Goal: Task Accomplishment & Management: Manage account settings

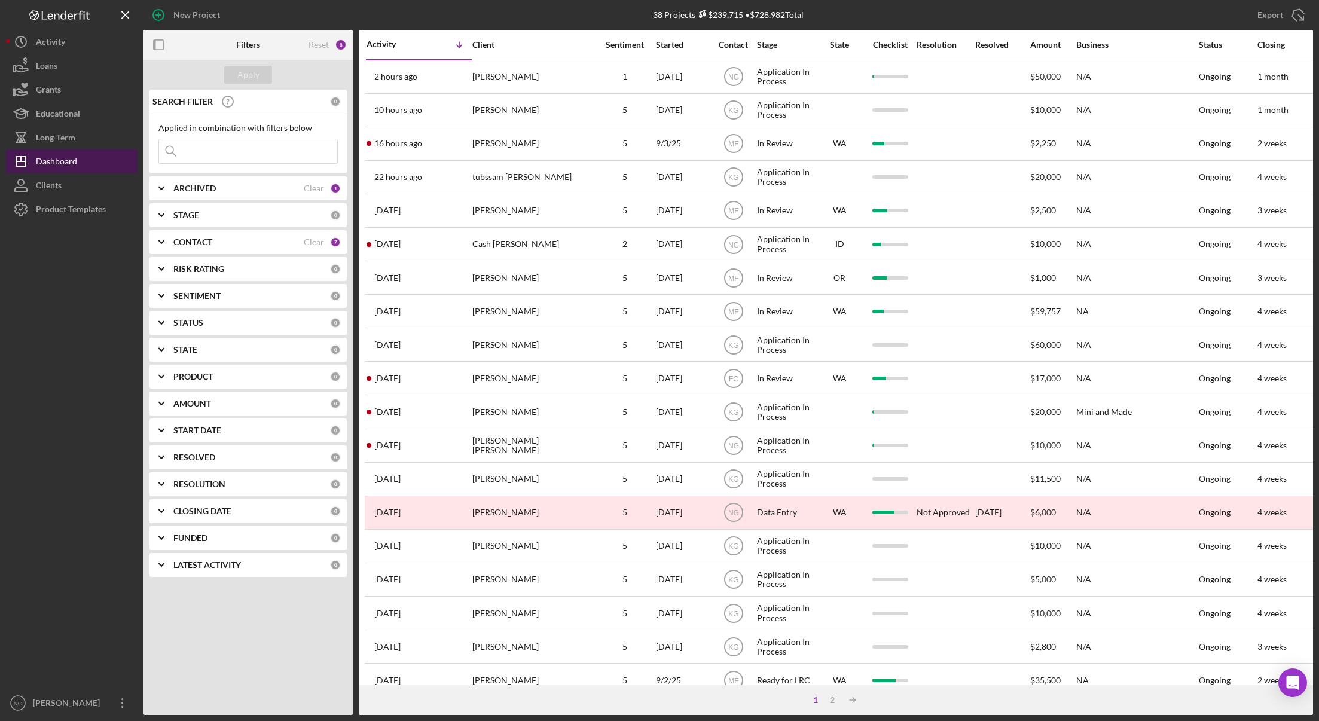
click at [52, 165] on div "Dashboard" at bounding box center [56, 162] width 41 height 27
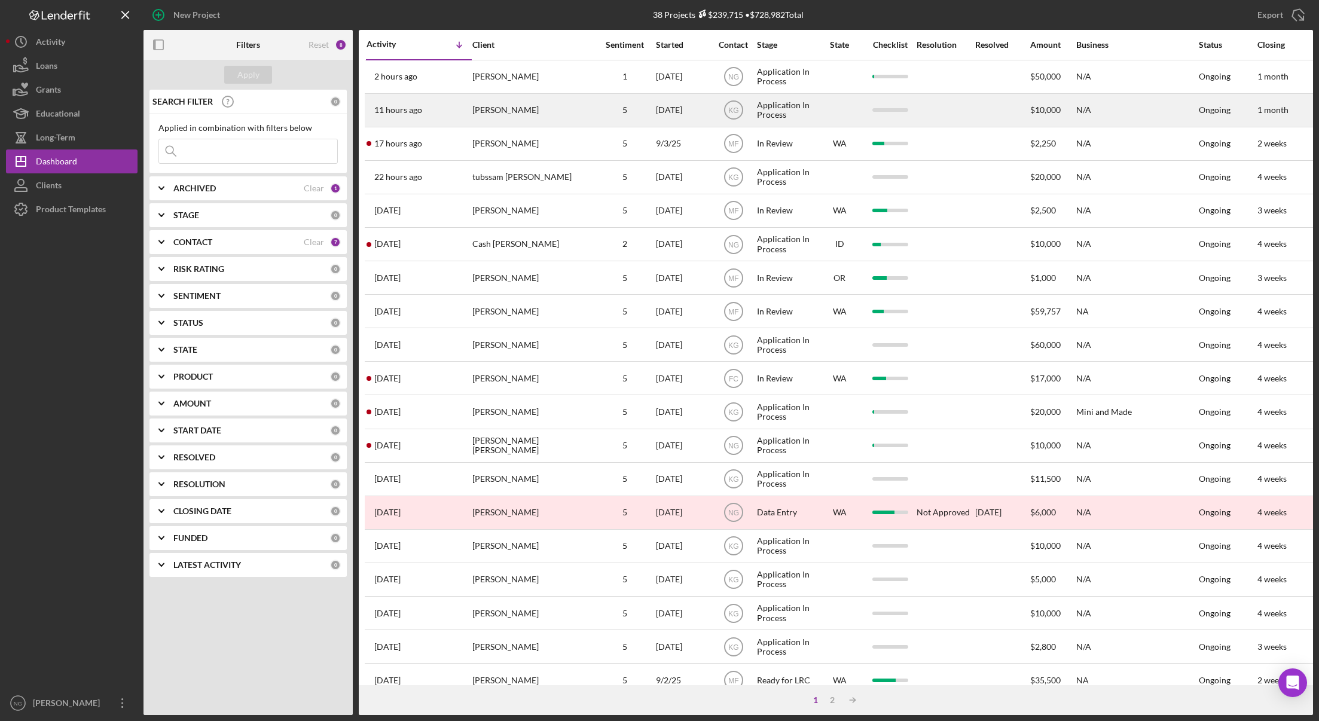
click at [544, 113] on div "[PERSON_NAME]" at bounding box center [532, 110] width 120 height 32
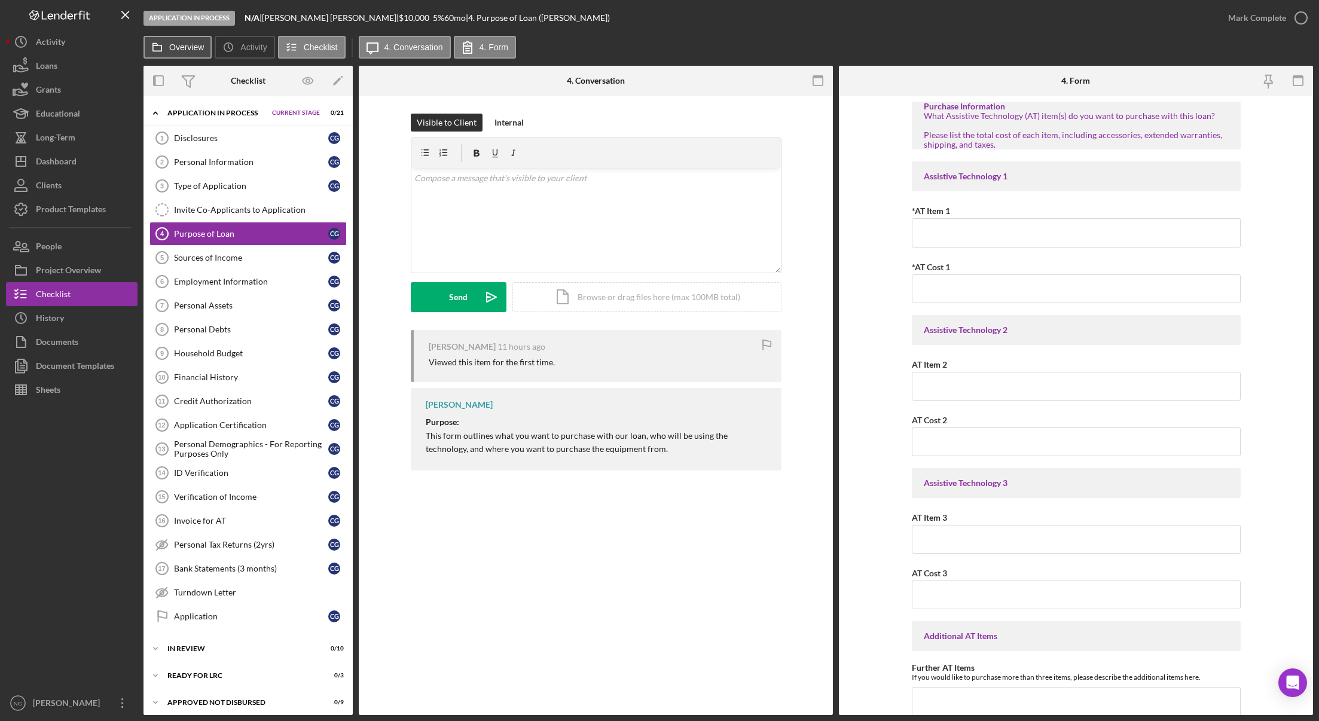
click at [188, 51] on label "Overview" at bounding box center [186, 47] width 35 height 10
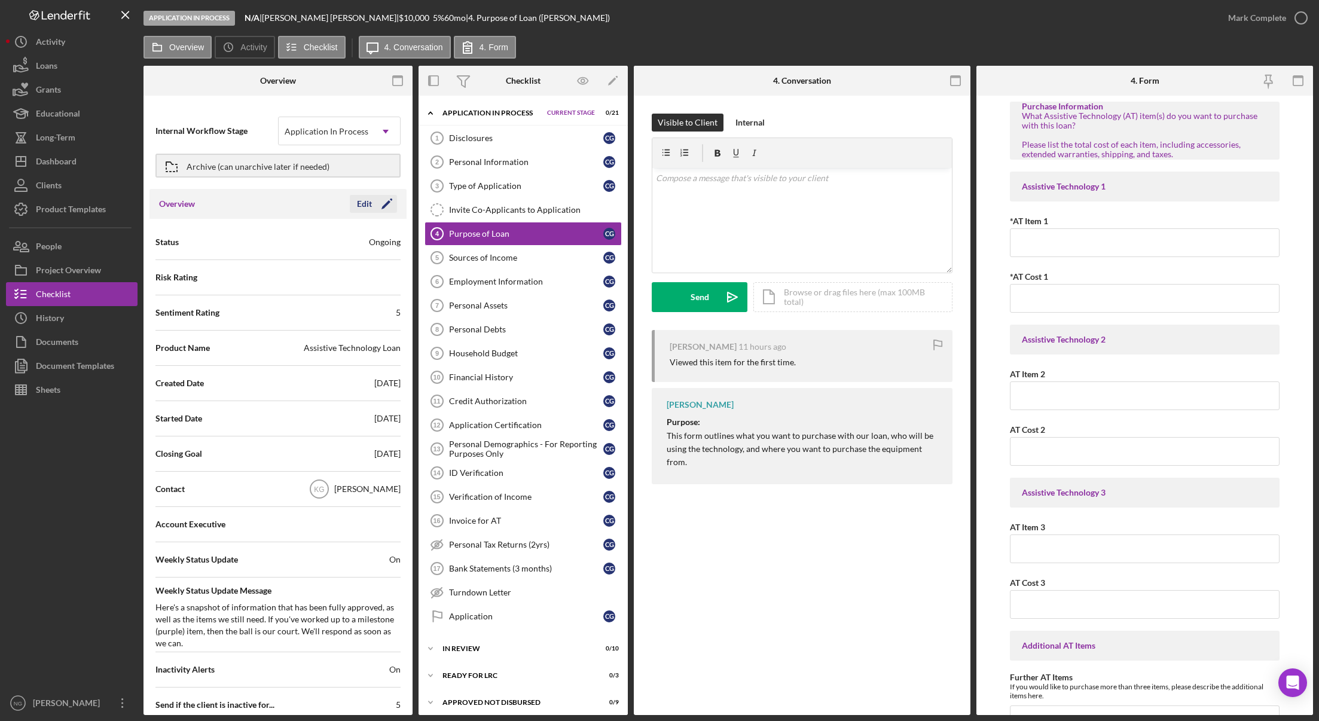
click at [375, 204] on icon "Icon/Edit" at bounding box center [387, 204] width 30 height 30
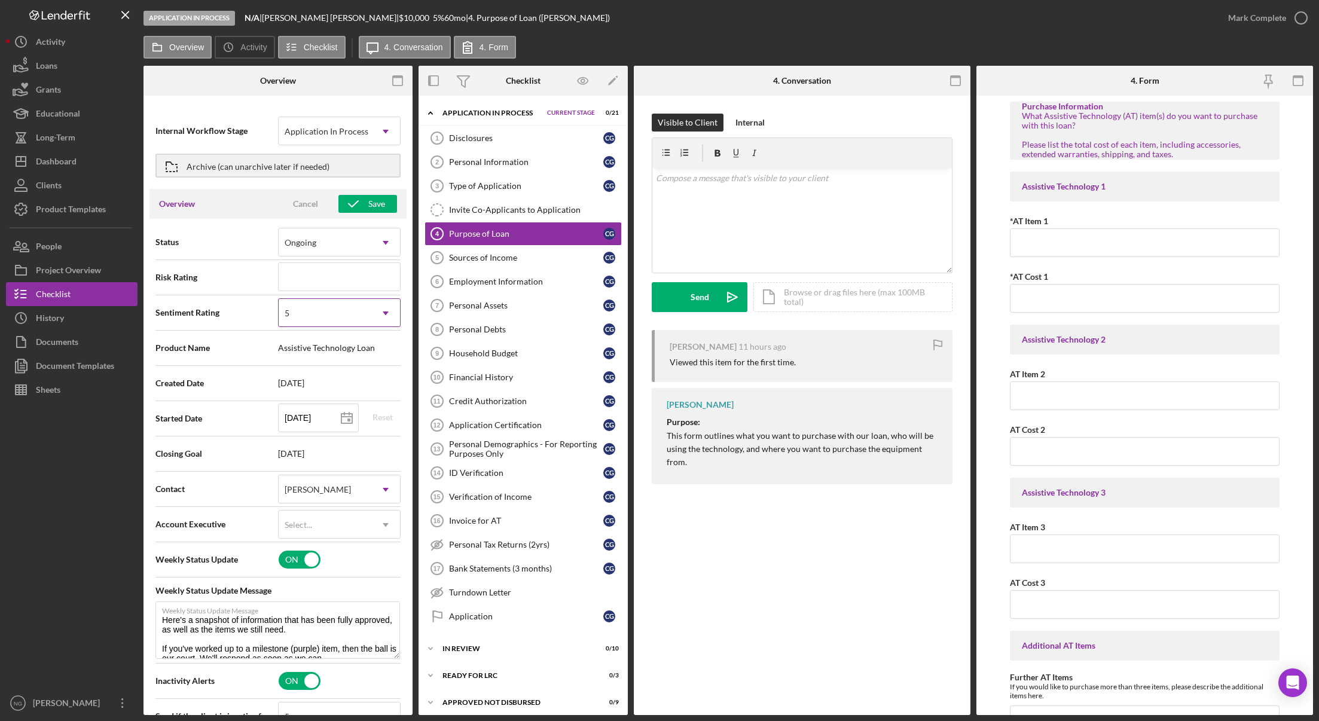
click at [371, 313] on icon "Icon/Dropdown Arrow" at bounding box center [385, 313] width 29 height 29
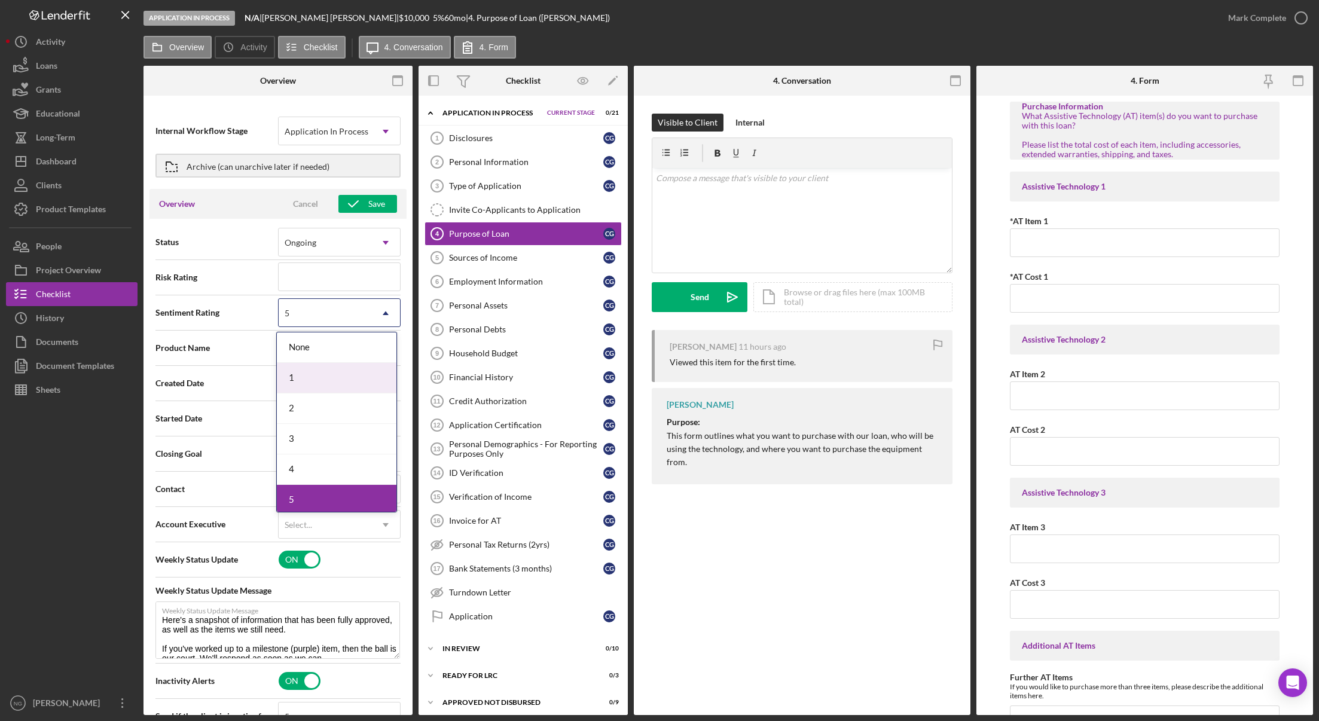
click at [334, 371] on div "1" at bounding box center [337, 378] width 120 height 30
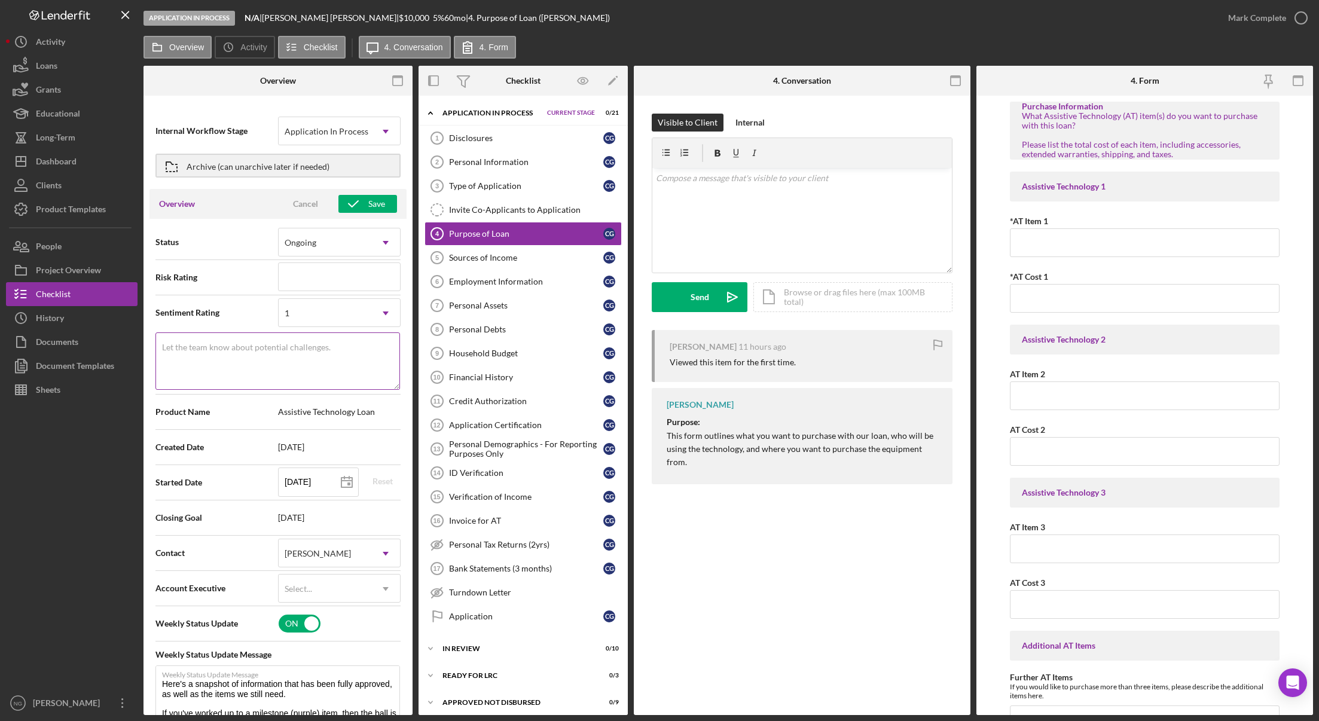
click at [335, 352] on textarea "Let the team know about potential challenges." at bounding box center [277, 360] width 245 height 57
type textarea "Here's a snapshot of information that has been fully approved, as well as the i…"
type textarea "0"
type textarea "Here's a snapshot of information that has been fully approved, as well as the i…"
type textarea "0"
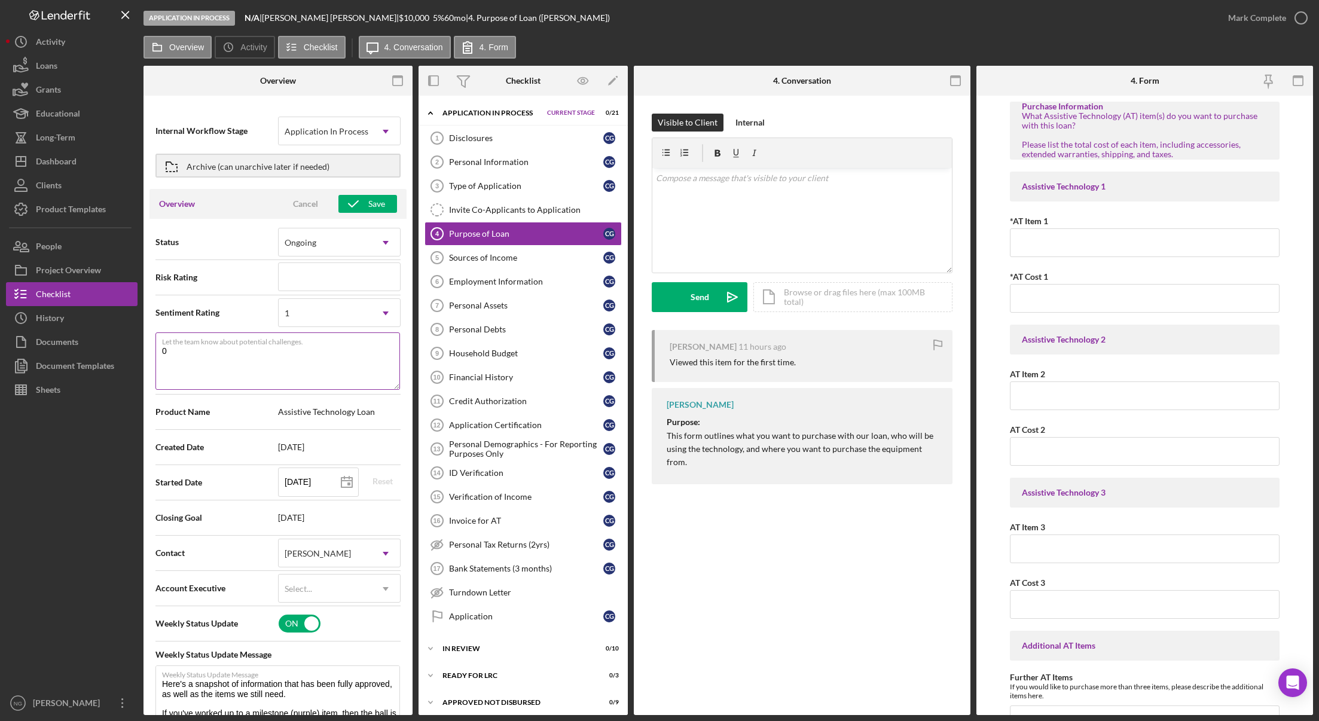
type textarea "Here's a snapshot of information that has been fully approved, as well as the i…"
type textarea "0 C"
type textarea "Here's a snapshot of information that has been fully approved, as well as the i…"
type textarea "0 Ch"
type textarea "Here's a snapshot of information that has been fully approved, as well as the i…"
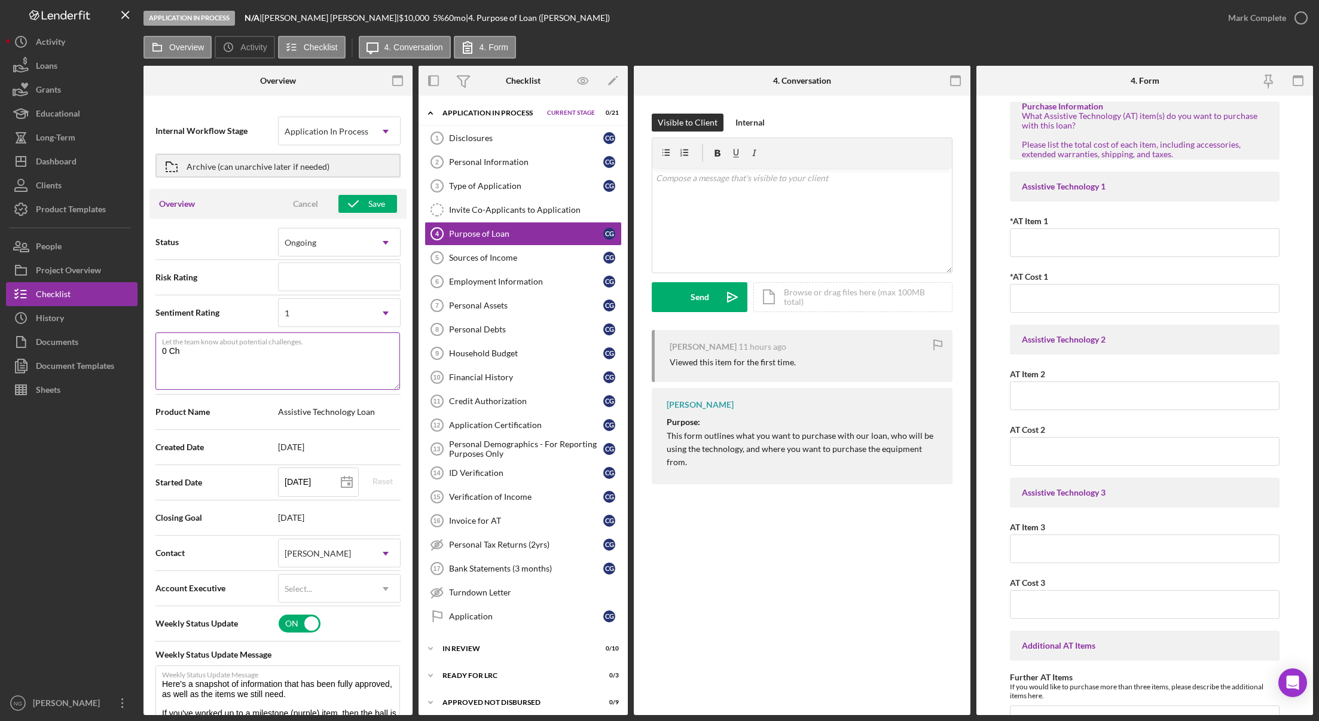
type textarea "0 Chc"
type textarea "Here's a snapshot of information that has been fully approved, as well as the i…"
type textarea "0 Ch"
type textarea "Here's a snapshot of information that has been fully approved, as well as the i…"
type textarea "0 Che"
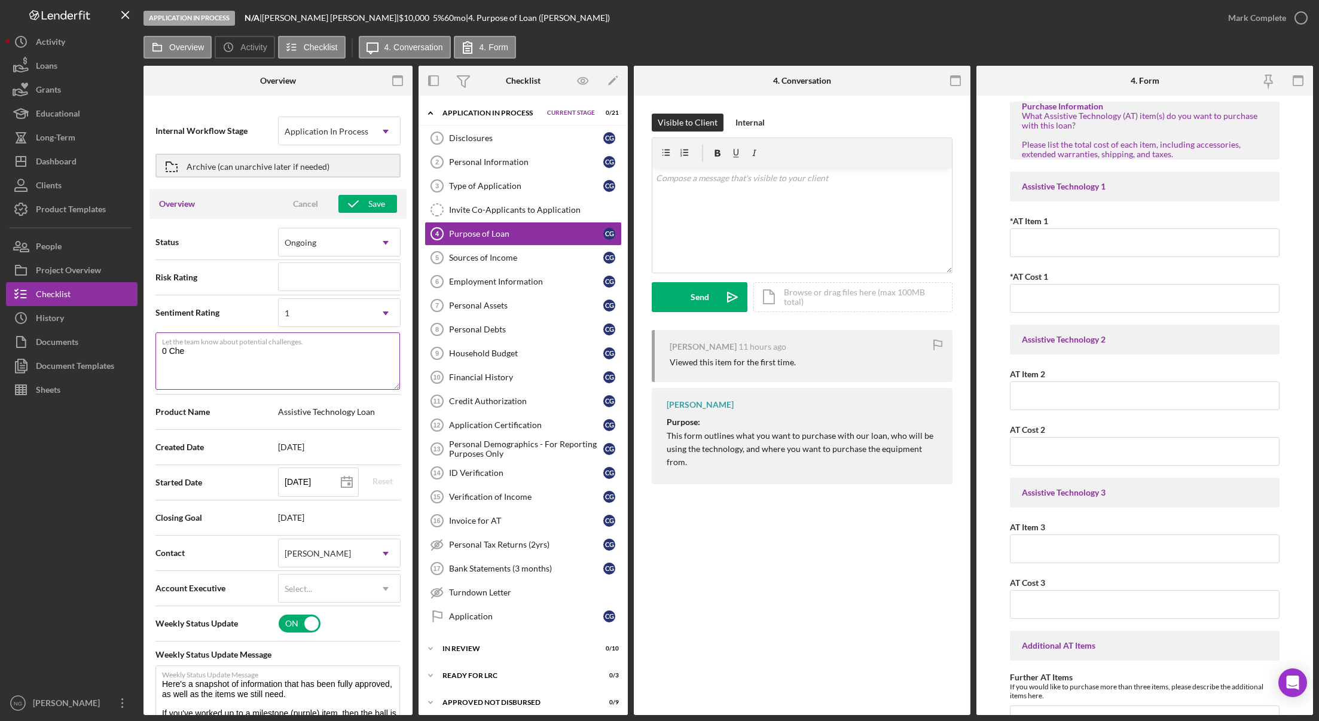
type textarea "Here's a snapshot of information that has been fully approved, as well as the i…"
type textarea "0 Chec"
type textarea "Here's a snapshot of information that has been fully approved, as well as the i…"
type textarea "0 Check"
type textarea "Here's a snapshot of information that has been fully approved, as well as the i…"
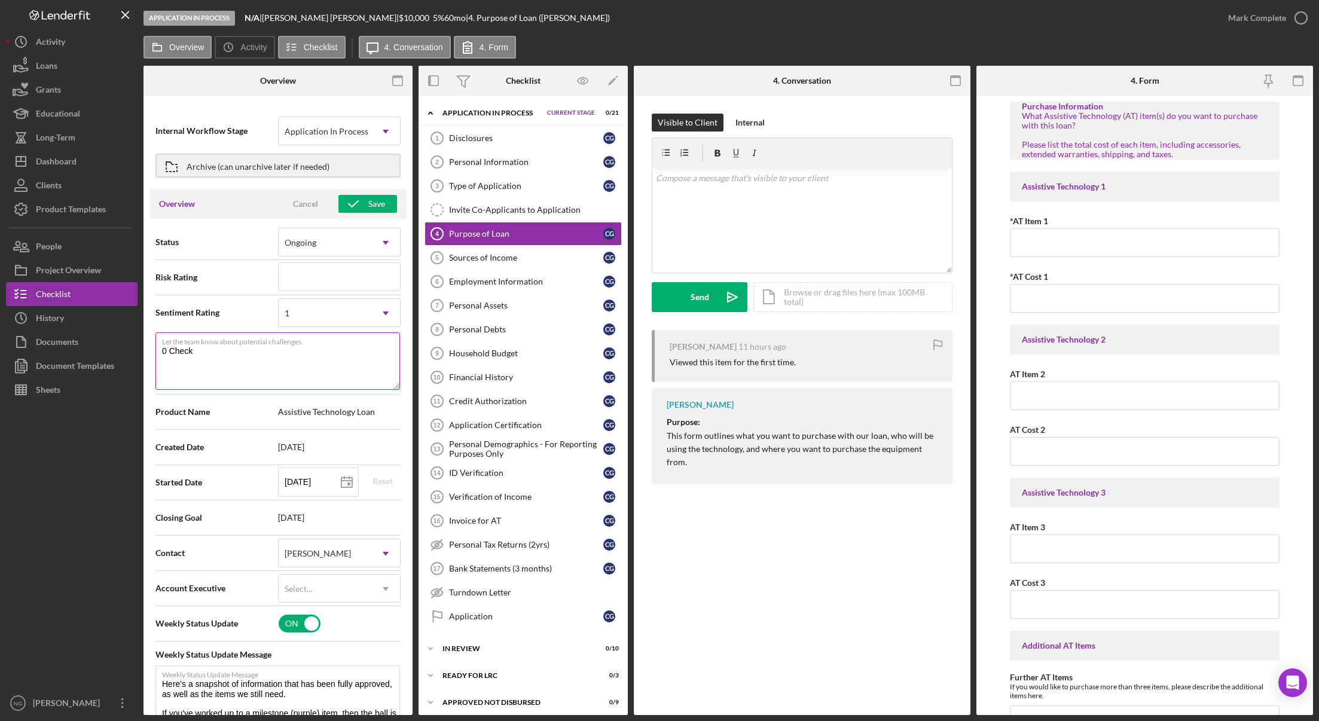
type textarea "0 Checkl"
type textarea "Here's a snapshot of information that has been fully approved, as well as the i…"
type textarea "0 Checkli"
type textarea "Here's a snapshot of information that has been fully approved, as well as the i…"
type textarea "0 Checklis"
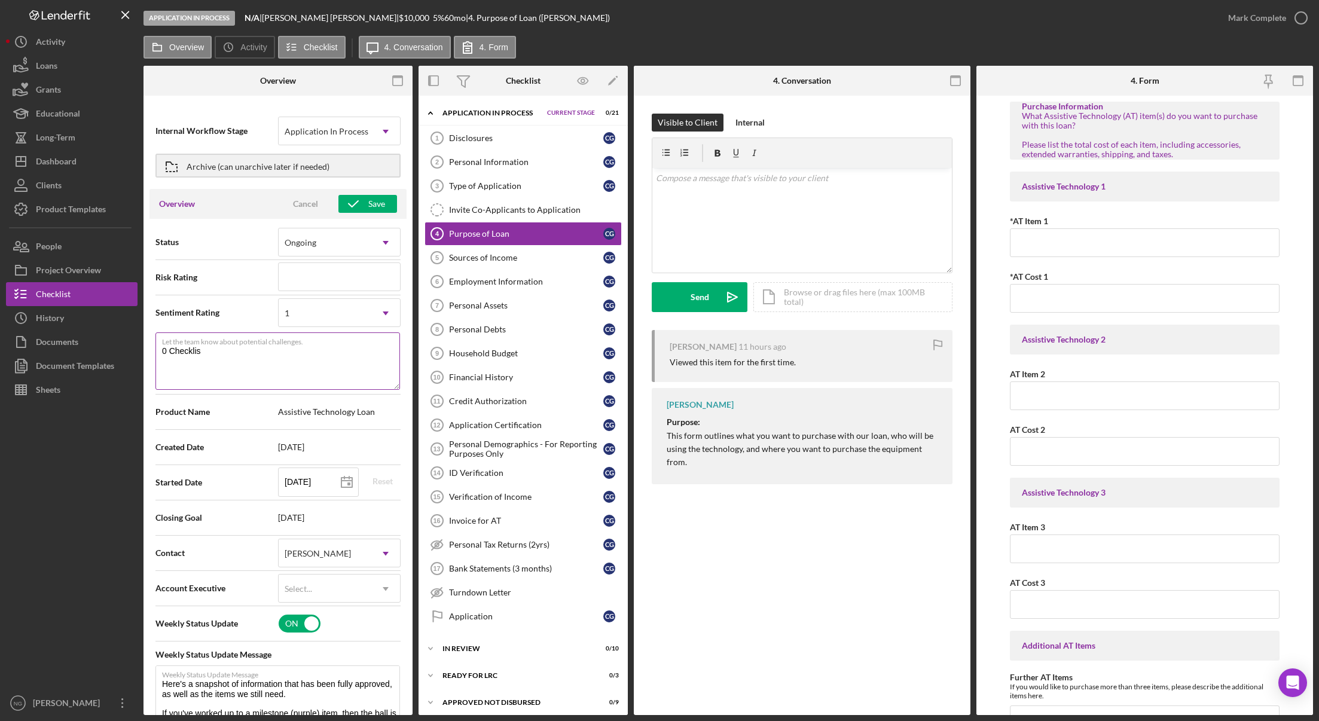
type textarea "Here's a snapshot of information that has been fully approved, as well as the i…"
type textarea "0 Checklist"
type textarea "Here's a snapshot of information that has been fully approved, as well as the i…"
type textarea "0 Checklist"
type textarea "Here's a snapshot of information that has been fully approved, as well as the i…"
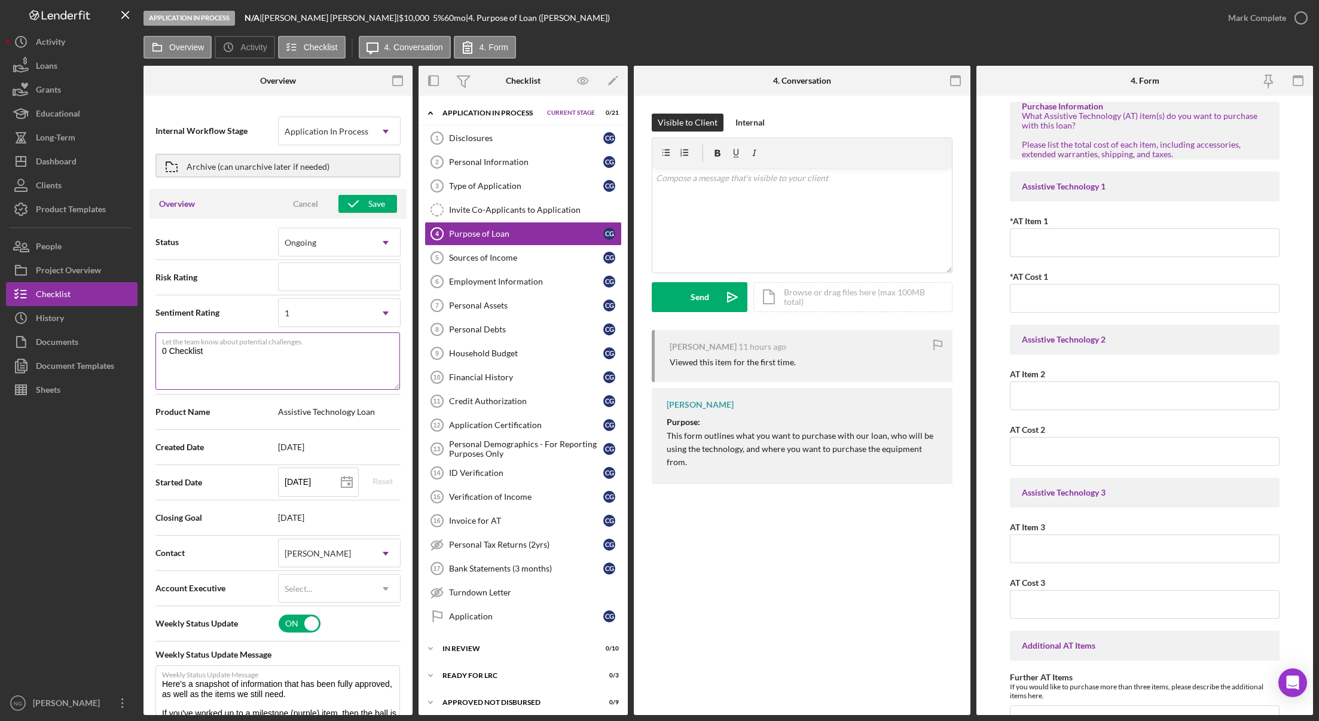
type textarea "0 Checklist I"
type textarea "Here's a snapshot of information that has been fully approved, as well as the i…"
type textarea "0 Checklist It"
type textarea "Here's a snapshot of information that has been fully approved, as well as the i…"
type textarea "0 Checklist Ite"
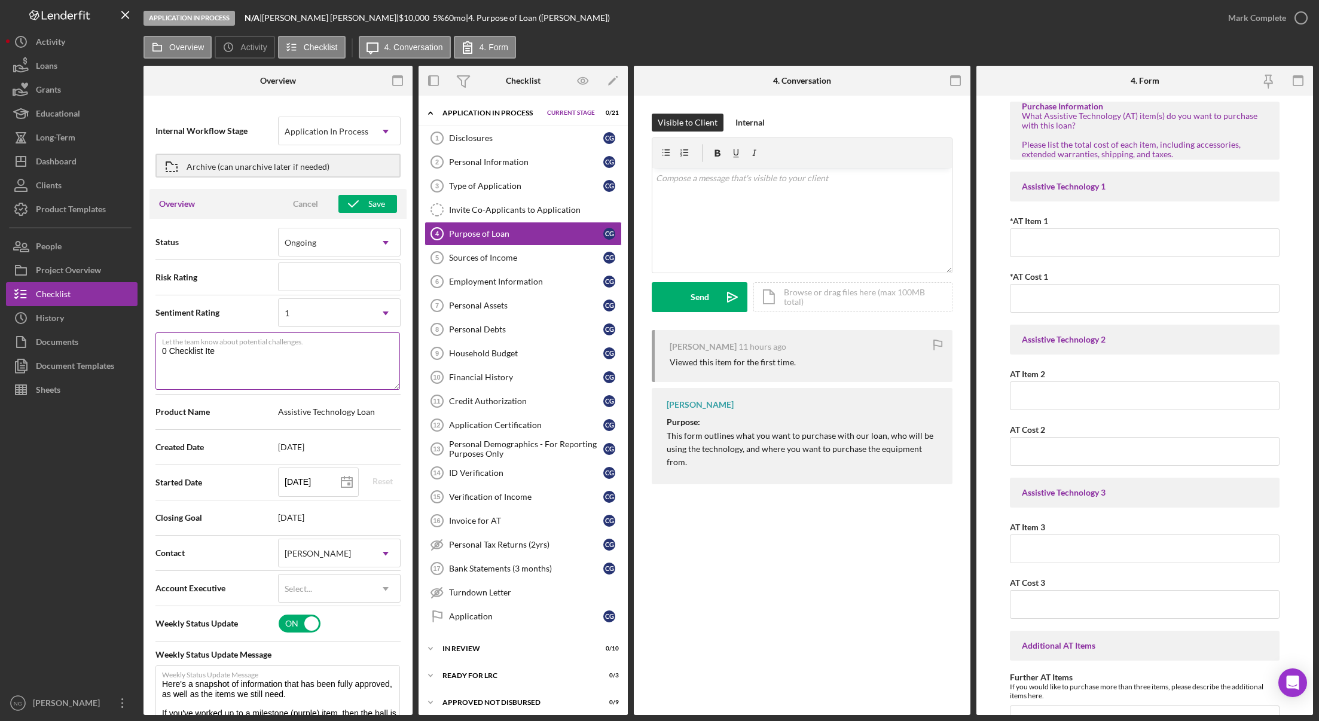
type textarea "Here's a snapshot of information that has been fully approved, as well as the i…"
type textarea "0 Checklist Item"
type textarea "Here's a snapshot of information that has been fully approved, as well as the i…"
type textarea "0 Checklist Items"
type textarea "Here's a snapshot of information that has been fully approved, as well as the i…"
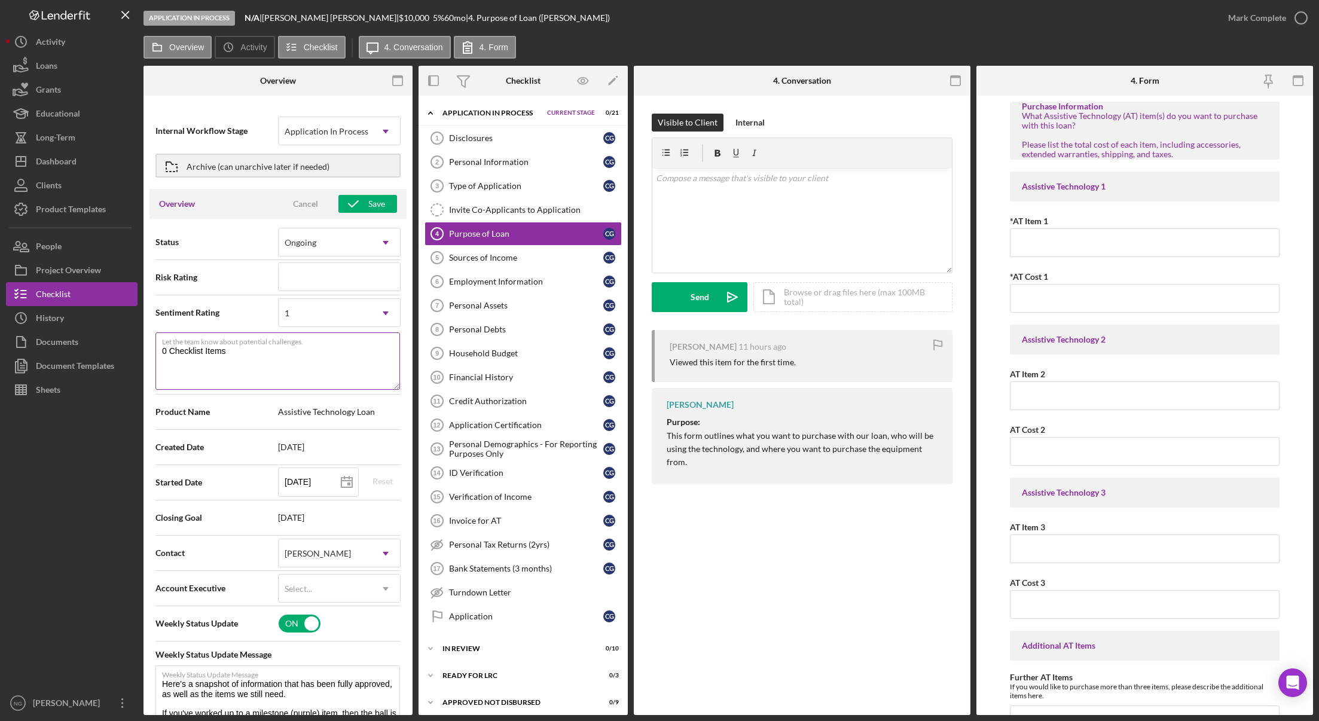
type textarea "0 Checklist Items"
type textarea "Here's a snapshot of information that has been fully approved, as well as the i…"
type textarea "0 Checklist Items C"
type textarea "Here's a snapshot of information that has been fully approved, as well as the i…"
type textarea "0 Checklist Items Com"
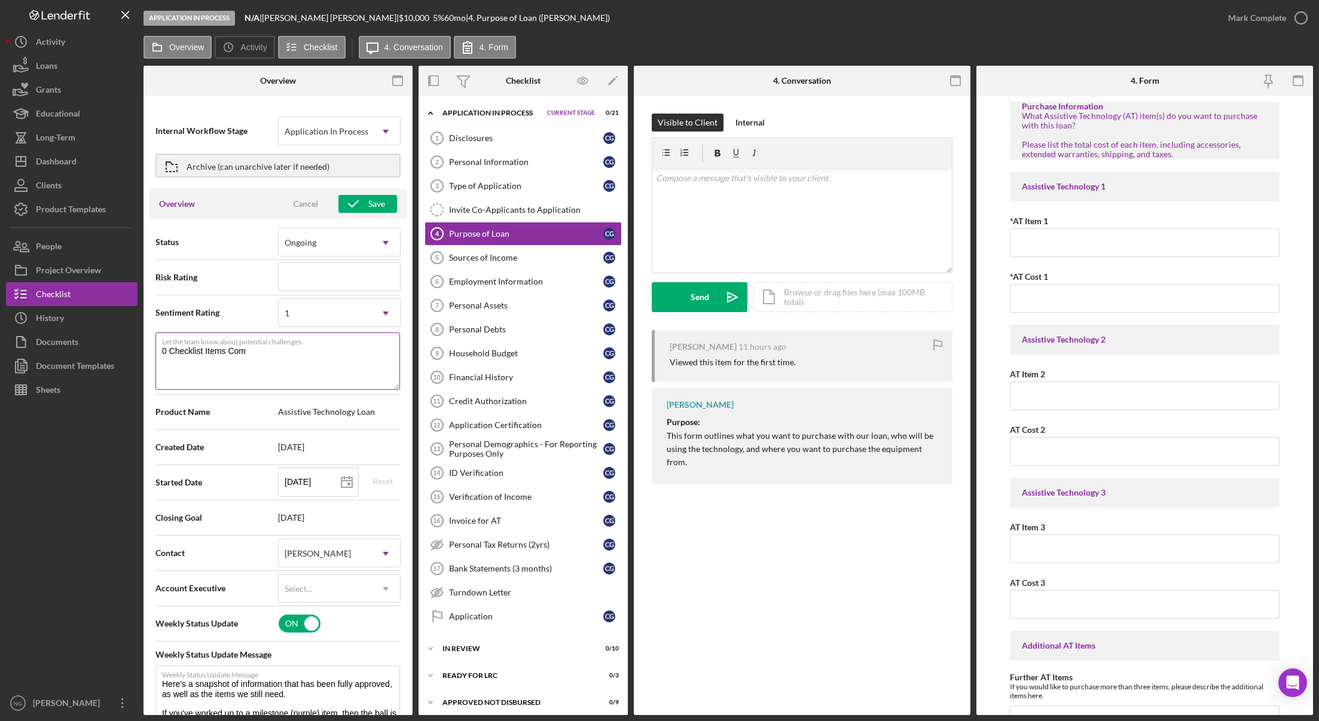
type textarea "Here's a snapshot of information that has been fully approved, as well as the i…"
type textarea "0 Checklist Items Comp"
type textarea "Here's a snapshot of information that has been fully approved, as well as the i…"
type textarea "0 Checklist Items Comp;"
type textarea "Here's a snapshot of information that has been fully approved, as well as the i…"
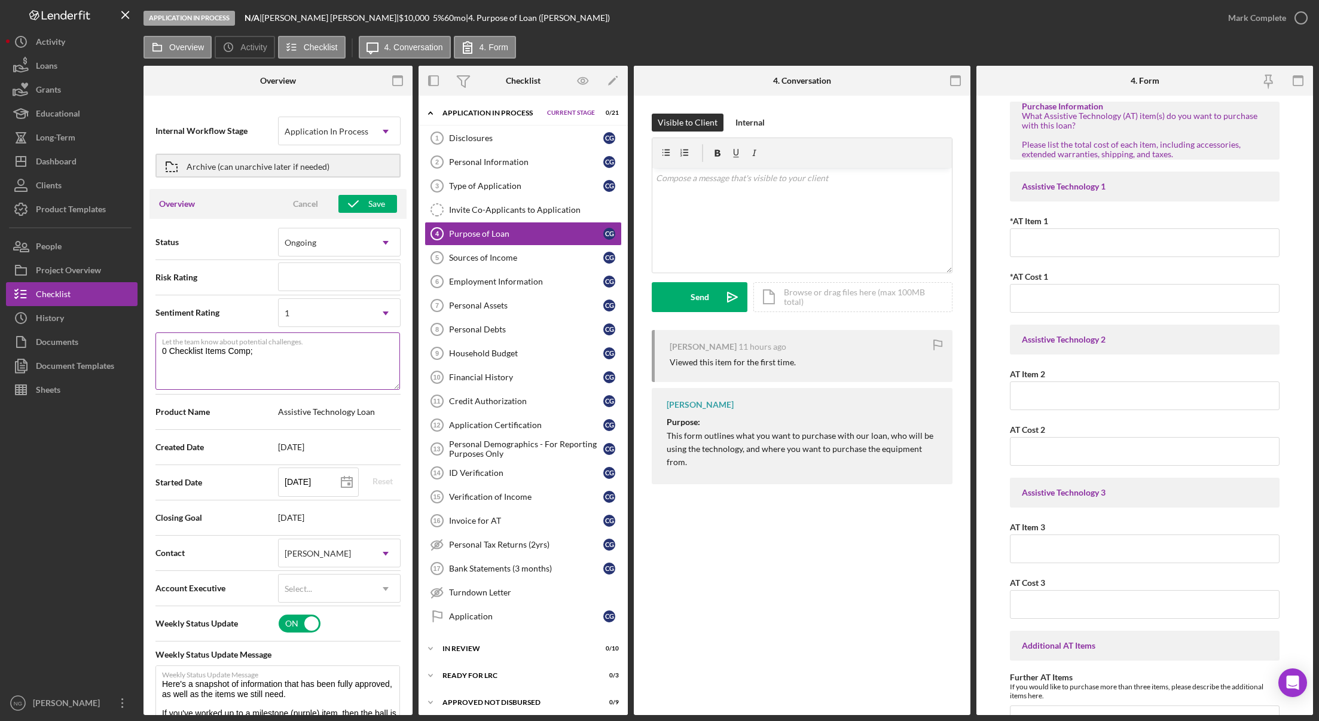
type textarea "0 Checklist Items Comp;e"
type textarea "Here's a snapshot of information that has been fully approved, as well as the i…"
type textarea "0 Checklist Items Comp;et"
type textarea "Here's a snapshot of information that has been fully approved, as well as the i…"
type textarea "0 Checklist Items Comp;ete"
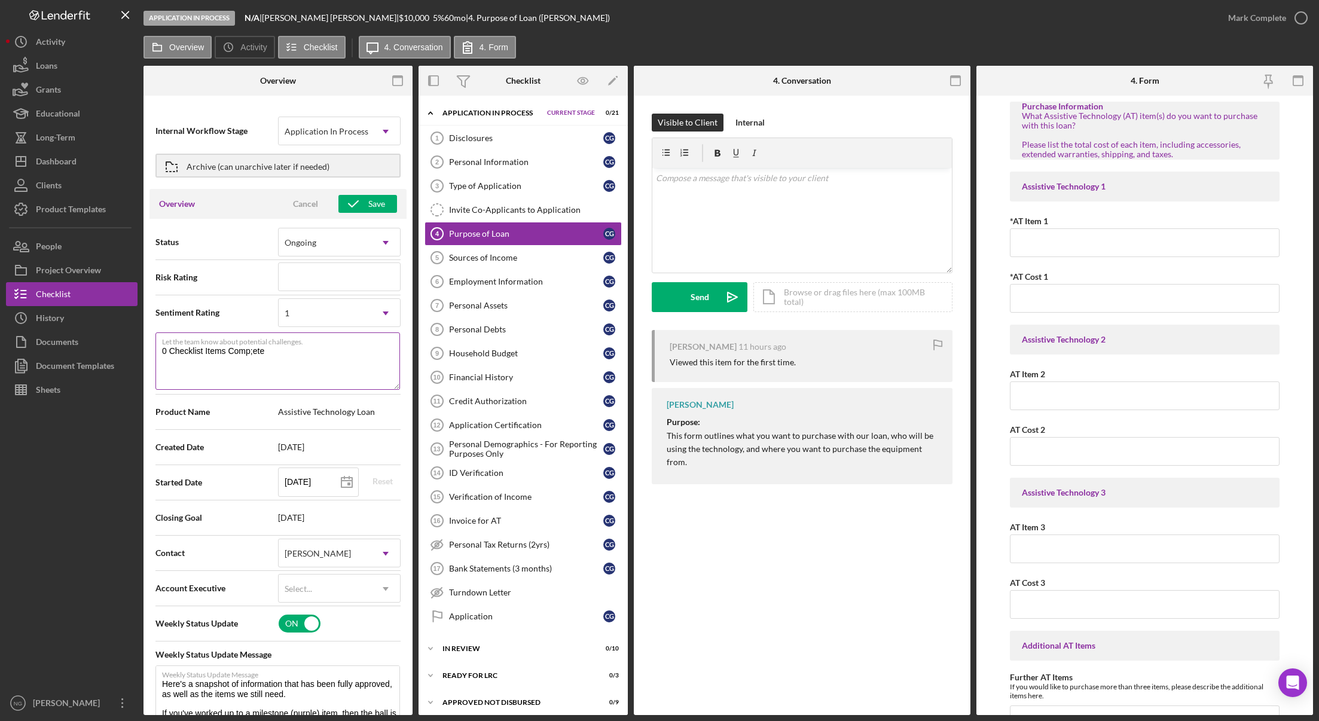
type textarea "Here's a snapshot of information that has been fully approved, as well as the i…"
type textarea "0 Checklist Items Comp;et"
type textarea "Here's a snapshot of information that has been fully approved, as well as the i…"
type textarea "0 Checklist Items Comp;e"
type textarea "Here's a snapshot of information that has been fully approved, as well as the i…"
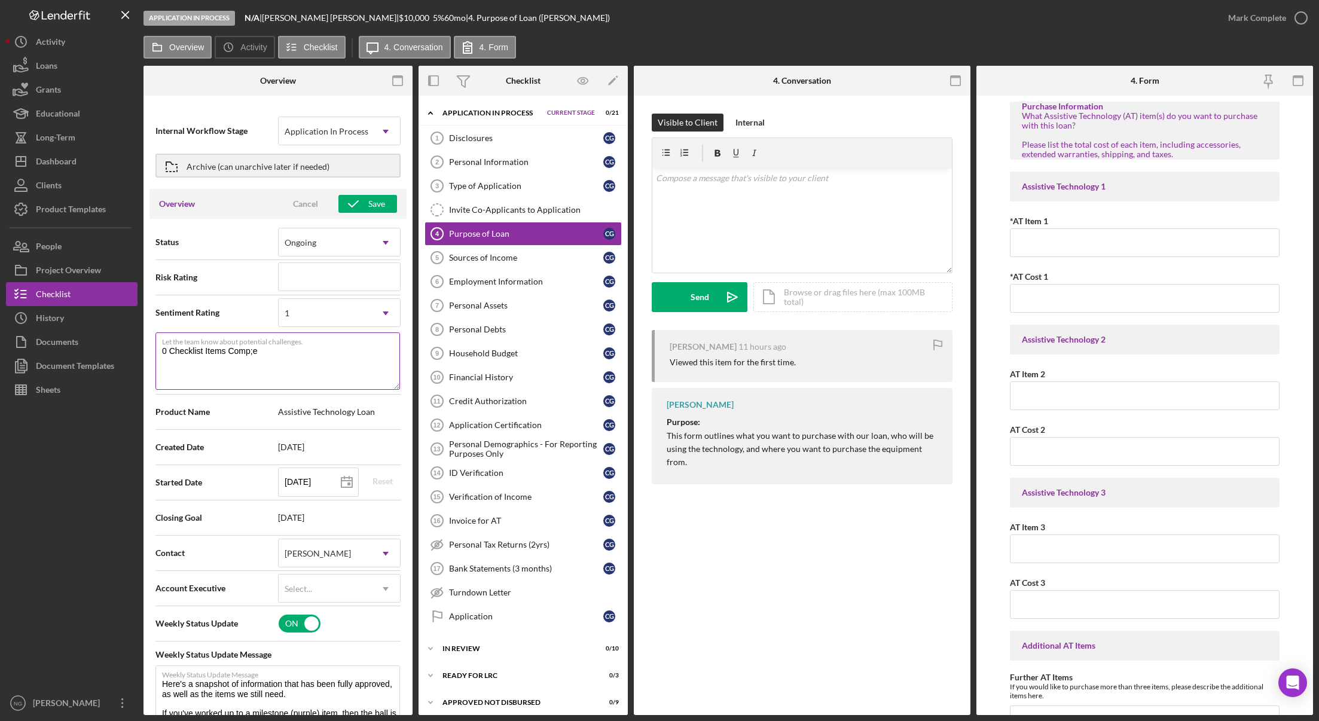
type textarea "0 Checklist Items Comp;"
type textarea "Here's a snapshot of information that has been fully approved, as well as the i…"
type textarea "0 Checklist Items Comp"
type textarea "Here's a snapshot of information that has been fully approved, as well as the i…"
type textarea "0 Checklist Items Compe"
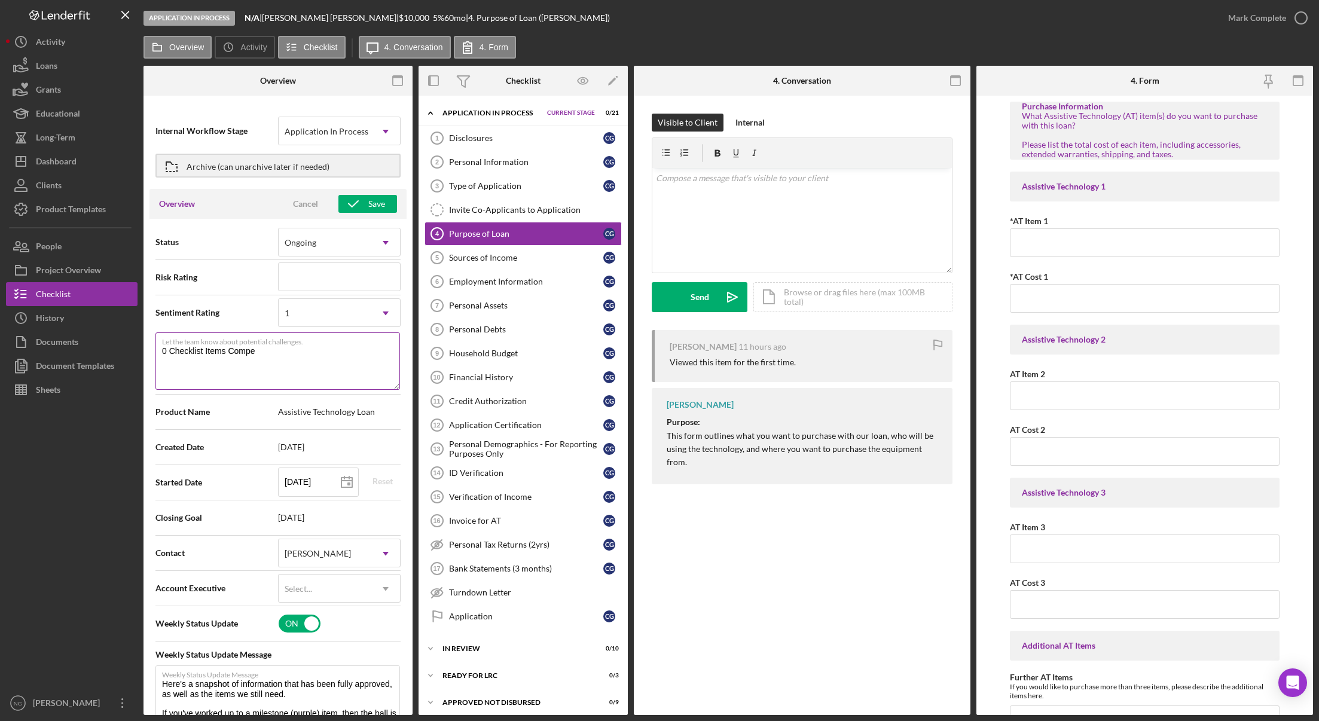
type textarea "Here's a snapshot of information that has been fully approved, as well as the i…"
type textarea "0 Checklist Items Compet"
type textarea "Here's a snapshot of information that has been fully approved, as well as the i…"
type textarea "0 Checklist Items Compe"
type textarea "Here's a snapshot of information that has been fully approved, as well as the i…"
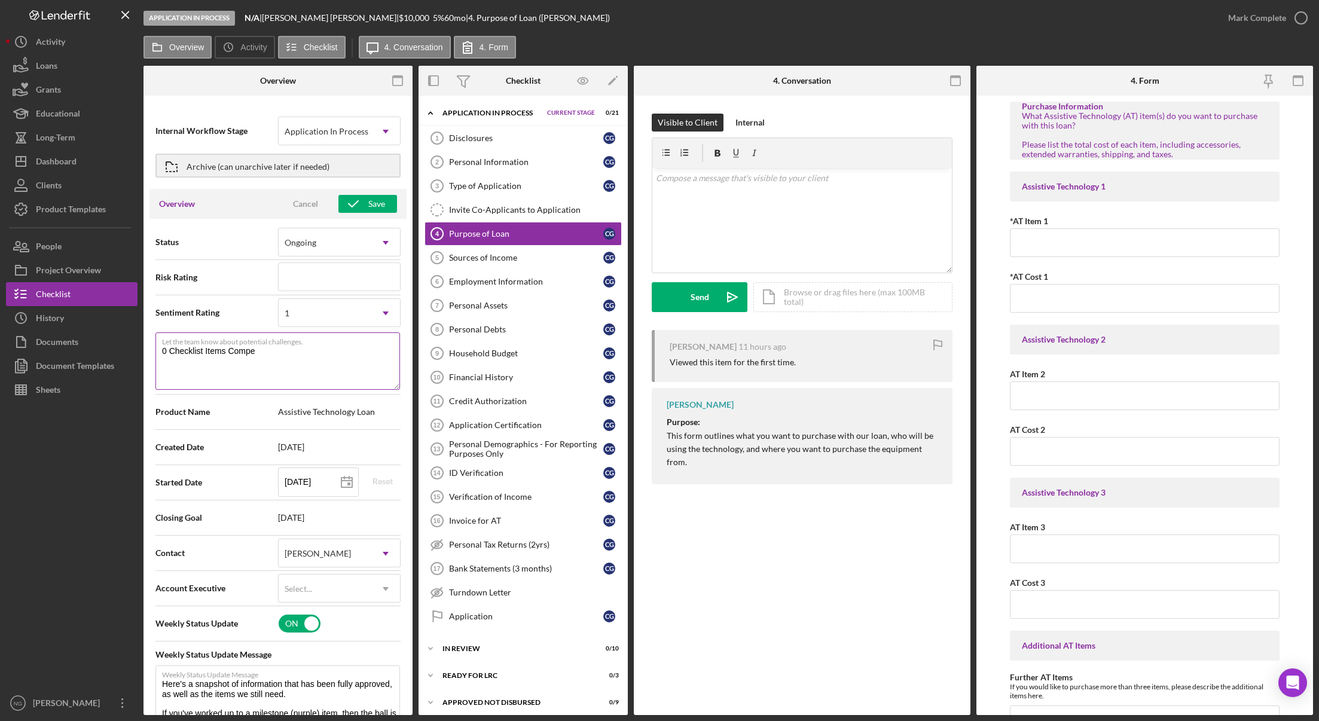
type textarea "0 Checklist Items Comp"
type textarea "Here's a snapshot of information that has been fully approved, as well as the i…"
type textarea "0 Checklist Items Compl"
type textarea "Here's a snapshot of information that has been fully approved, as well as the i…"
type textarea "0 Checklist Items Complet"
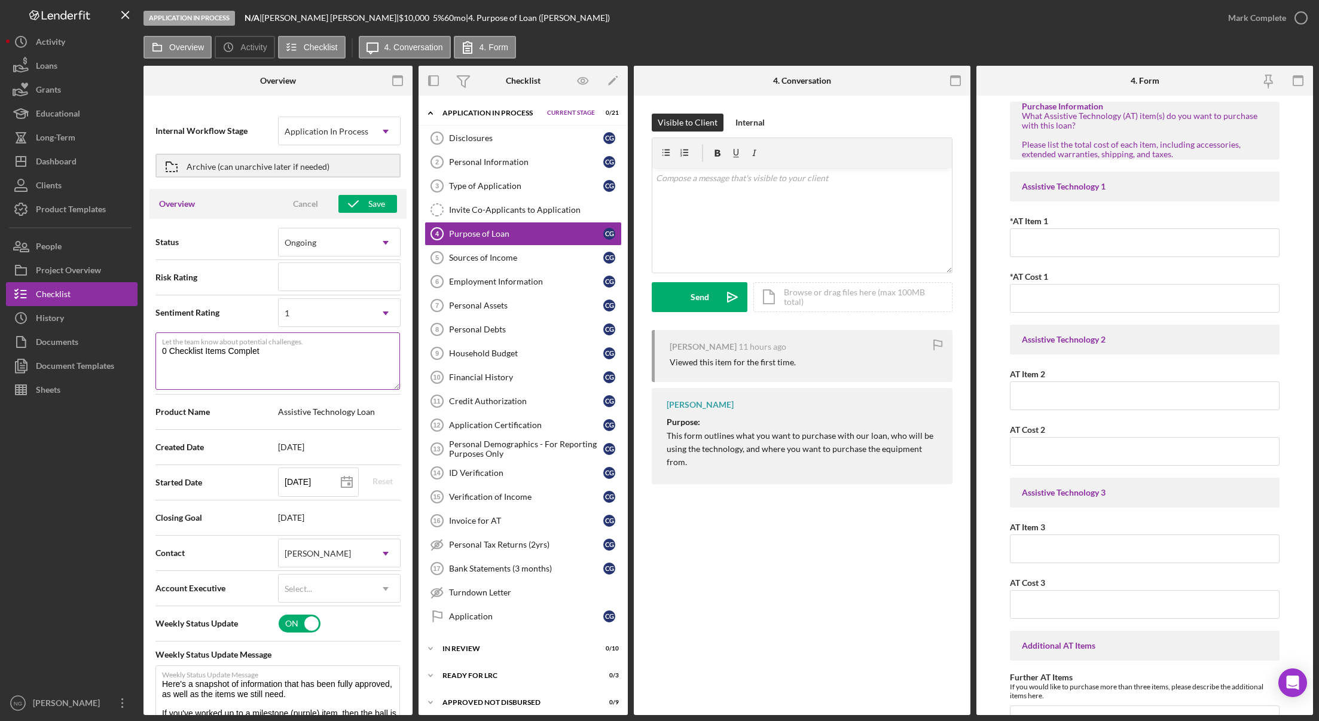
type textarea "Here's a snapshot of information that has been fully approved, as well as the i…"
type textarea "0 Checklist Items Complete"
type textarea "Here's a snapshot of information that has been fully approved, as well as the i…"
type textarea "0 Checklist Items Complete"
type textarea "Here's a snapshot of information that has been fully approved, as well as the i…"
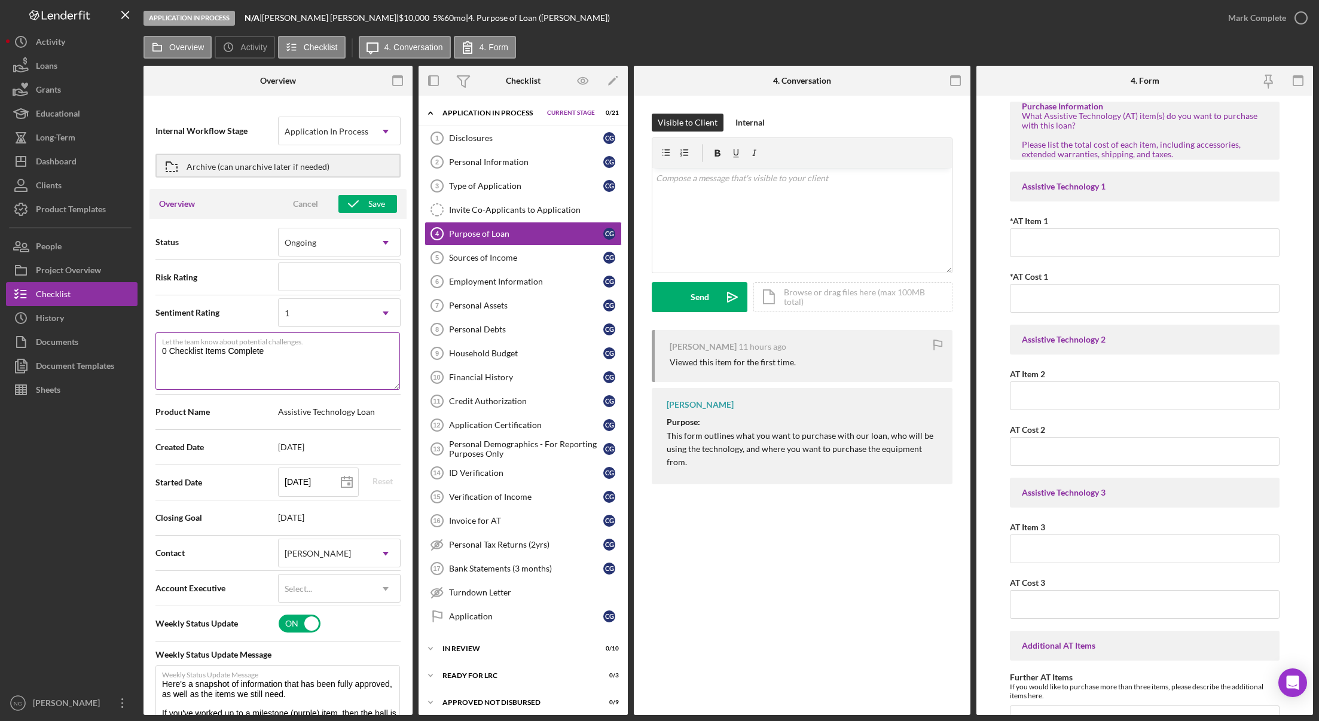
type textarea "0 Checklist Items Complete"
type textarea "Here's a snapshot of information that has been fully approved, as well as the i…"
type textarea "0 Checklist Items Complet"
type textarea "Here's a snapshot of information that has been fully approved, as well as the i…"
type textarea "0 Checklist Items Comple"
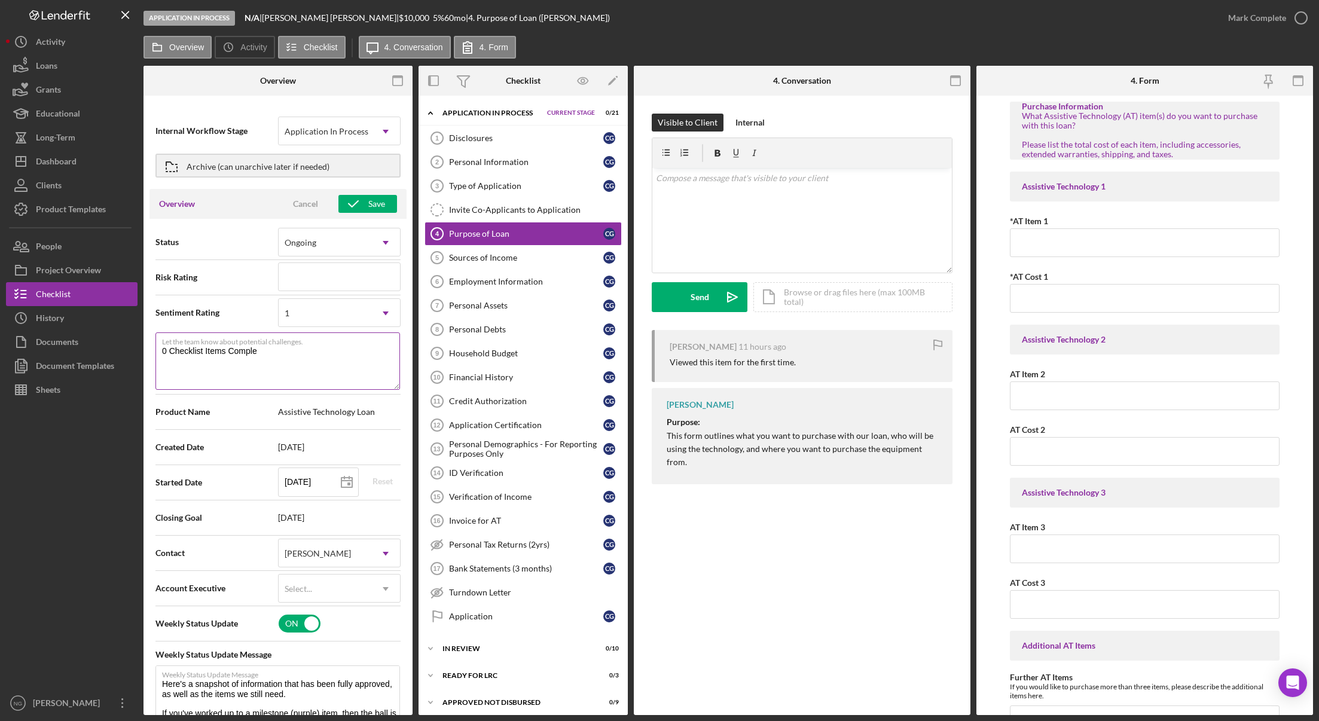
type textarea "Here's a snapshot of information that has been fully approved, as well as the i…"
type textarea "0 Checklist Items Compl"
type textarea "Here's a snapshot of information that has been fully approved, as well as the i…"
type textarea "0 Checklist Items Comp"
type textarea "Here's a snapshot of information that has been fully approved, as well as the i…"
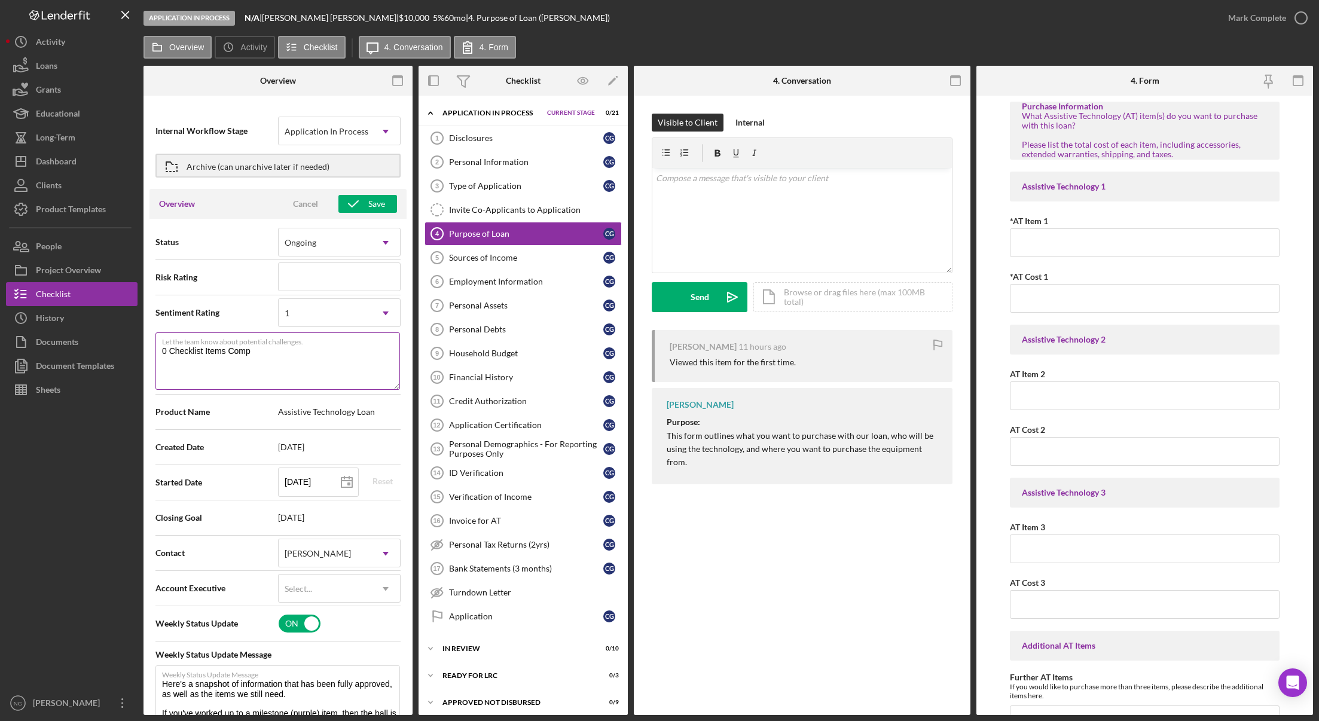
type textarea "0 Checklist Items Com"
type textarea "Here's a snapshot of information that has been fully approved, as well as the i…"
type textarea "0 Checklist Items Co"
type textarea "Here's a snapshot of information that has been fully approved, as well as the i…"
type textarea "0 Checklist Items C"
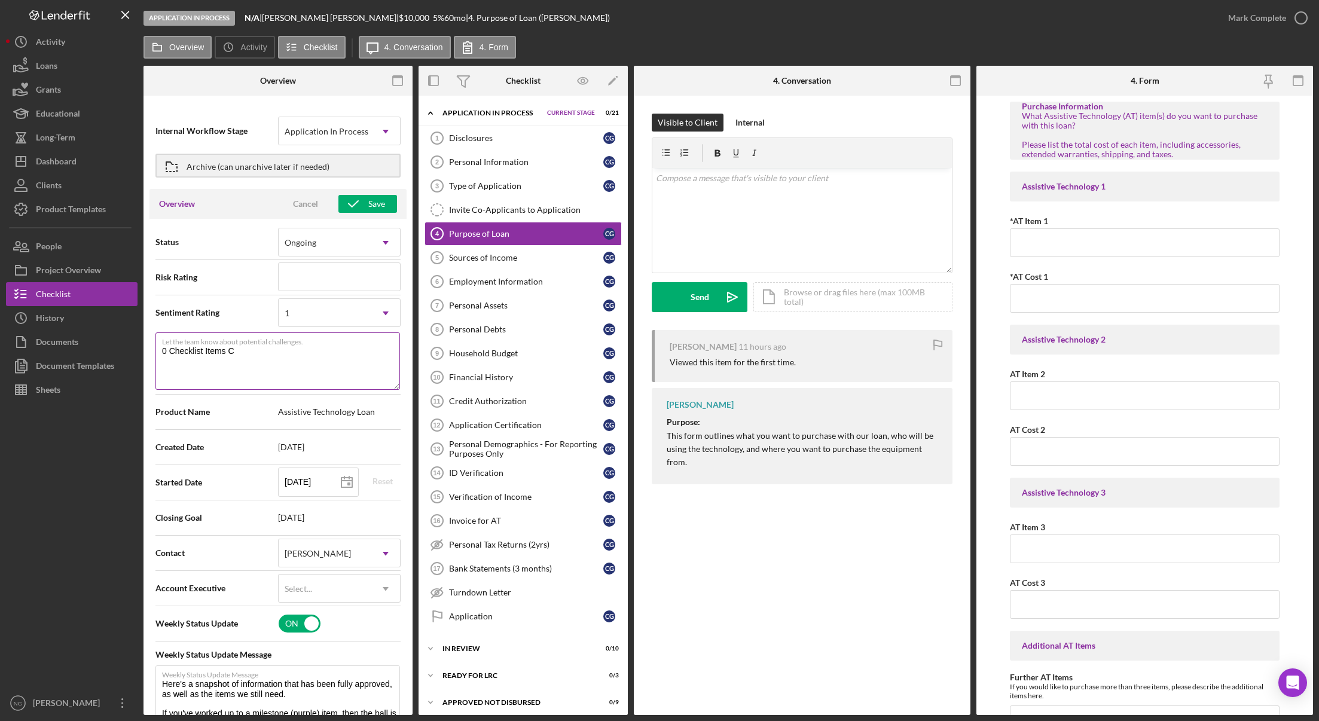
type textarea "Here's a snapshot of information that has been fully approved, as well as the i…"
type textarea "0 Checklist Items"
type textarea "Here's a snapshot of information that has been fully approved, as well as the i…"
type textarea "0 Checklist Items"
type textarea "Here's a snapshot of information that has been fully approved, as well as the i…"
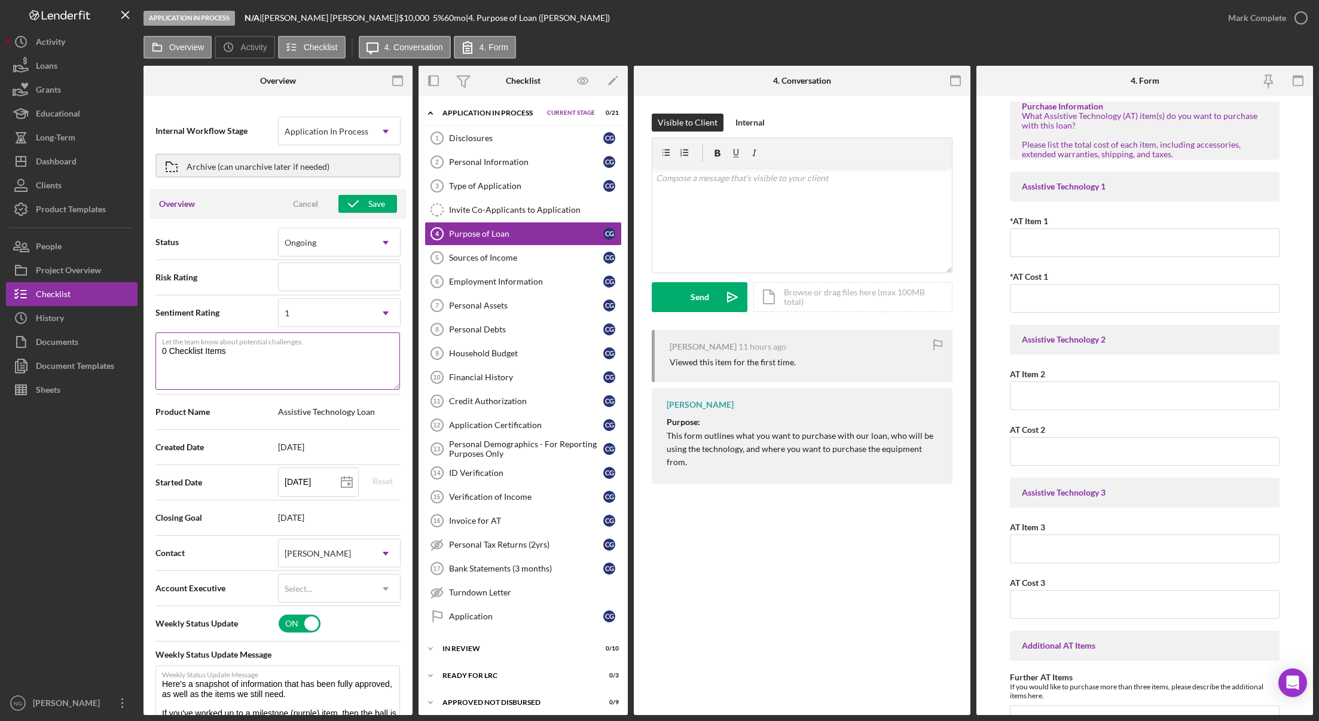
type textarea "0 Checklist Item"
type textarea "Here's a snapshot of information that has been fully approved, as well as the i…"
type textarea "0 Checklist Ite"
type textarea "Here's a snapshot of information that has been fully approved, as well as the i…"
type textarea "0 Checklist It"
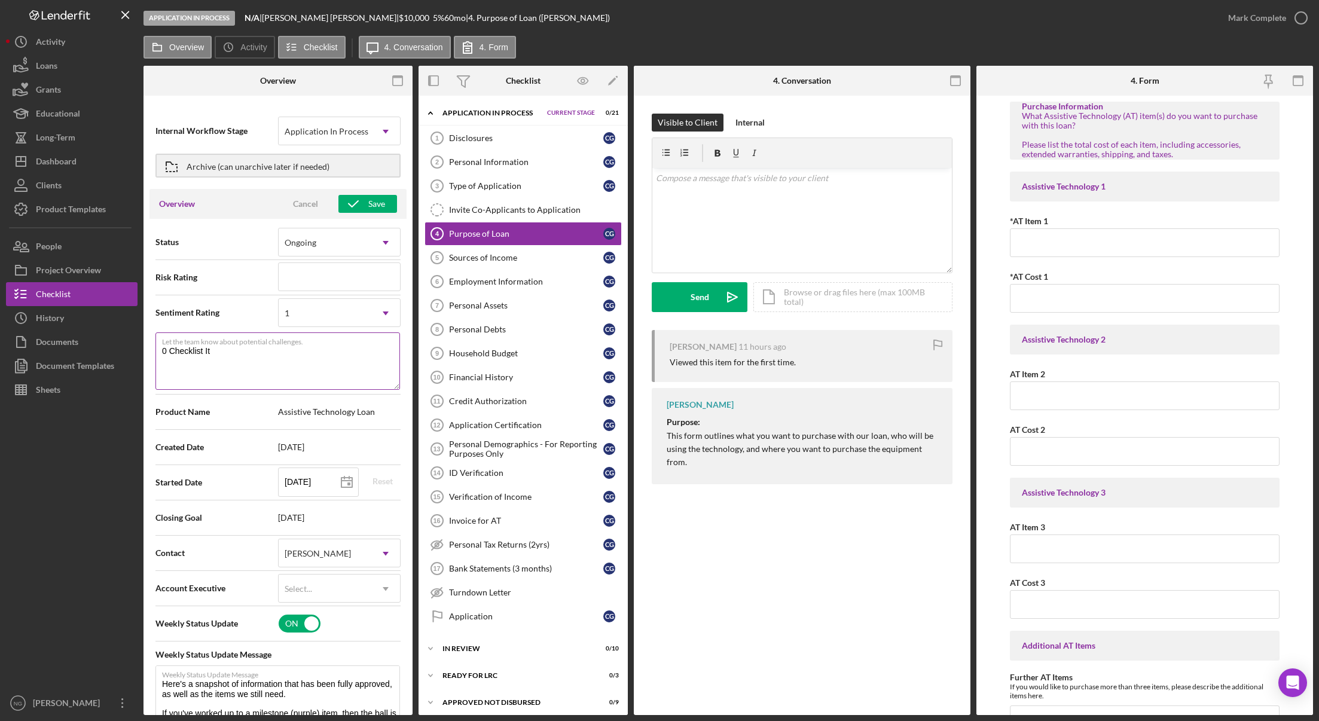
type textarea "Here's a snapshot of information that has been fully approved, as well as the i…"
type textarea "0 Checklist I"
type textarea "Here's a snapshot of information that has been fully approved, as well as the i…"
type textarea "0 Checklist"
type textarea "Here's a snapshot of information that has been fully approved, as well as the i…"
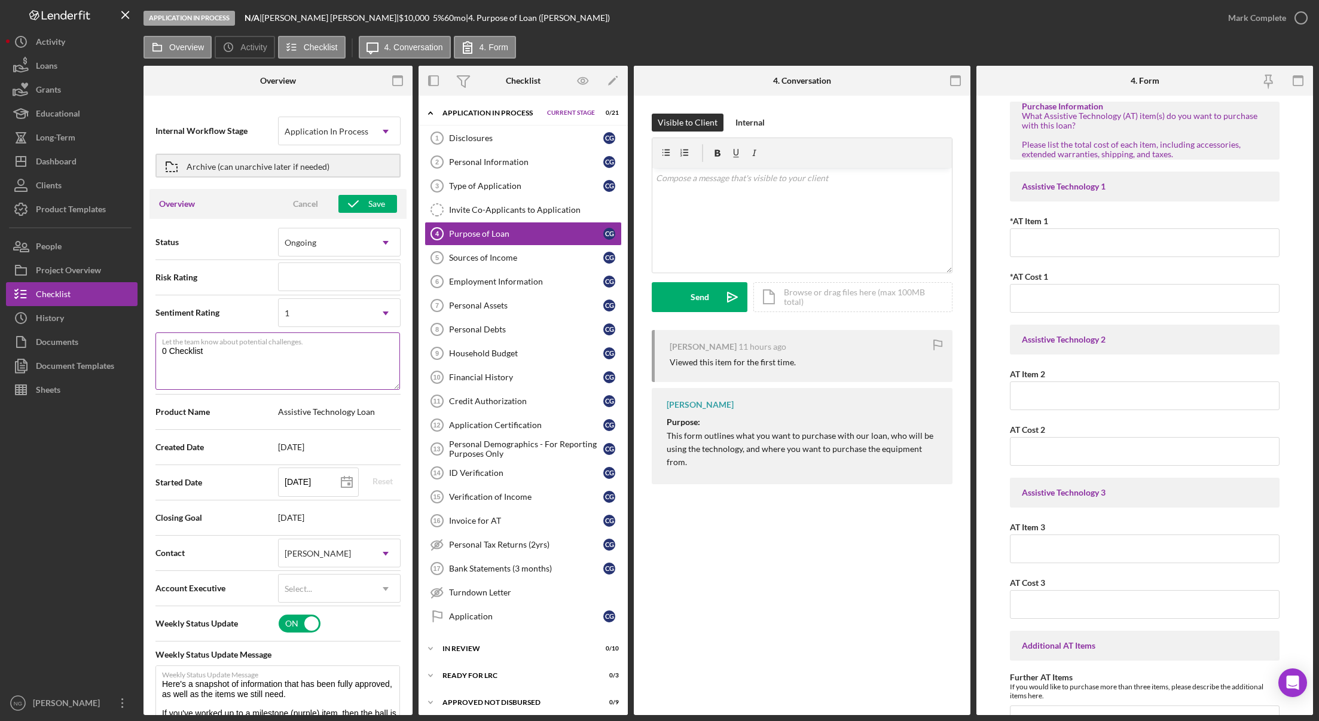
type textarea "0 Checklist"
type textarea "Here's a snapshot of information that has been fully approved, as well as the i…"
type textarea "0 Checklis"
type textarea "Here's a snapshot of information that has been fully approved, as well as the i…"
type textarea "0 Checkli"
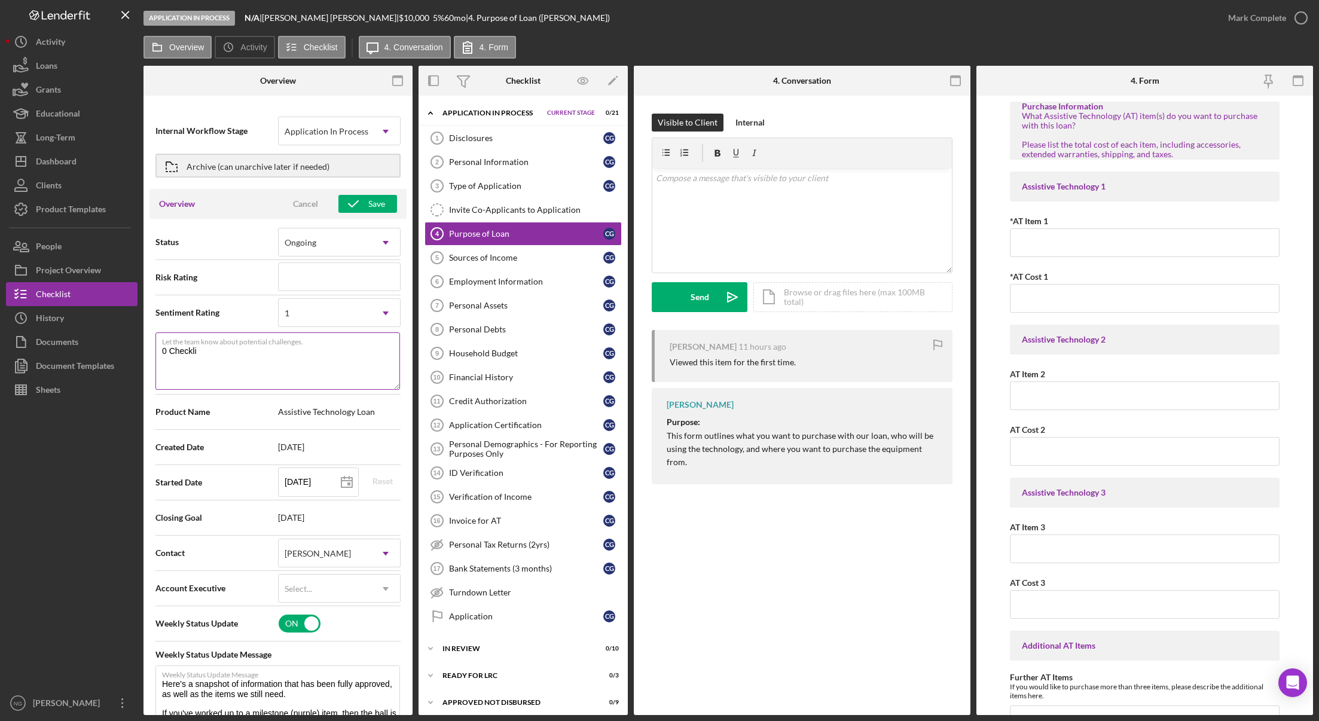
type textarea "Here's a snapshot of information that has been fully approved, as well as the i…"
type textarea "0 Checkl"
type textarea "Here's a snapshot of information that has been fully approved, as well as the i…"
type textarea "0 Check"
type textarea "Here's a snapshot of information that has been fully approved, as well as the i…"
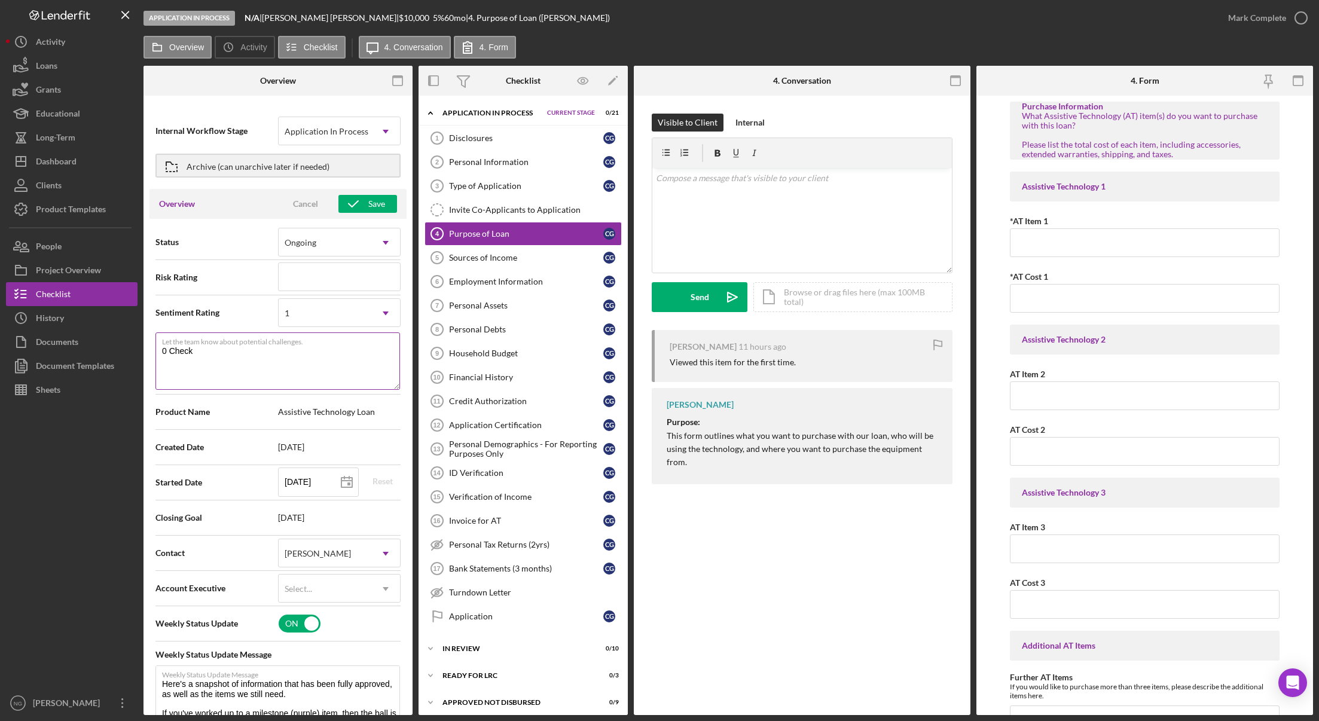
type textarea "0 Chec"
type textarea "Here's a snapshot of information that has been fully approved, as well as the i…"
type textarea "0 Che"
type textarea "Here's a snapshot of information that has been fully approved, as well as the i…"
type textarea "0 Ch"
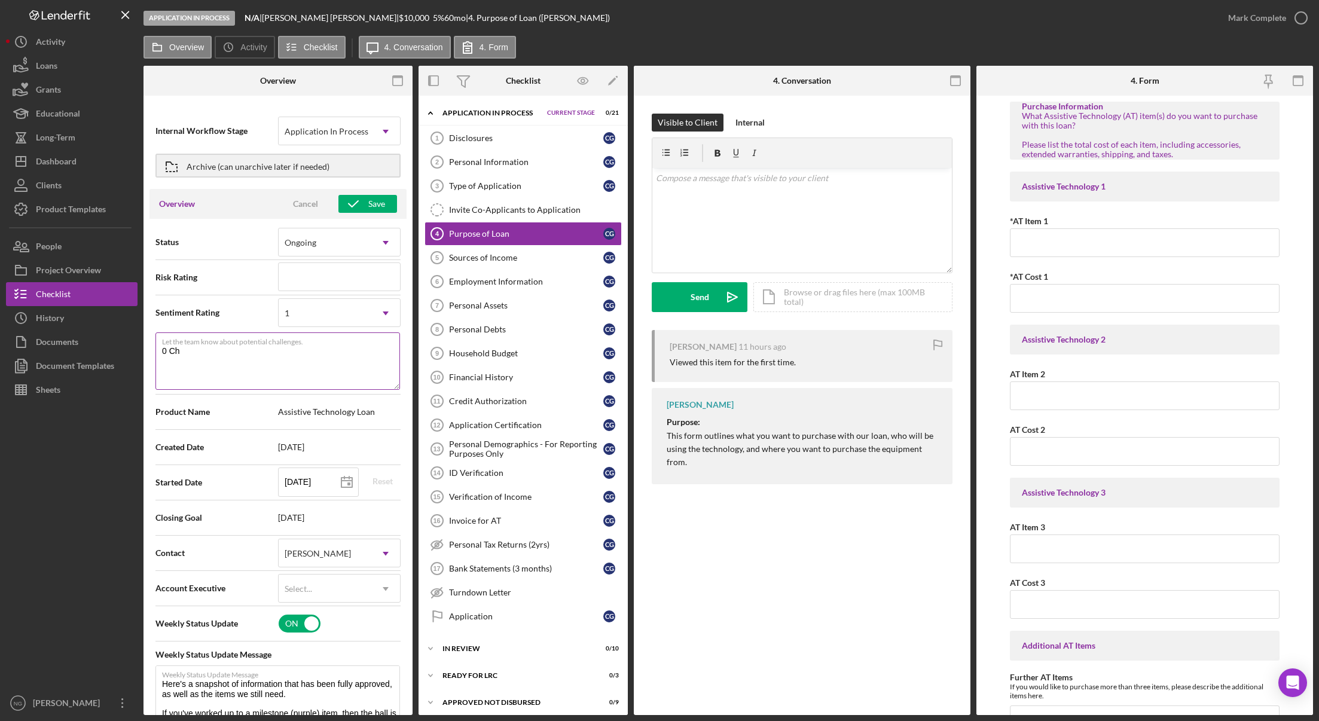
type textarea "Here's a snapshot of information that has been fully approved, as well as the i…"
type textarea "0 C"
type textarea "Here's a snapshot of information that has been fully approved, as well as the i…"
type textarea "0"
type textarea "Here's a snapshot of information that has been fully approved, as well as the i…"
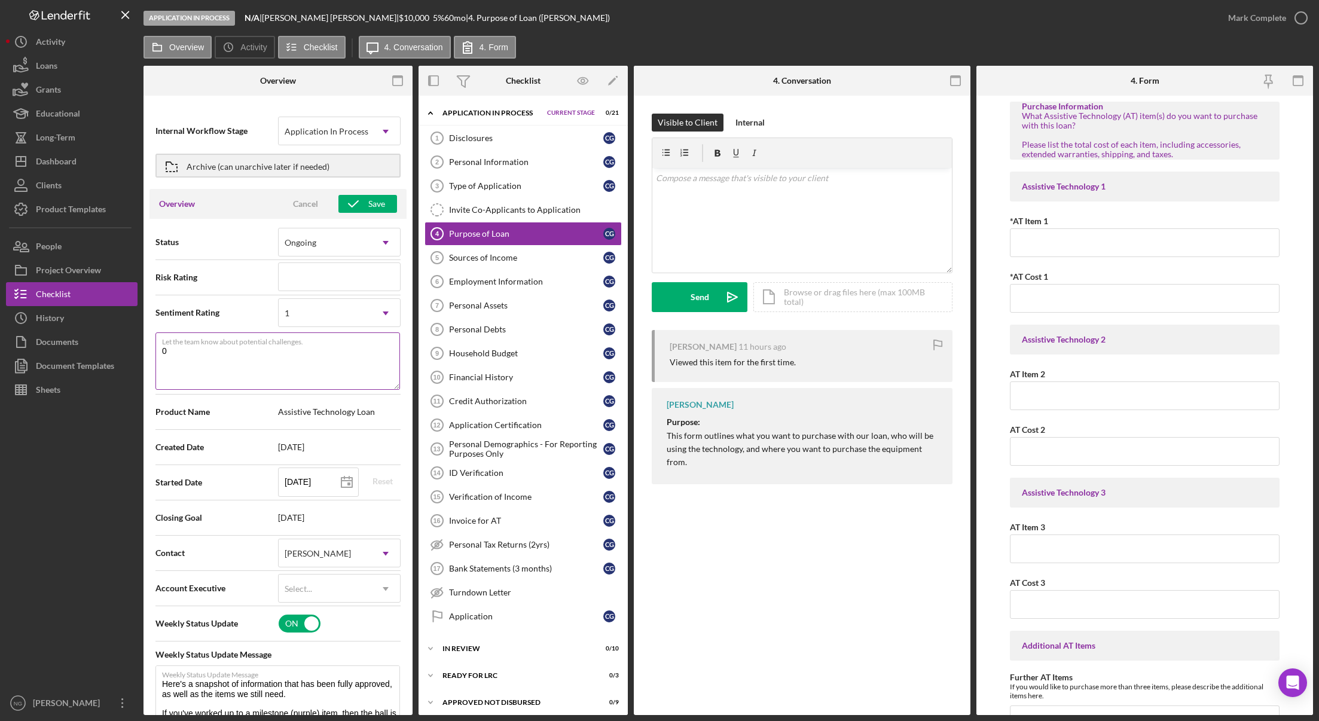
type textarea "0"
type textarea "Here's a snapshot of information that has been fully approved, as well as the i…"
click at [381, 207] on button "Save" at bounding box center [367, 204] width 59 height 18
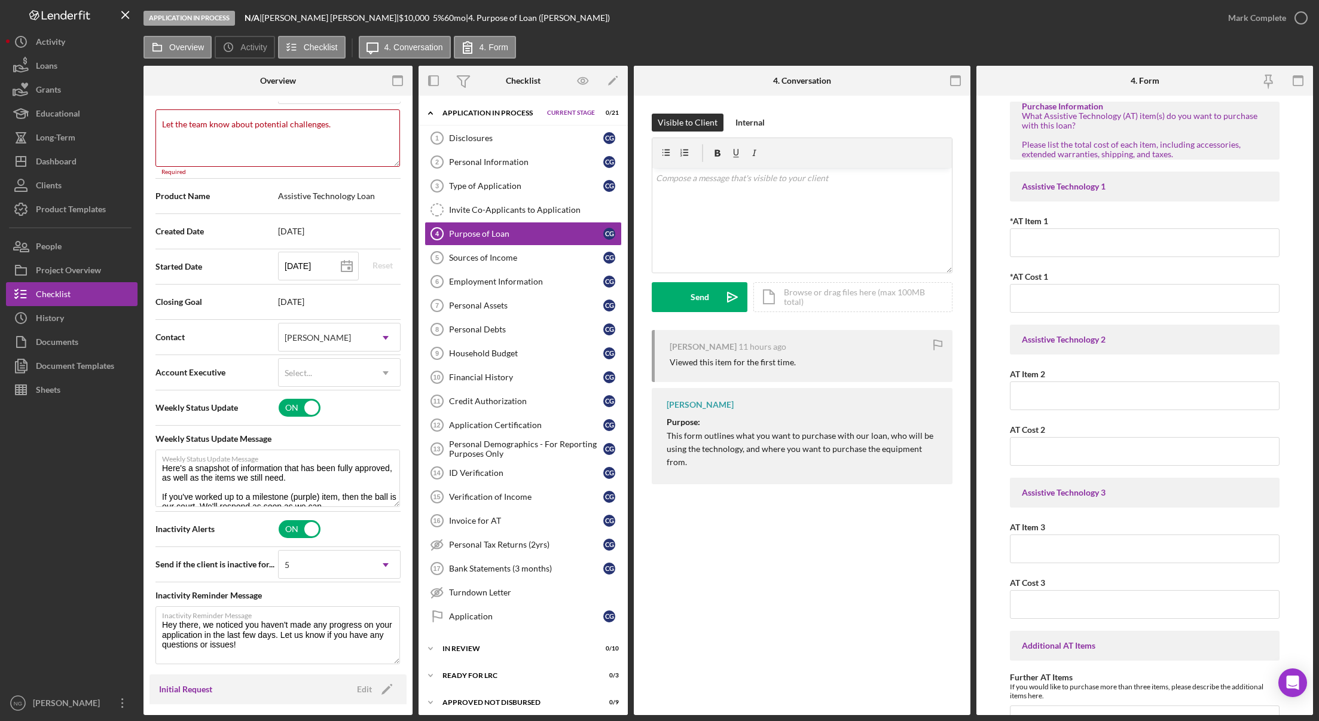
scroll to position [231, 0]
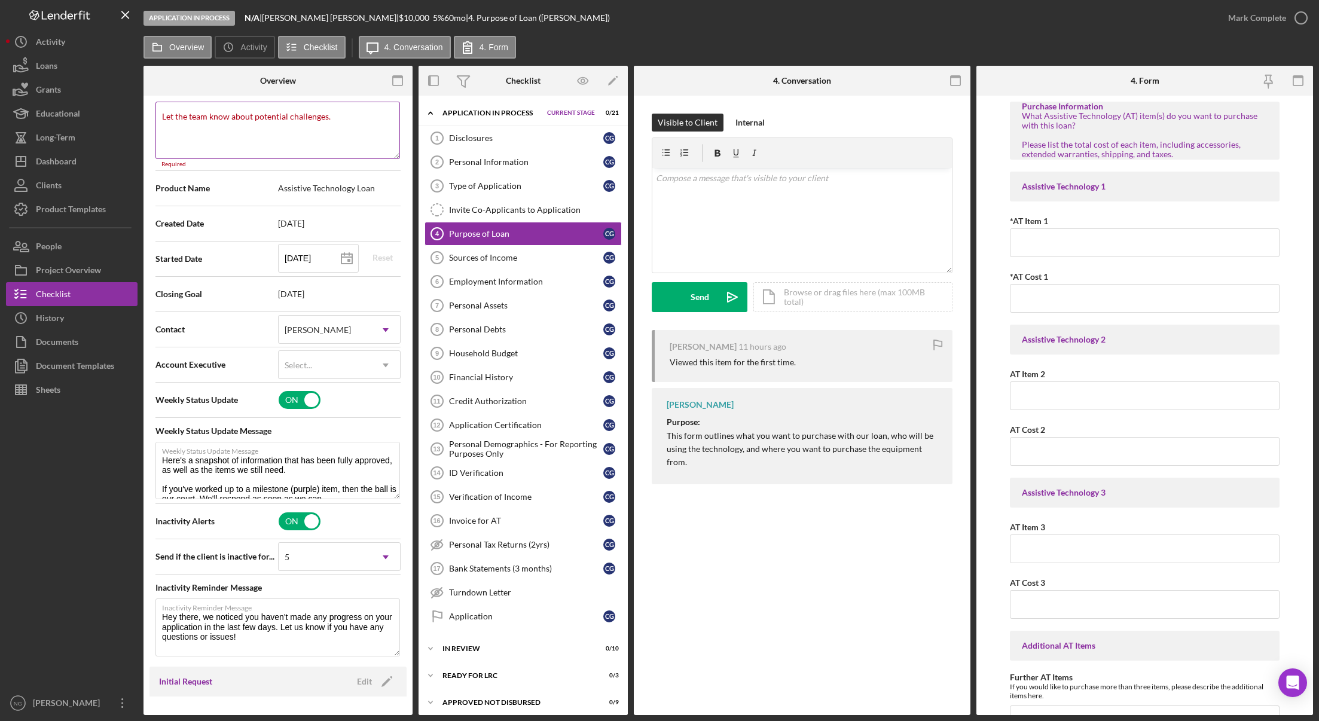
click at [343, 119] on textarea "Let the team know about potential challenges." at bounding box center [277, 130] width 245 height 57
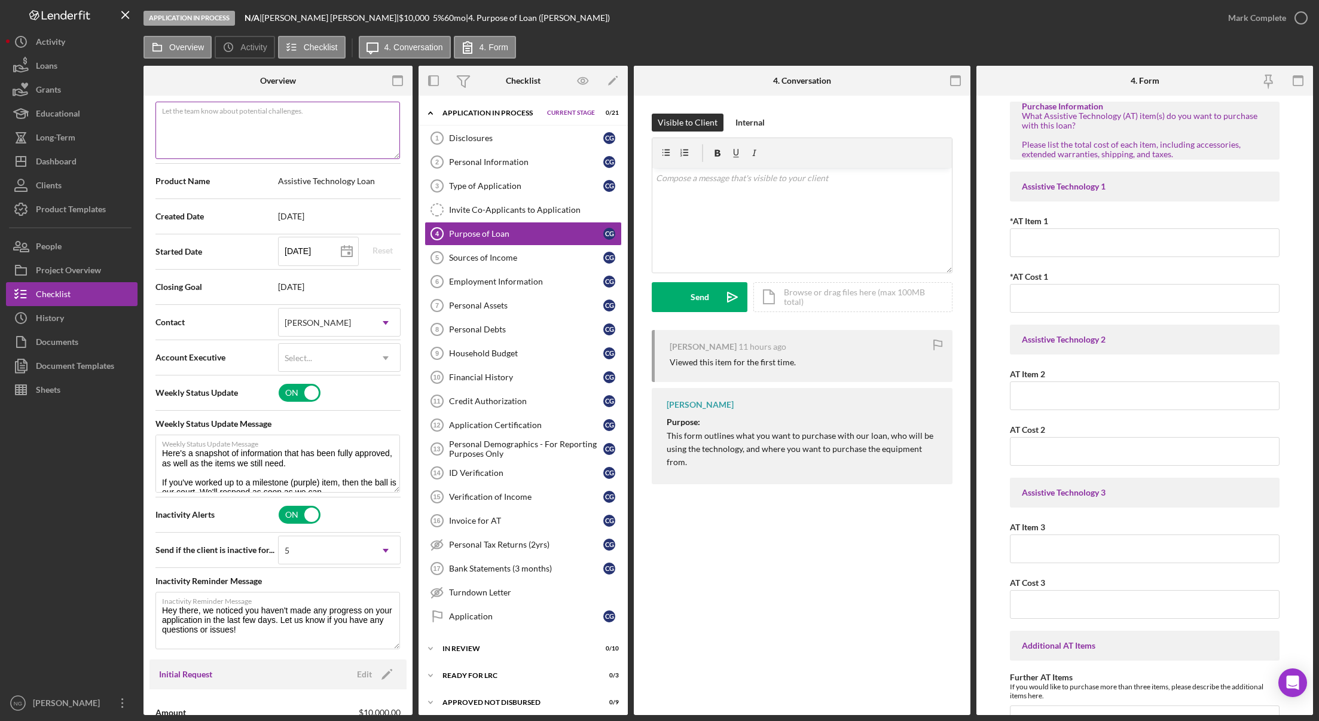
type textarea "Here's a snapshot of information that has been fully approved, as well as the i…"
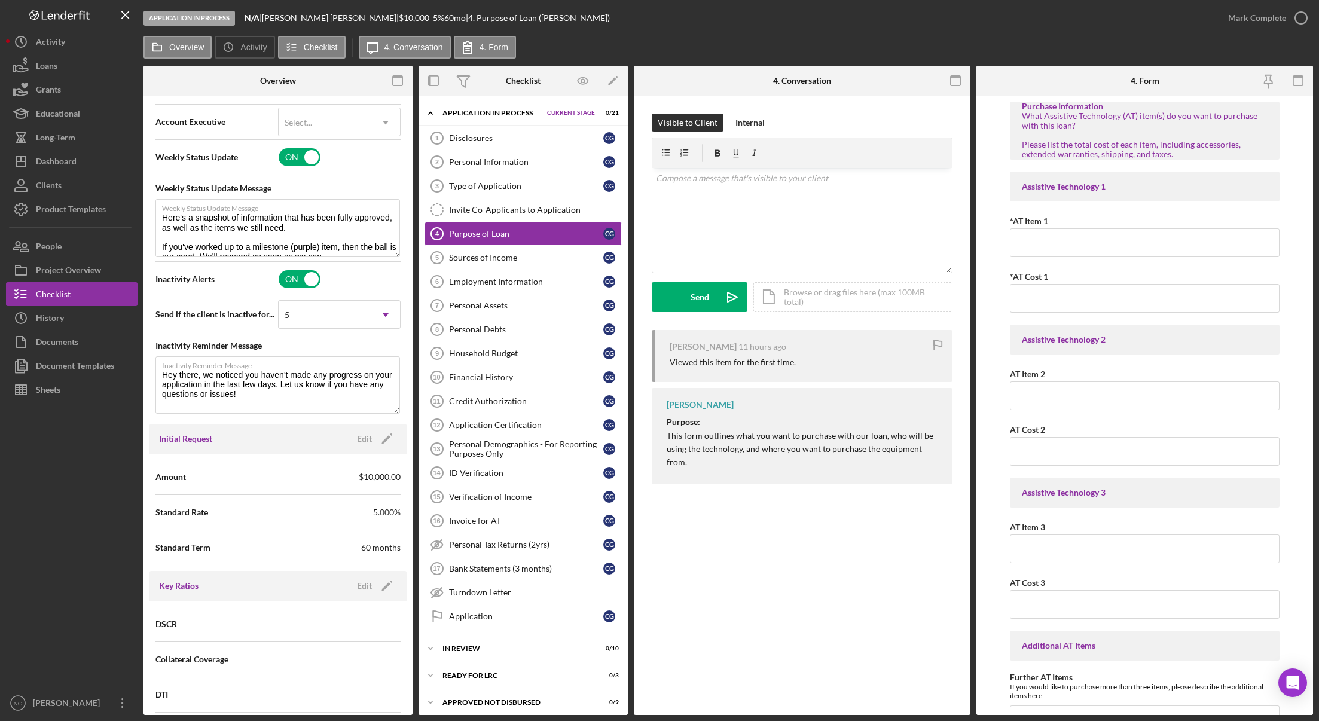
scroll to position [410, 0]
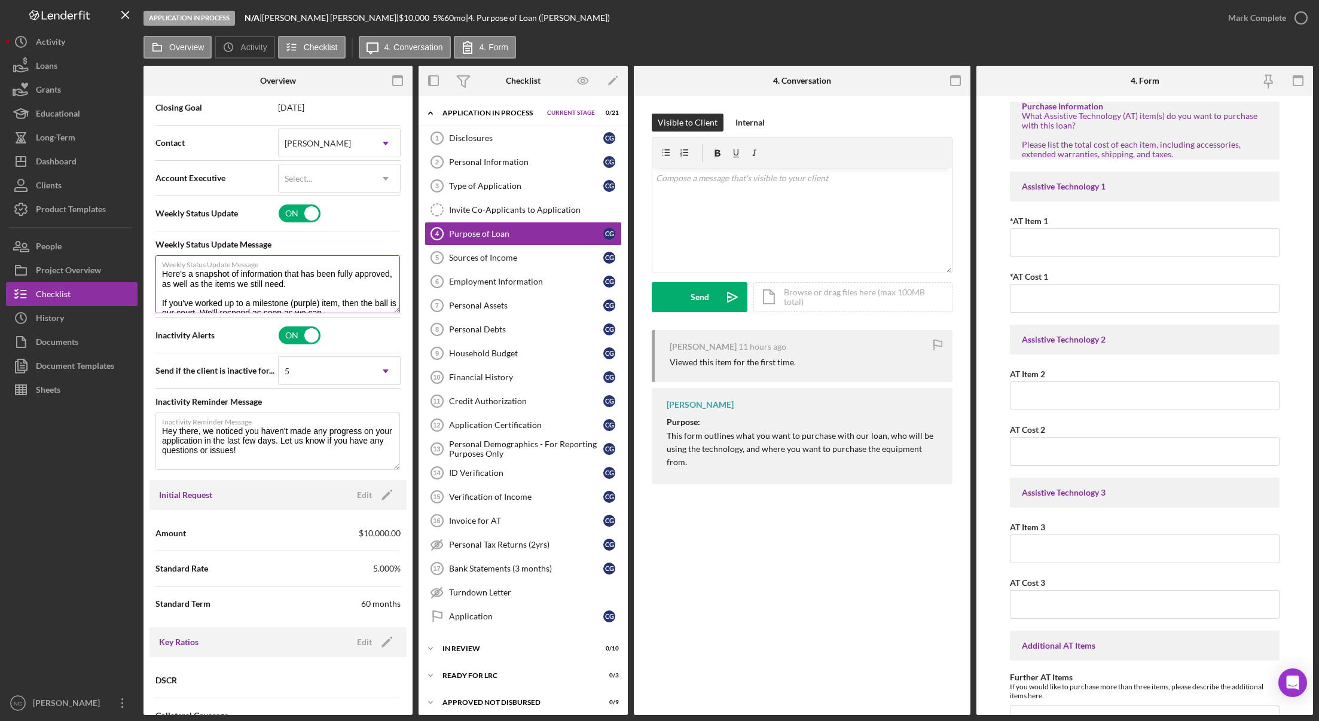
type textarea "0"
click at [520, 194] on link "Type of Application 3 Type of Application C G" at bounding box center [522, 186] width 197 height 24
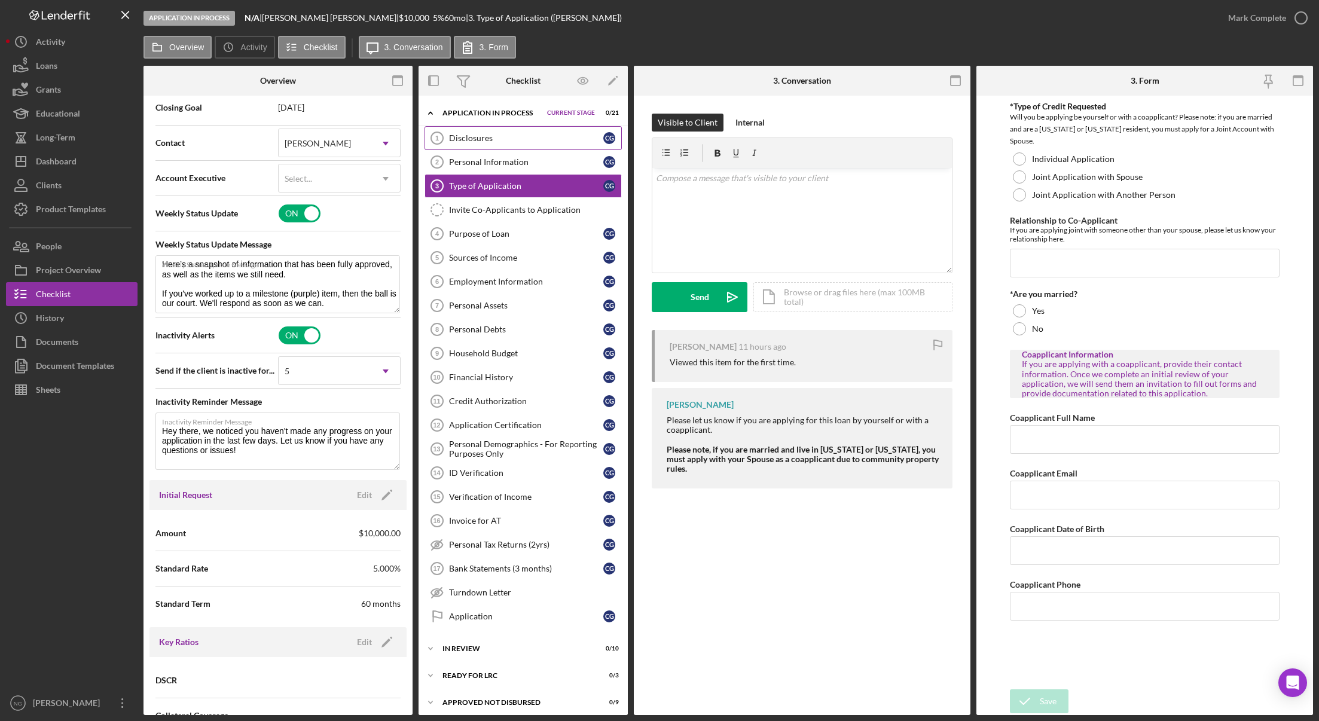
click at [523, 134] on div "Disclosures" at bounding box center [526, 138] width 154 height 10
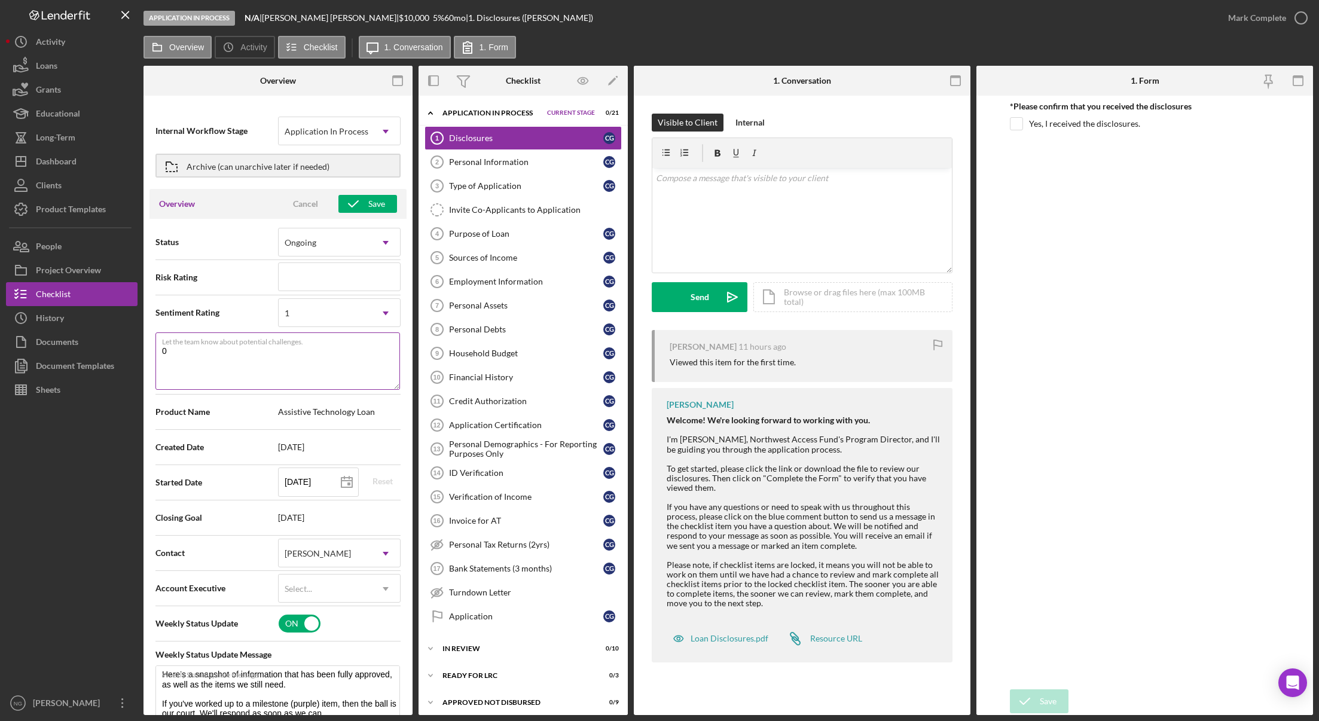
click at [279, 351] on textarea "0" at bounding box center [277, 360] width 245 height 57
type textarea "Here's a snapshot of information that has been fully approved, as well as the i…"
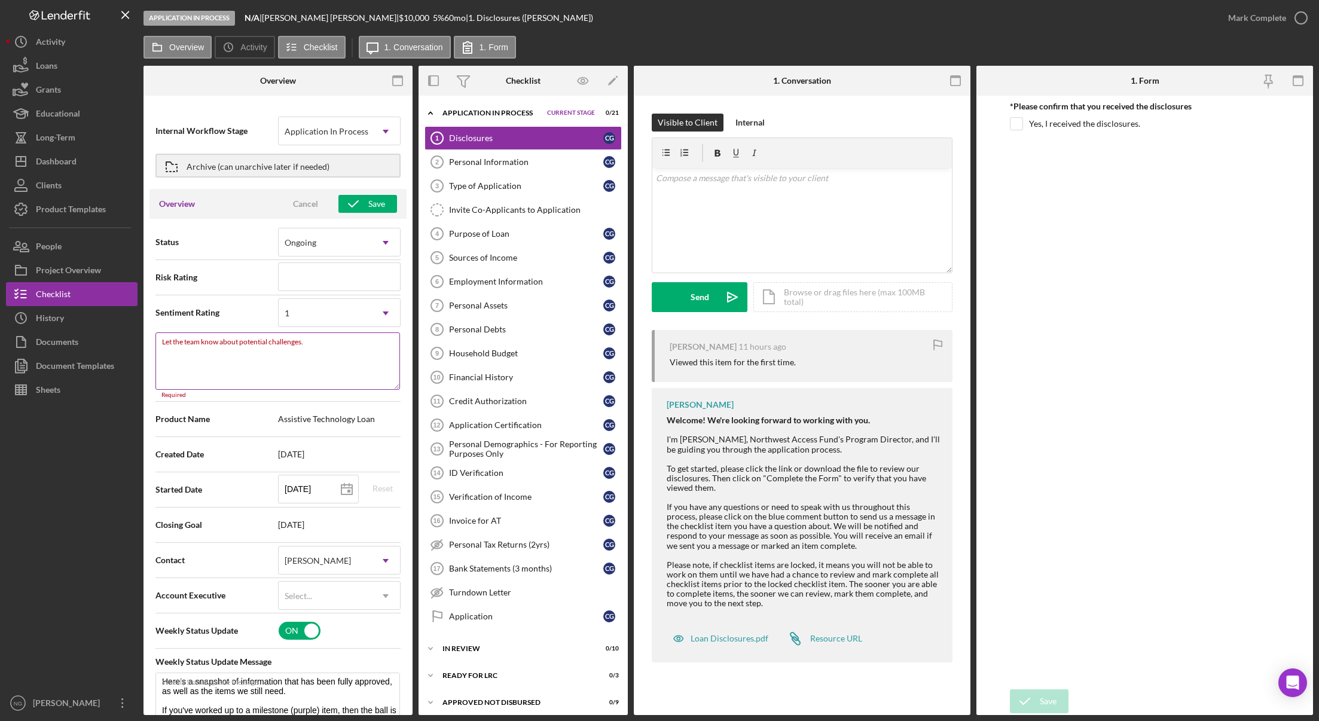
type textarea "Here's a snapshot of information that has been fully approved, as well as the i…"
type textarea "0"
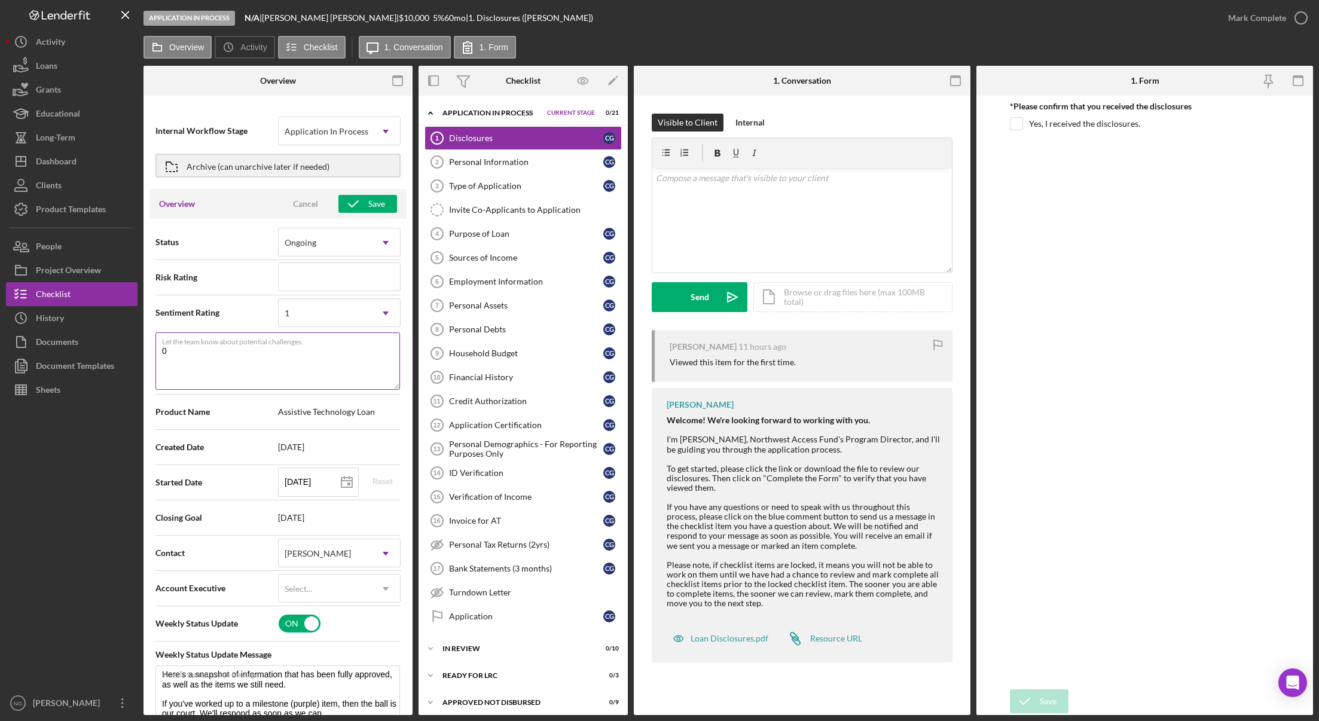
type textarea "Here's a snapshot of information that has been fully approved, as well as the i…"
type textarea "0C"
type textarea "Here's a snapshot of information that has been fully approved, as well as the i…"
type textarea "0"
type textarea "Here's a snapshot of information that has been fully approved, as well as the i…"
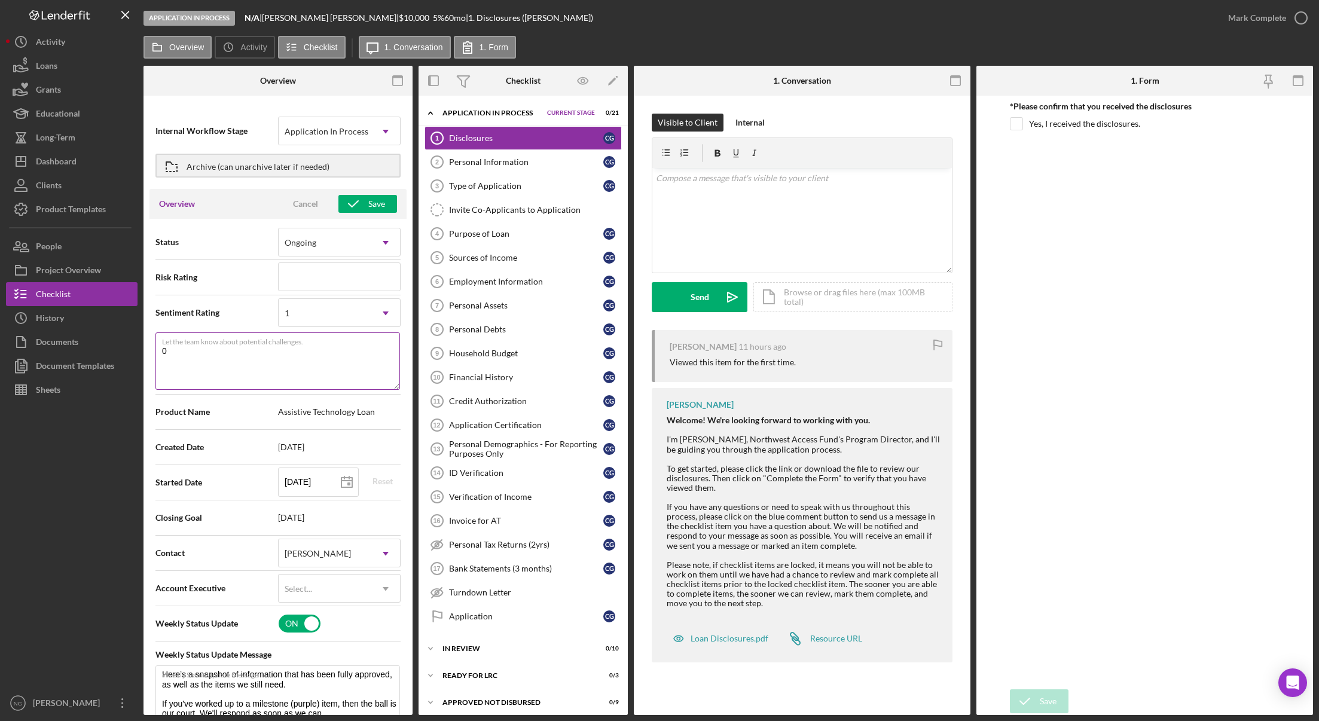
type textarea "0"
type textarea "Here's a snapshot of information that has been fully approved, as well as the i…"
type textarea "0 I"
type textarea "Here's a snapshot of information that has been fully approved, as well as the i…"
type textarea "0 It"
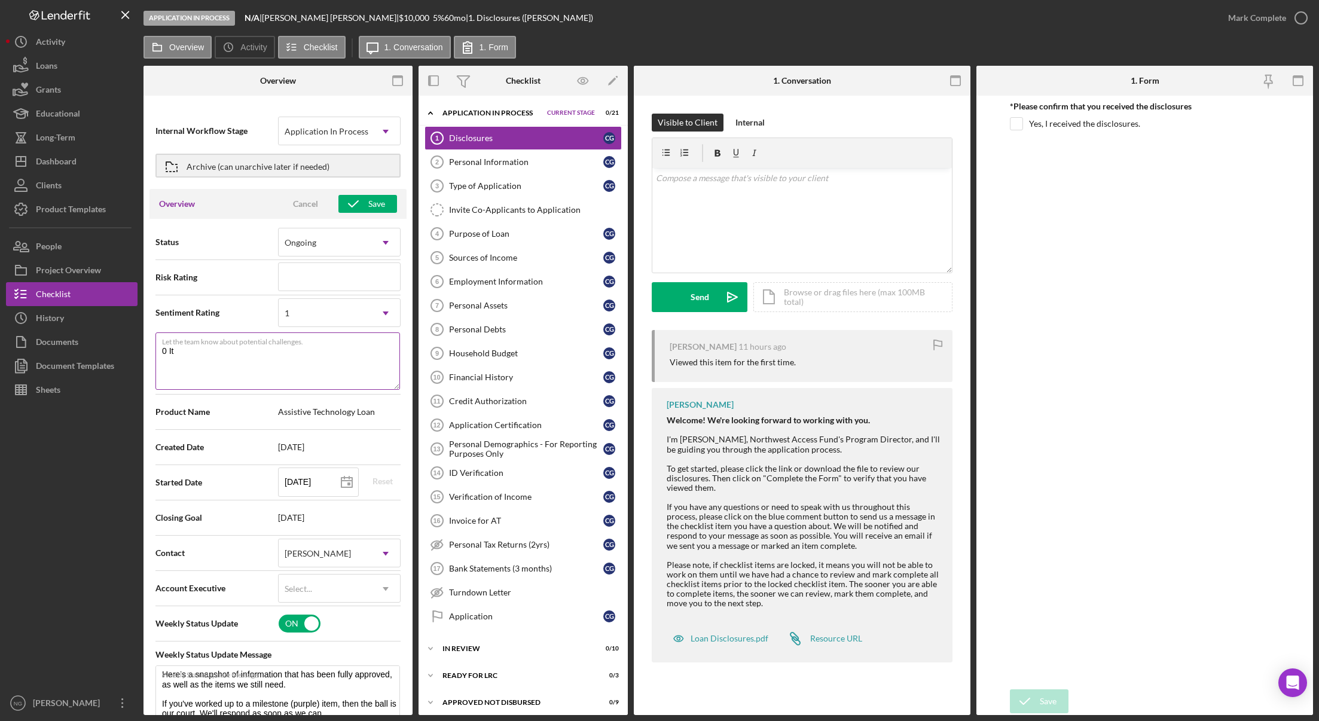
type textarea "Here's a snapshot of information that has been fully approved, as well as the i…"
type textarea "0 Ite"
type textarea "Here's a snapshot of information that has been fully approved, as well as the i…"
type textarea "0 Item"
type textarea "Here's a snapshot of information that has been fully approved, as well as the i…"
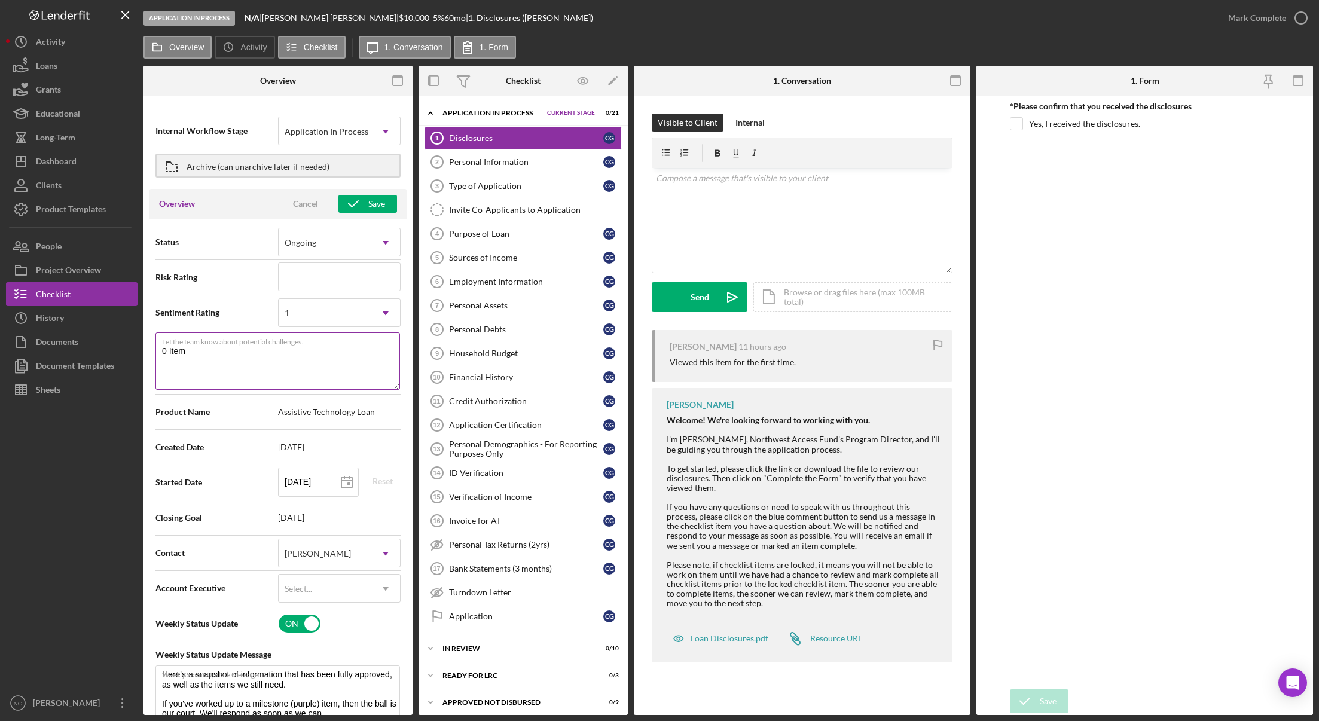
type textarea "0 Items"
type textarea "Here's a snapshot of information that has been fully approved, as well as the i…"
type textarea "0 Items C"
type textarea "Here's a snapshot of information that has been fully approved, as well as the i…"
type textarea "0 Items Co"
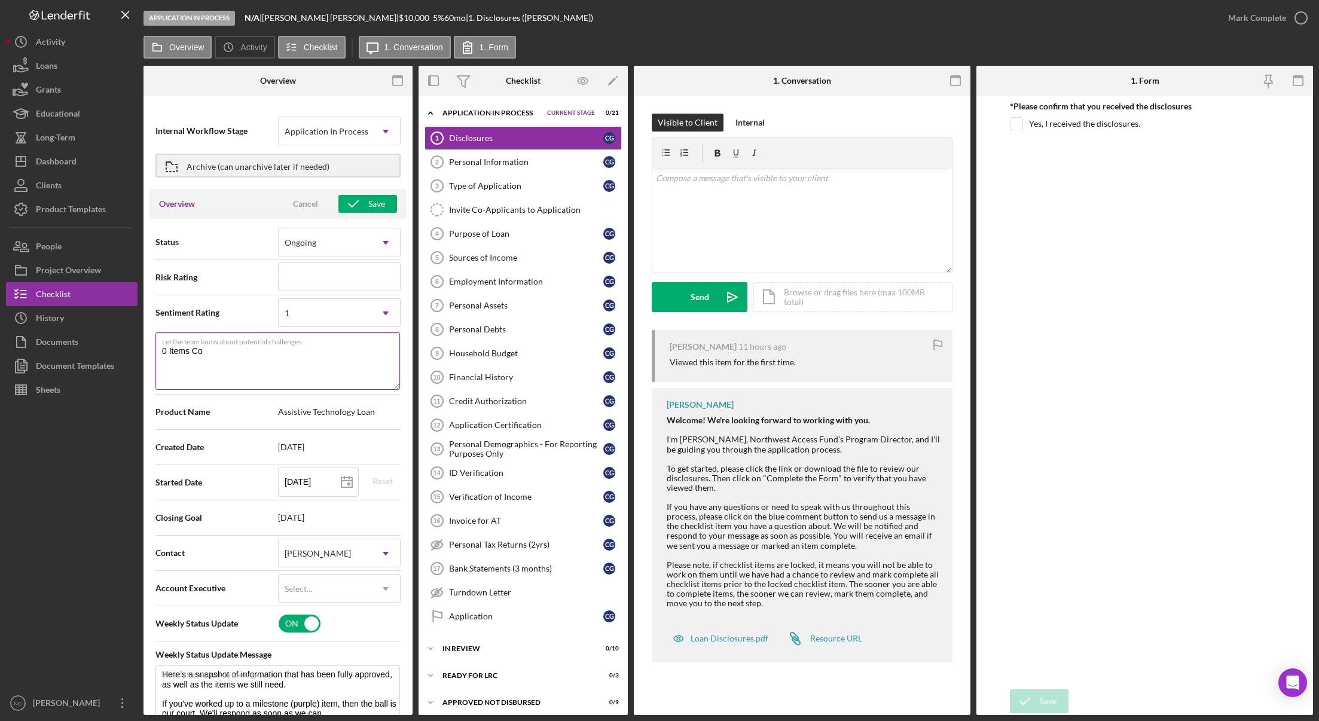
type textarea "Here's a snapshot of information that has been fully approved, as well as the i…"
type textarea "0 Items Comp;"
type textarea "Here's a snapshot of information that has been fully approved, as well as the i…"
type textarea "0 Items Comp;l"
type textarea "Here's a snapshot of information that has been fully approved, as well as the i…"
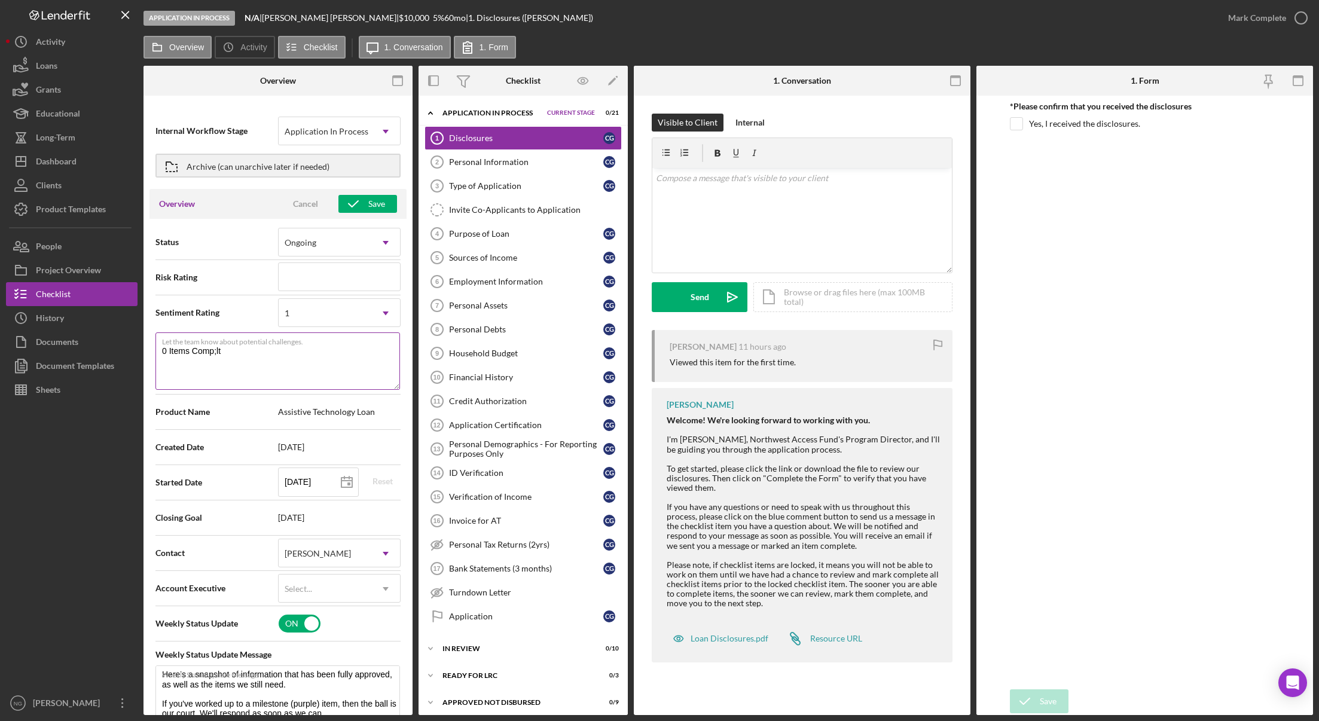
type textarea "0 Items Comp;lte"
type textarea "Here's a snapshot of information that has been fully approved, as well as the i…"
type textarea "0 Items Comp;lt"
type textarea "Here's a snapshot of information that has been fully approved, as well as the i…"
type textarea "0 Items Comp;l"
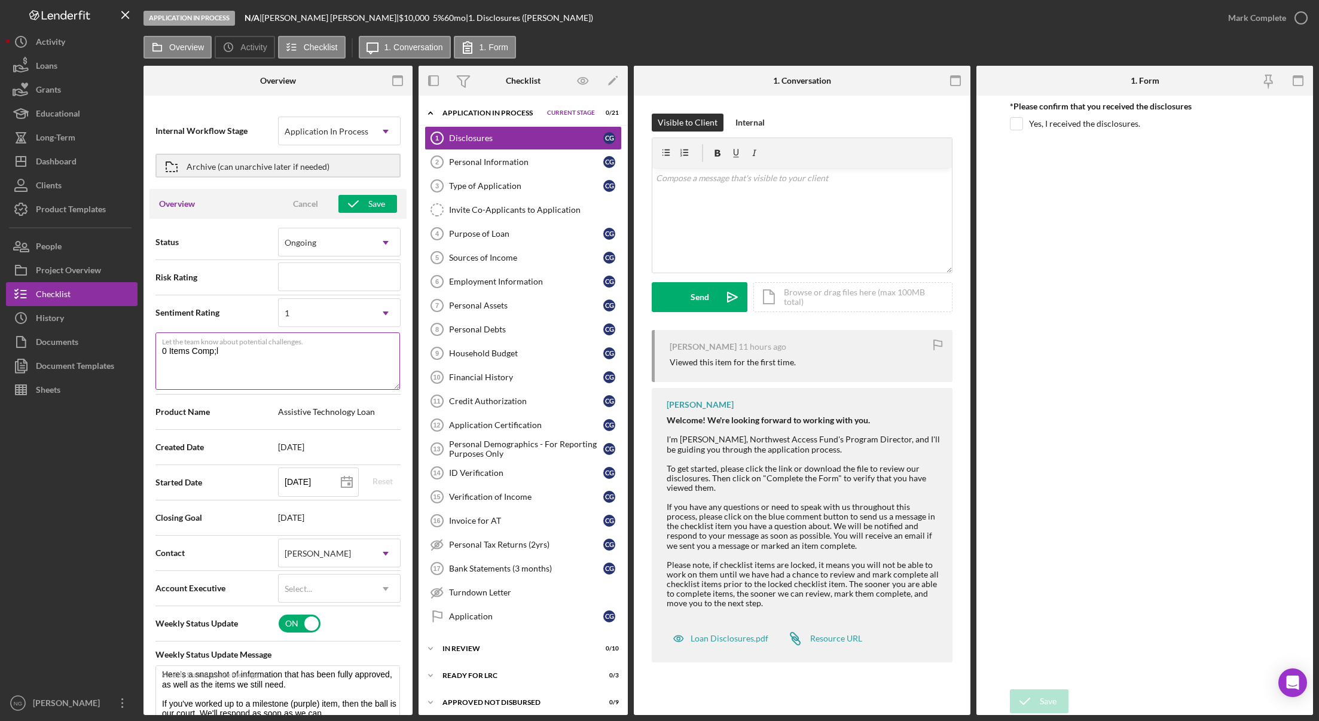
type textarea "Here's a snapshot of information that has been fully approved, as well as the i…"
type textarea "0 Items Comp;"
type textarea "Here's a snapshot of information that has been fully approved, as well as the i…"
type textarea "0 Items Comp"
type textarea "Here's a snapshot of information that has been fully approved, as well as the i…"
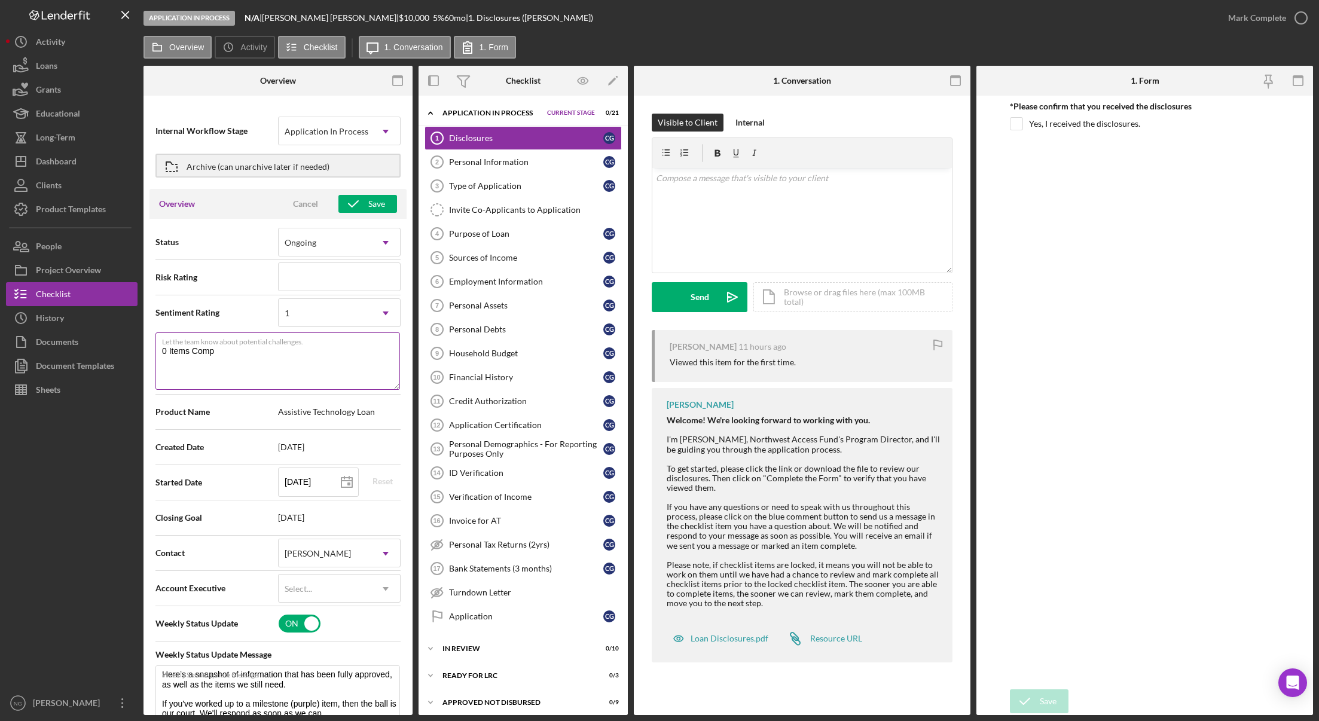
type textarea "0 Items Compl"
type textarea "Here's a snapshot of information that has been fully approved, as well as the i…"
type textarea "0 Items Complet"
type textarea "Here's a snapshot of information that has been fully approved, as well as the i…"
type textarea "0 Items Complete"
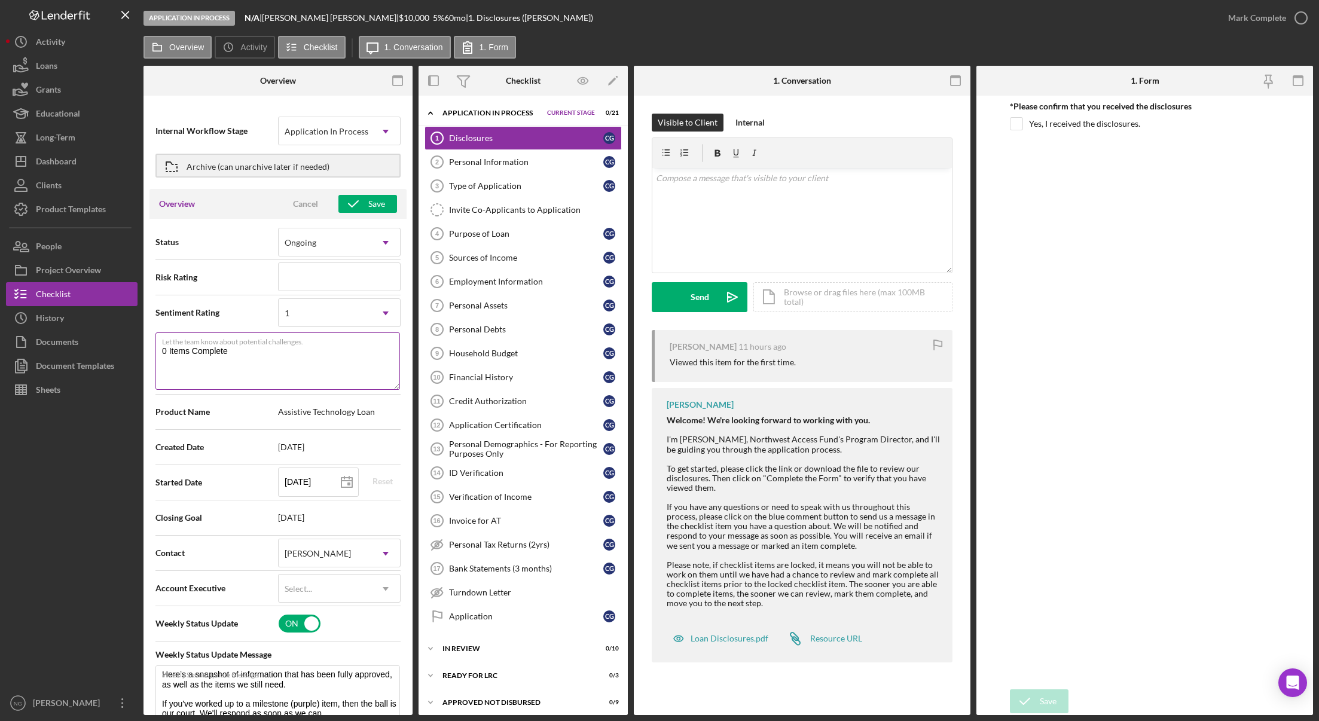
type textarea "Here's a snapshot of information that has been fully approved, as well as the i…"
drag, startPoint x: 244, startPoint y: 353, endPoint x: 137, endPoint y: 356, distance: 107.1
click at [137, 356] on div "Application In Process N/A | [PERSON_NAME] | $10,000 $2,500 5 % 60 mo | 1. Disc…" at bounding box center [659, 357] width 1307 height 715
drag, startPoint x: 190, startPoint y: 350, endPoint x: 177, endPoint y: 365, distance: 19.9
click at [177, 365] on textarea "0 Items Complete" at bounding box center [277, 360] width 245 height 57
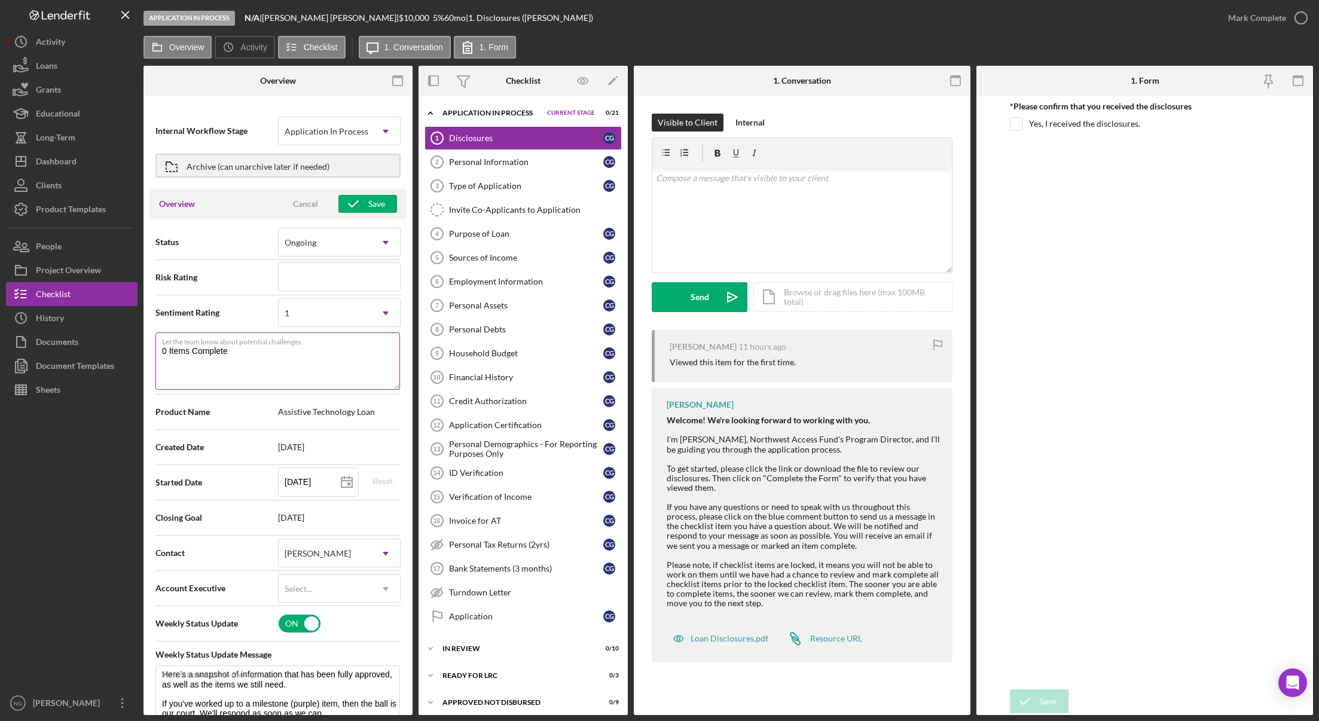
click at [232, 355] on textarea "0 Items Complete" at bounding box center [277, 360] width 245 height 57
click at [212, 351] on textarea "0 Items Complete" at bounding box center [277, 360] width 245 height 57
click at [242, 352] on textarea "0 Items Complete" at bounding box center [277, 360] width 245 height 57
drag, startPoint x: 242, startPoint y: 352, endPoint x: 159, endPoint y: 349, distance: 82.5
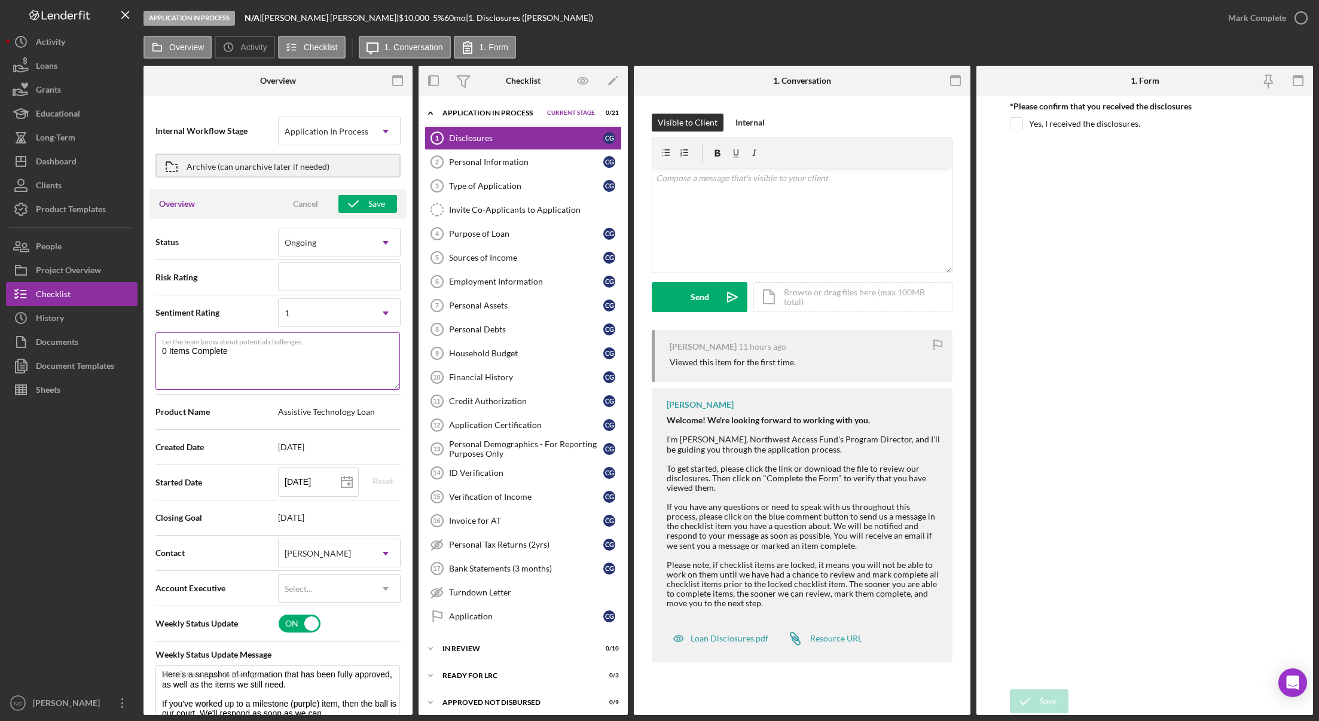
click at [160, 349] on textarea "0 Items Complete" at bounding box center [277, 360] width 245 height 57
type textarea "0 Items Complete"
click at [362, 209] on icon "button" at bounding box center [353, 204] width 30 height 30
type textarea "Here's a snapshot of information that has been fully approved, as well as the i…"
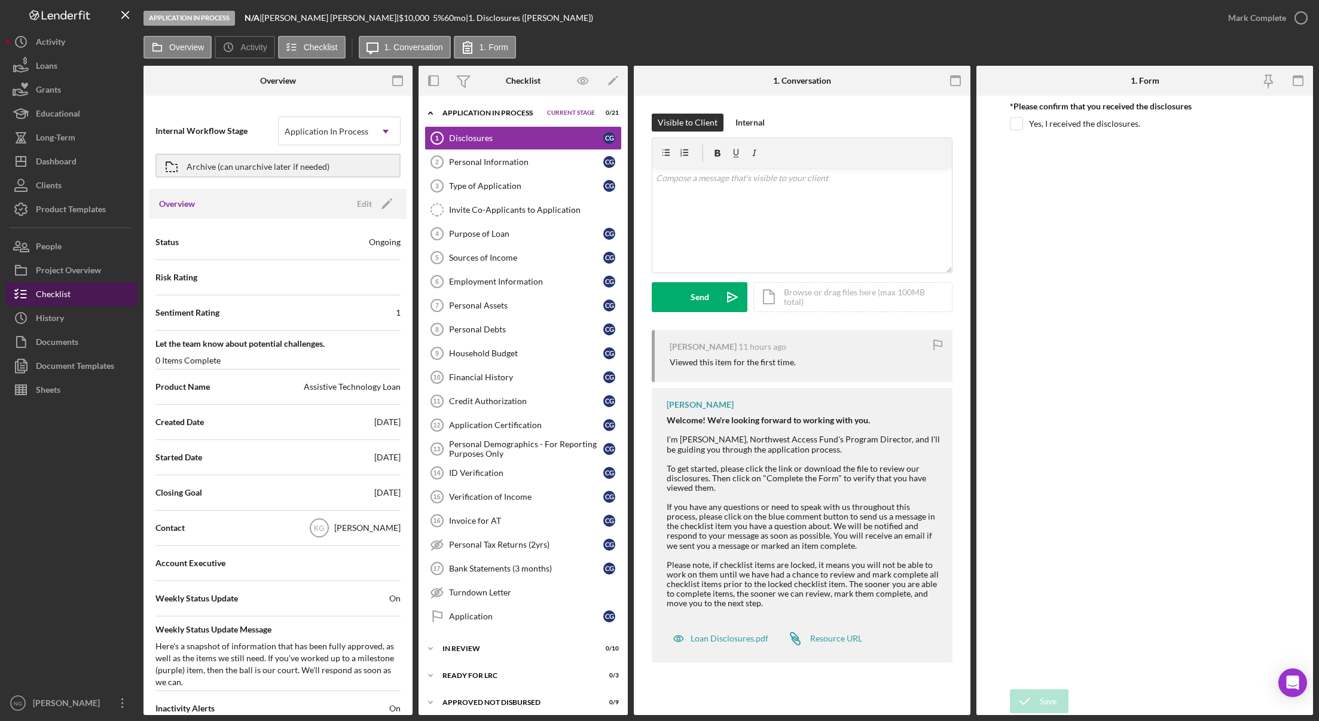
click at [78, 295] on button "Checklist" at bounding box center [72, 294] width 132 height 24
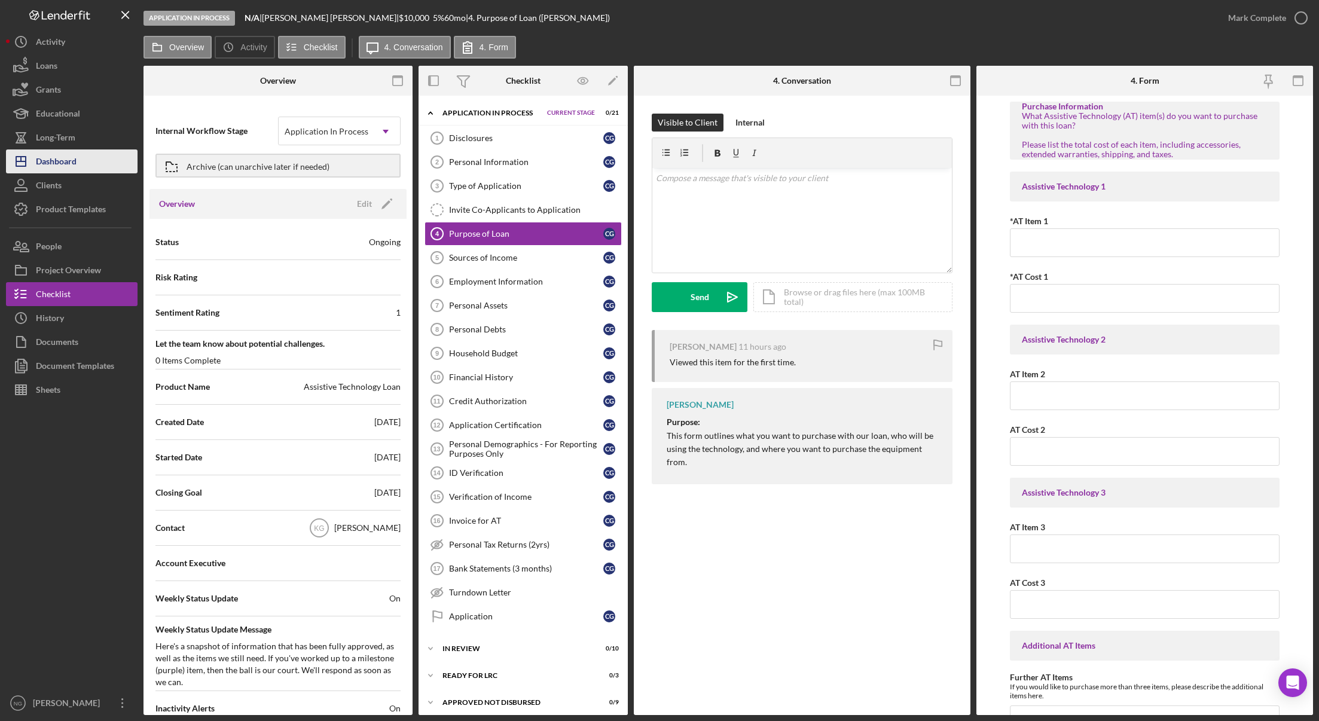
click at [98, 165] on button "Icon/Dashboard Dashboard" at bounding box center [72, 161] width 132 height 24
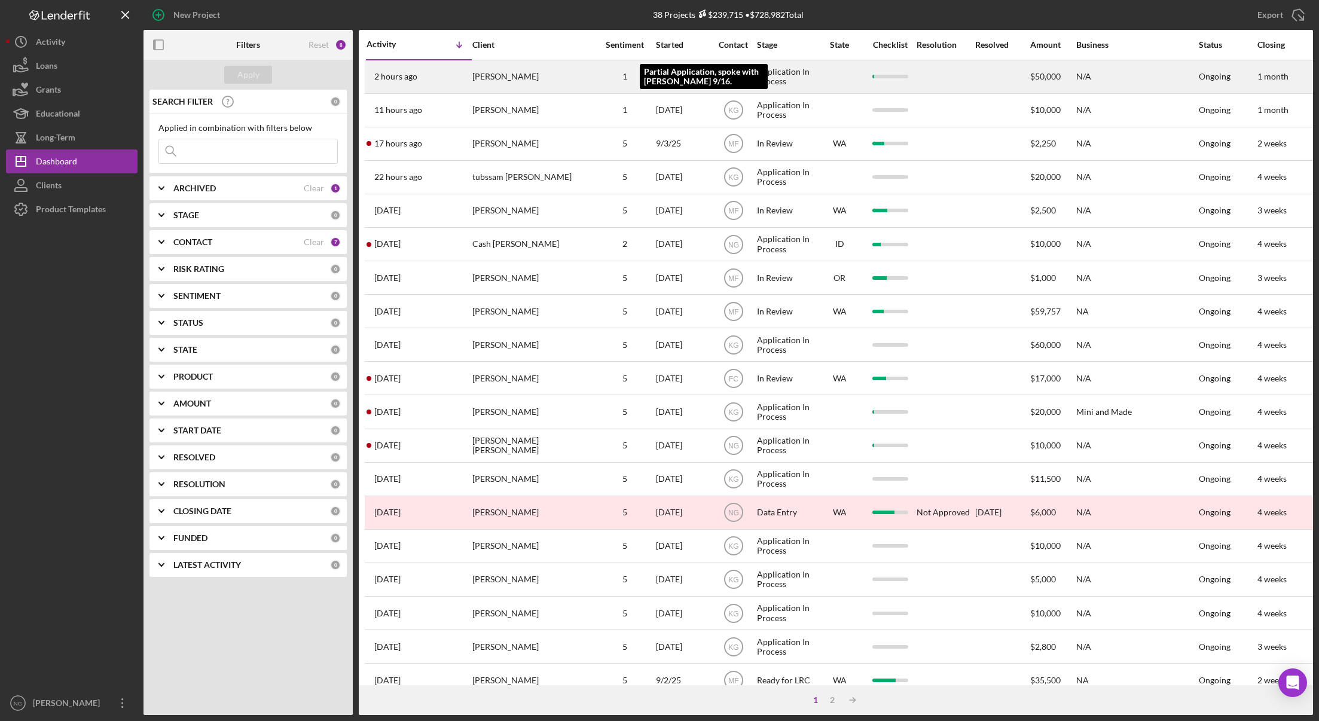
click at [625, 80] on div "1" at bounding box center [625, 77] width 60 height 10
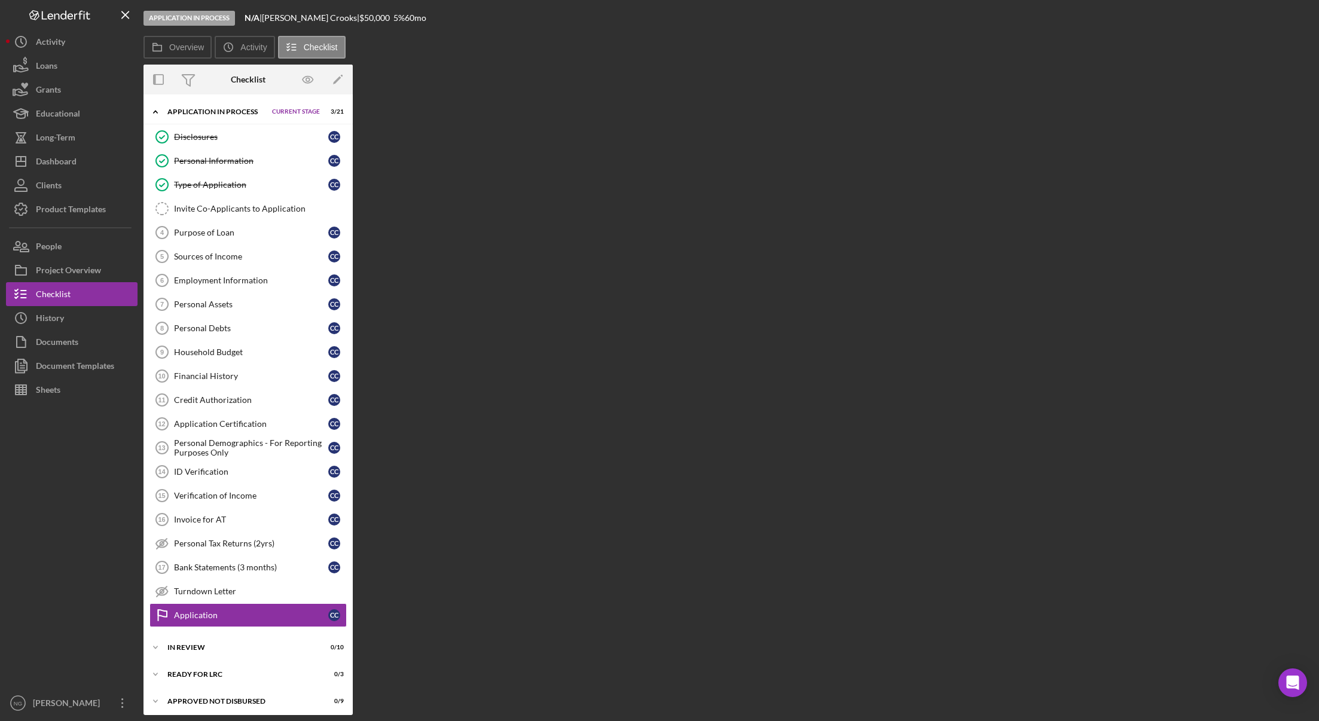
scroll to position [32, 0]
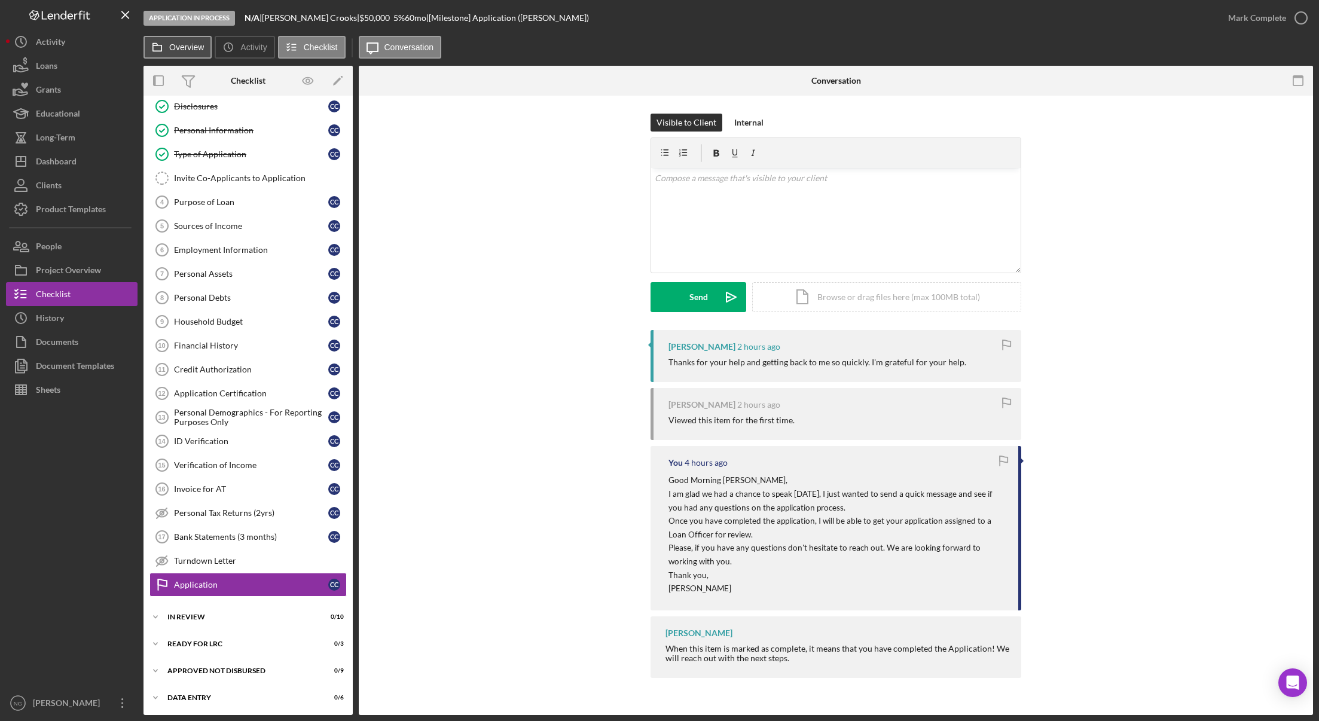
click at [181, 53] on button "Overview" at bounding box center [177, 47] width 68 height 23
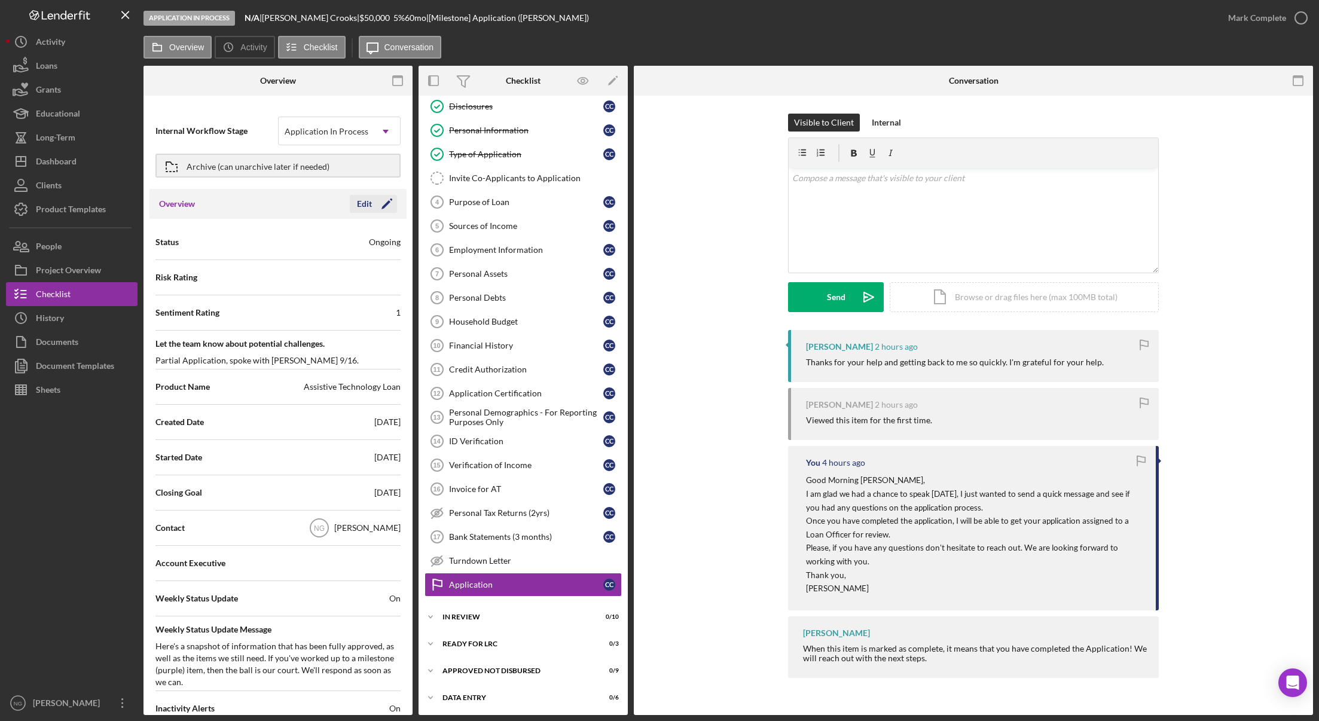
click at [386, 203] on icon "Icon/Edit" at bounding box center [387, 204] width 30 height 30
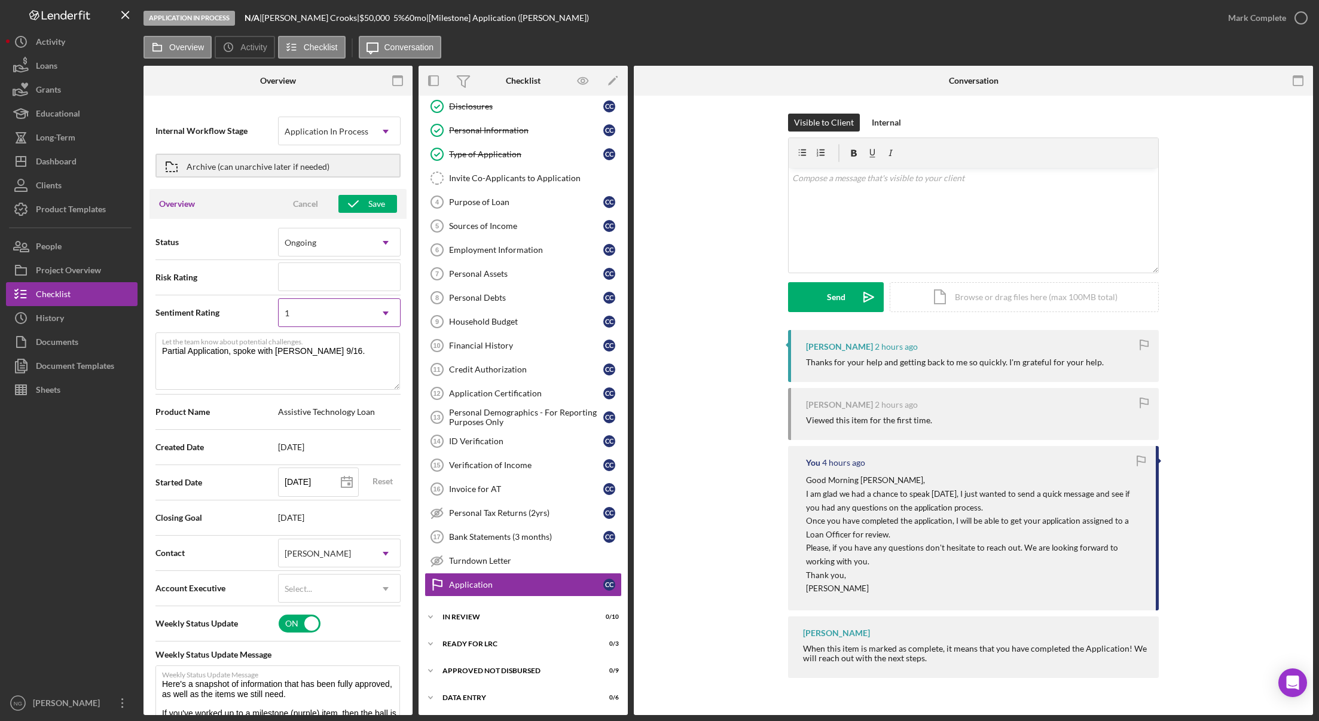
click at [380, 318] on icon "Icon/Dropdown Arrow" at bounding box center [385, 313] width 29 height 29
click at [294, 411] on div "2" at bounding box center [337, 408] width 120 height 30
type textarea "Here's a snapshot of information that has been fully approved, as well as the i…"
drag, startPoint x: 232, startPoint y: 350, endPoint x: 321, endPoint y: 353, distance: 89.1
click at [321, 353] on textarea "Partial Application, spoke with [PERSON_NAME] 9/16." at bounding box center [277, 360] width 245 height 57
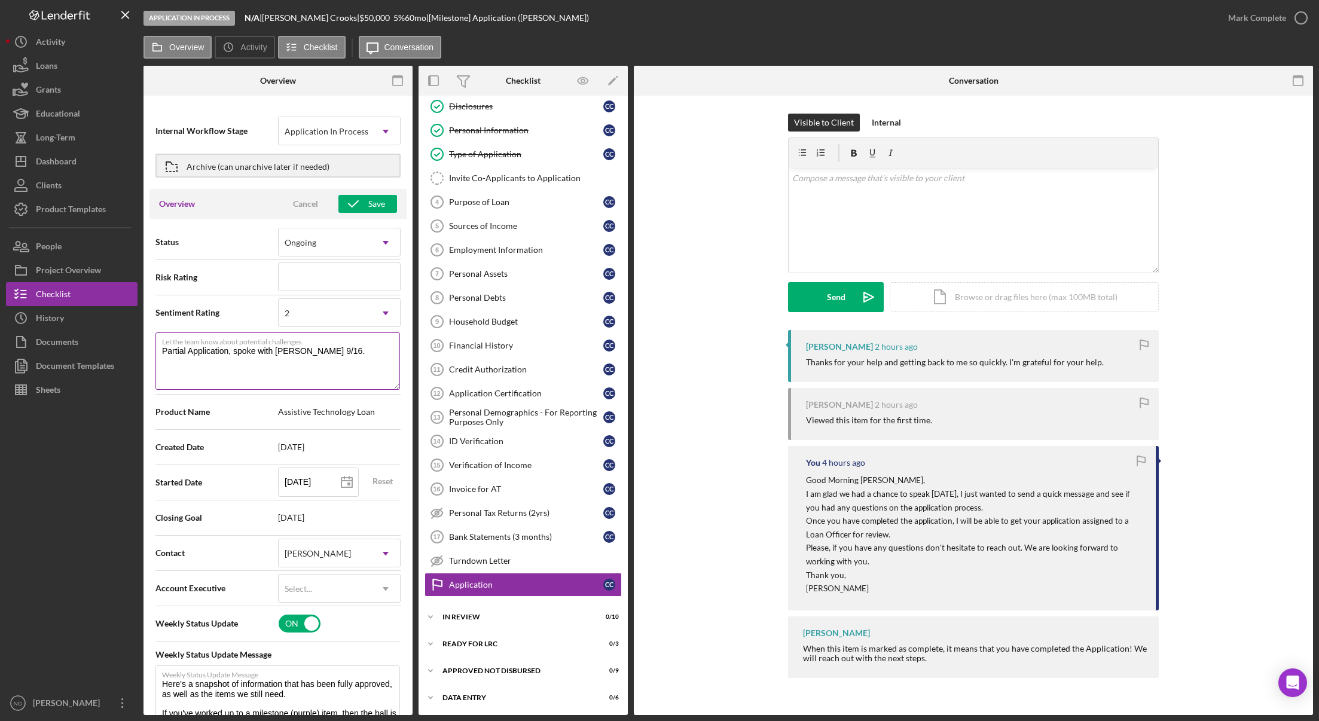
type textarea "Partial Application,."
type textarea "Here's a snapshot of information that has been fully approved, as well as the i…"
type textarea "Partial Application,"
type textarea "Here's a snapshot of information that has been fully approved, as well as the i…"
type textarea "Partial Application,"
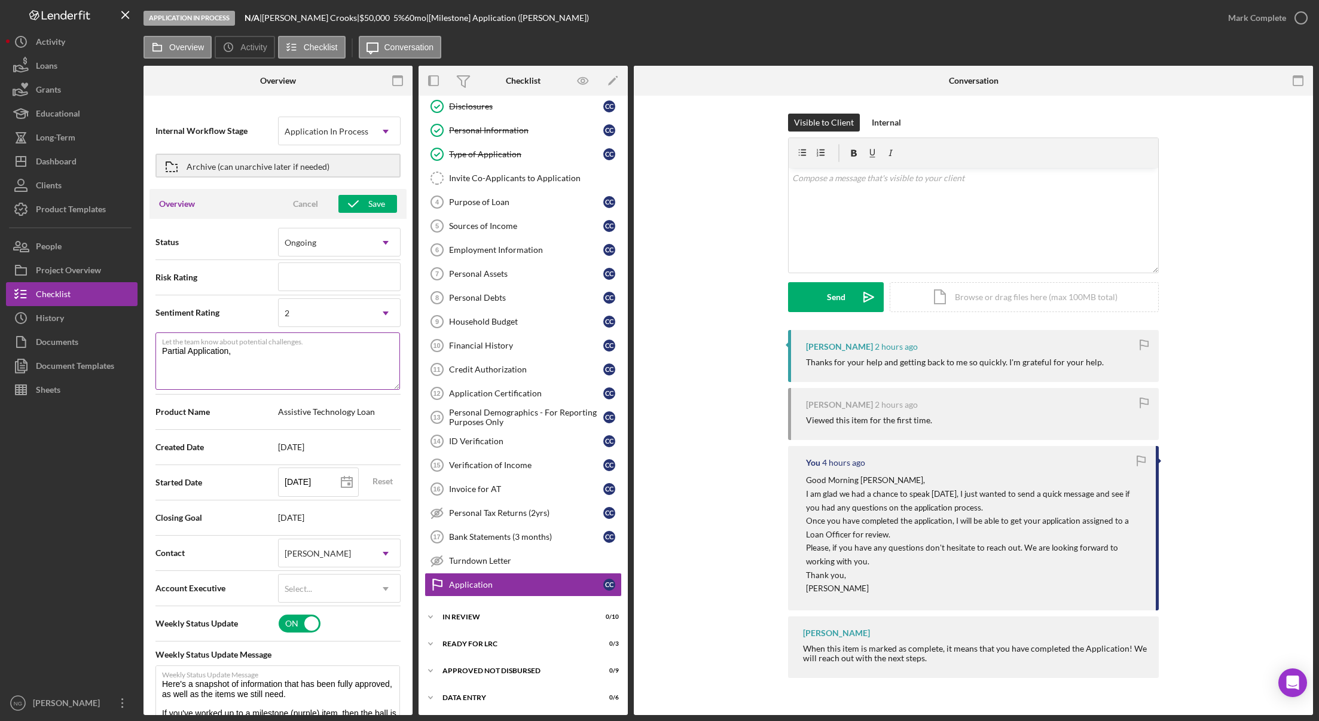
type textarea "Here's a snapshot of information that has been fully approved, as well as the i…"
type textarea "Partial Application, M"
type textarea "Here's a snapshot of information that has been fully approved, as well as the i…"
type textarea "Partial Application, Me"
type textarea "Here's a snapshot of information that has been fully approved, as well as the i…"
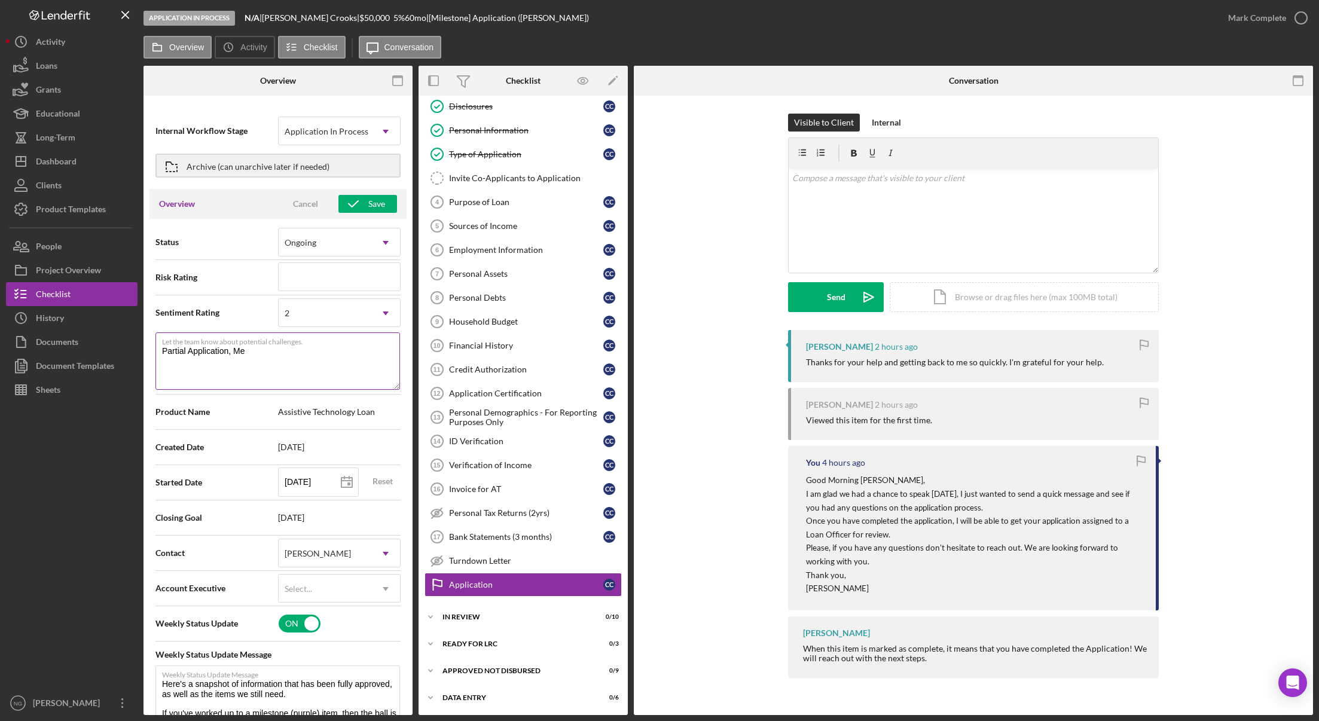
type textarea "Partial Application, Mes"
type textarea "Here's a snapshot of information that has been fully approved, as well as the i…"
type textarea "Partial Application, Me"
type textarea "Here's a snapshot of information that has been fully approved, as well as the i…"
type textarea "Partial Application, M"
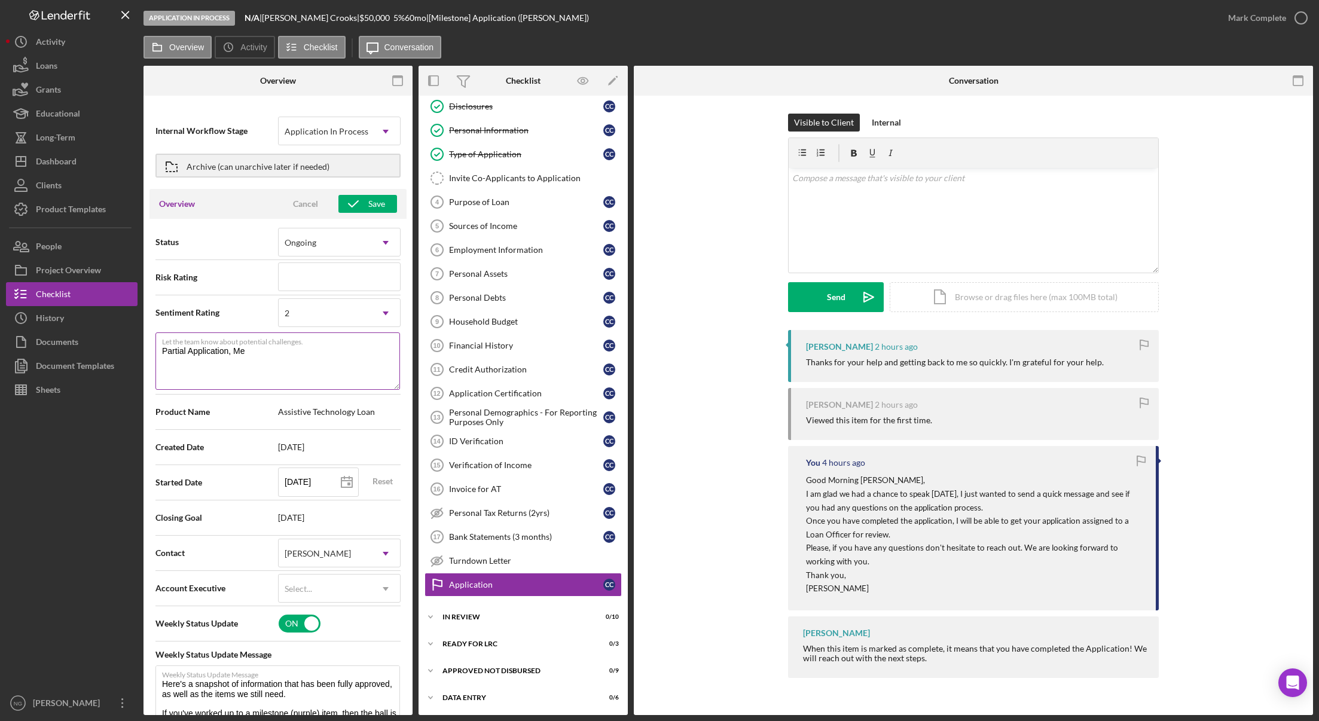
type textarea "Here's a snapshot of information that has been fully approved, as well as the i…"
type textarea "Partial Application,"
type textarea "Here's a snapshot of information that has been fully approved, as well as the i…"
click at [375, 207] on div "Save" at bounding box center [376, 204] width 17 height 18
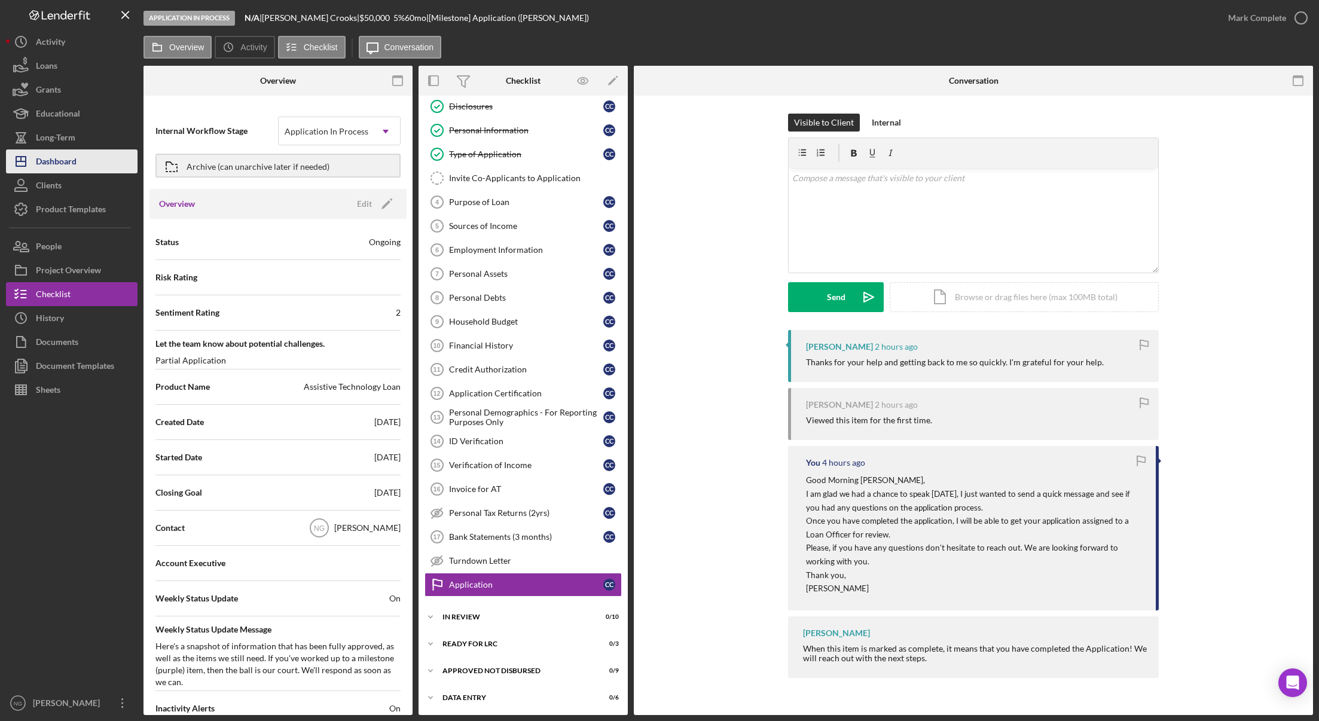
click at [95, 166] on button "Icon/Dashboard Dashboard" at bounding box center [72, 161] width 132 height 24
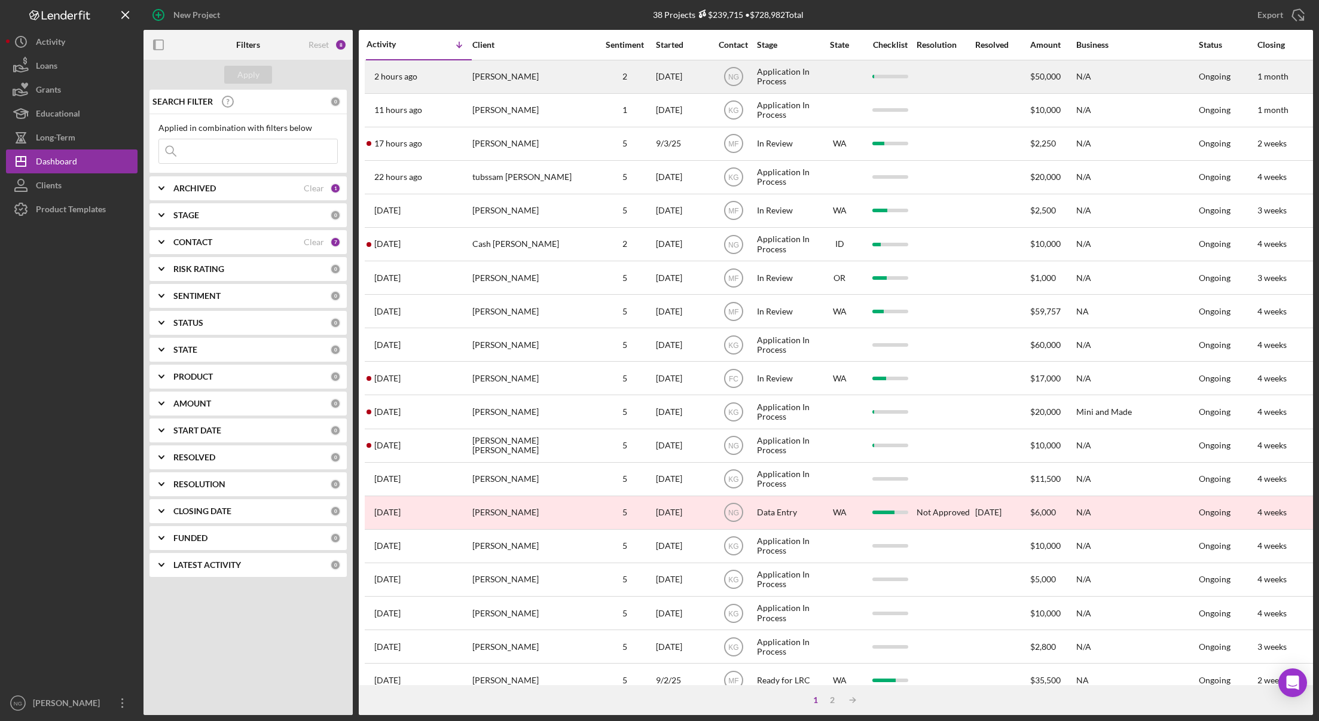
click at [560, 79] on div "[PERSON_NAME]" at bounding box center [532, 77] width 120 height 32
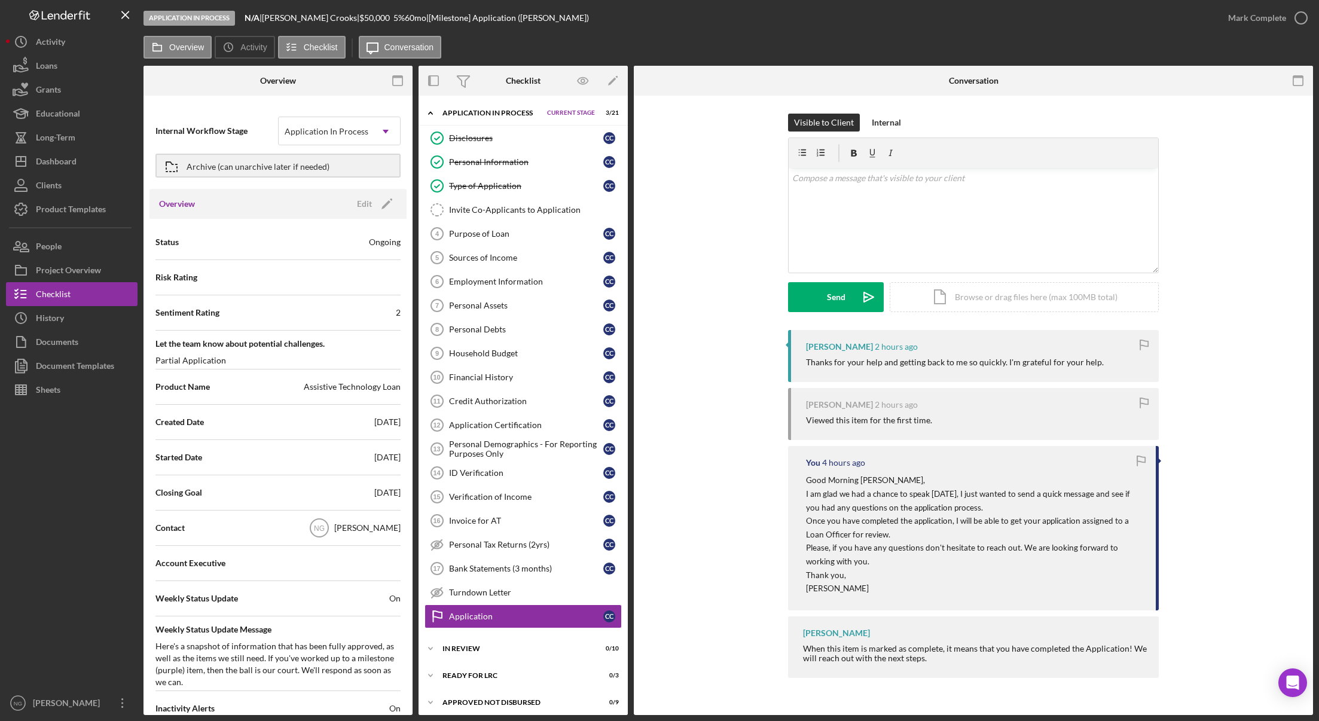
scroll to position [32, 0]
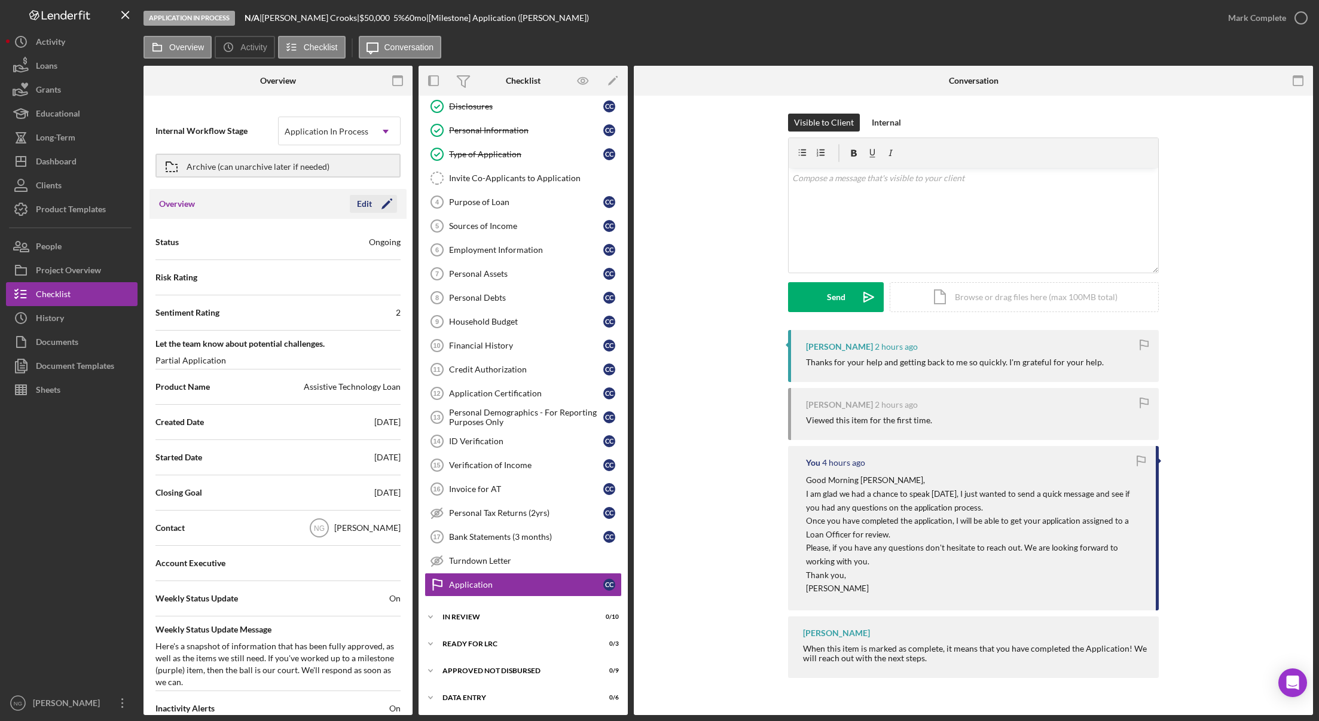
click at [389, 203] on icon "Icon/Edit" at bounding box center [387, 204] width 30 height 30
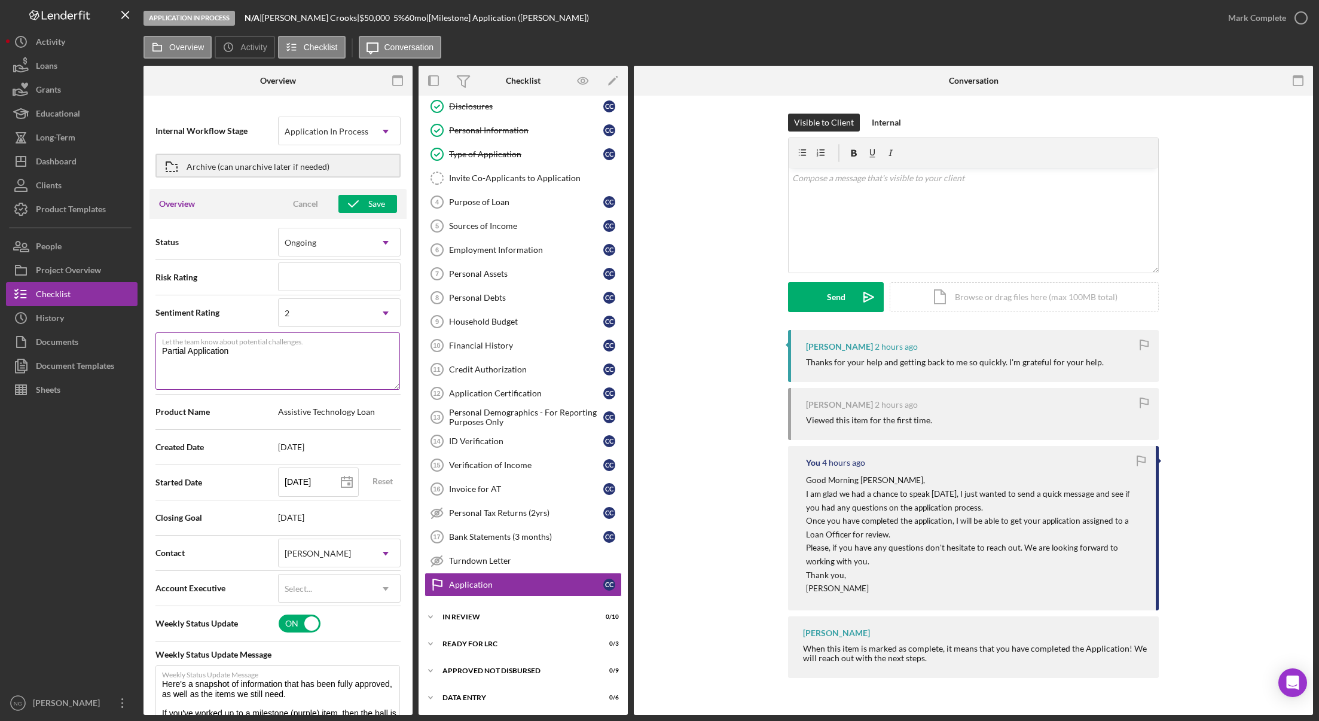
click at [262, 360] on textarea "Partial Application" at bounding box center [277, 360] width 245 height 57
click at [163, 350] on textarea "Partial Application" at bounding box center [277, 360] width 245 height 57
drag, startPoint x: 280, startPoint y: 353, endPoint x: 105, endPoint y: 329, distance: 177.5
click at [105, 329] on div "Application In Process N/A | [PERSON_NAME] | $50,000 $12,500 5 % 60 mo | [Miles…" at bounding box center [659, 357] width 1307 height 715
click at [297, 206] on div "Cancel" at bounding box center [305, 204] width 25 height 18
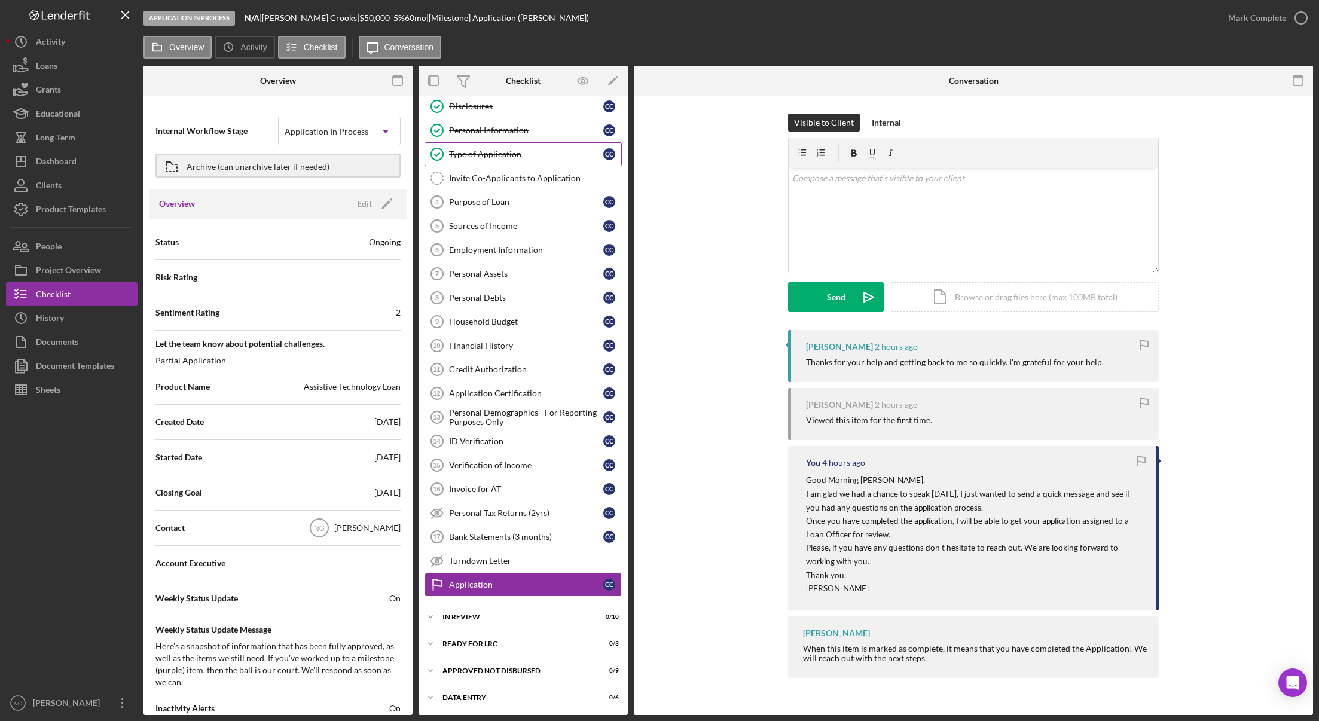
click at [526, 151] on div "Type of Application" at bounding box center [526, 154] width 154 height 10
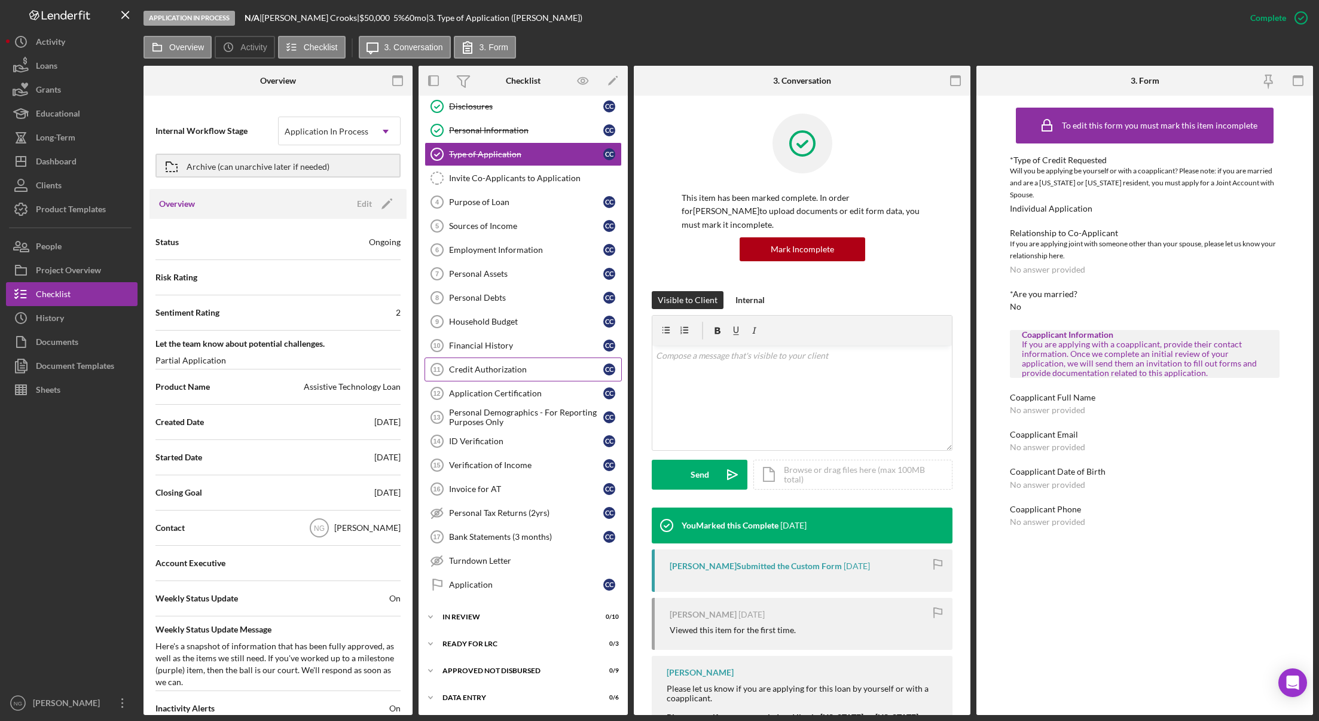
click at [463, 361] on link "Credit Authorization 11 Credit Authorization C C" at bounding box center [522, 370] width 197 height 24
